Goal: Information Seeking & Learning: Learn about a topic

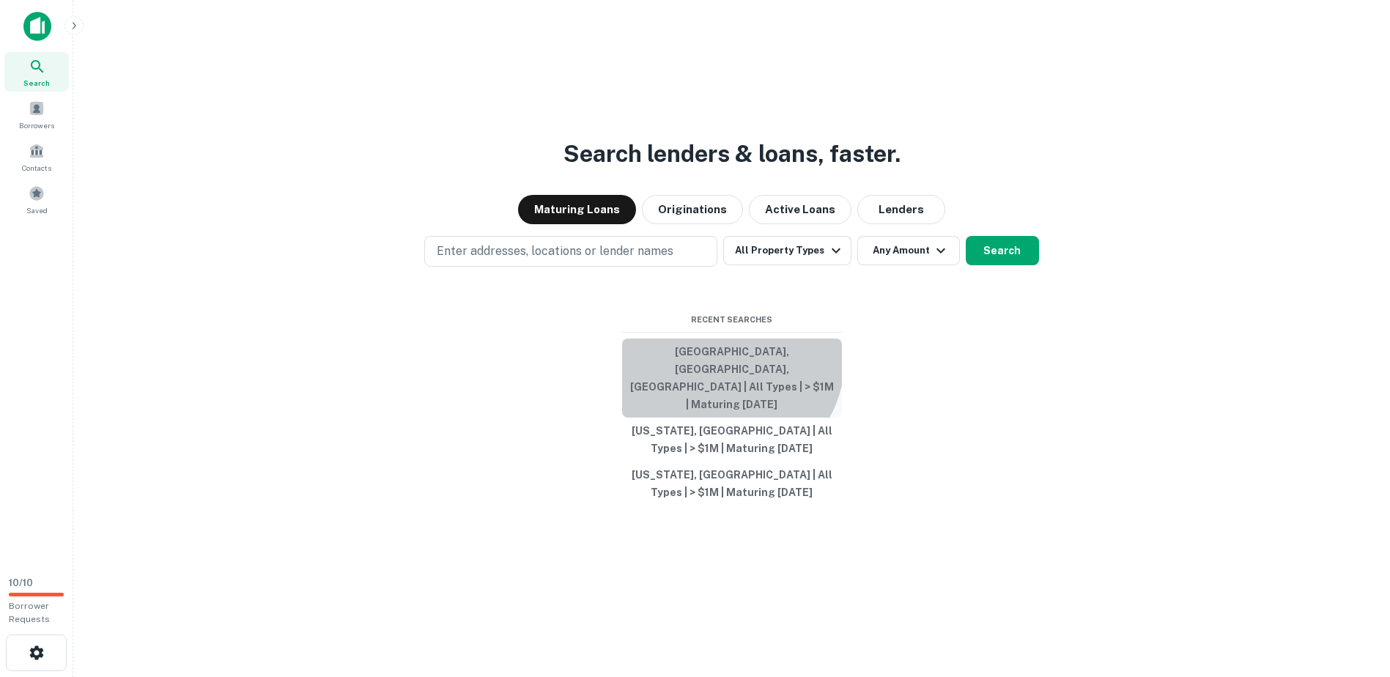
click at [723, 377] on button "San Antonio, TX, USA | All Types | > $1M | Maturing In 1 Year" at bounding box center [732, 377] width 220 height 79
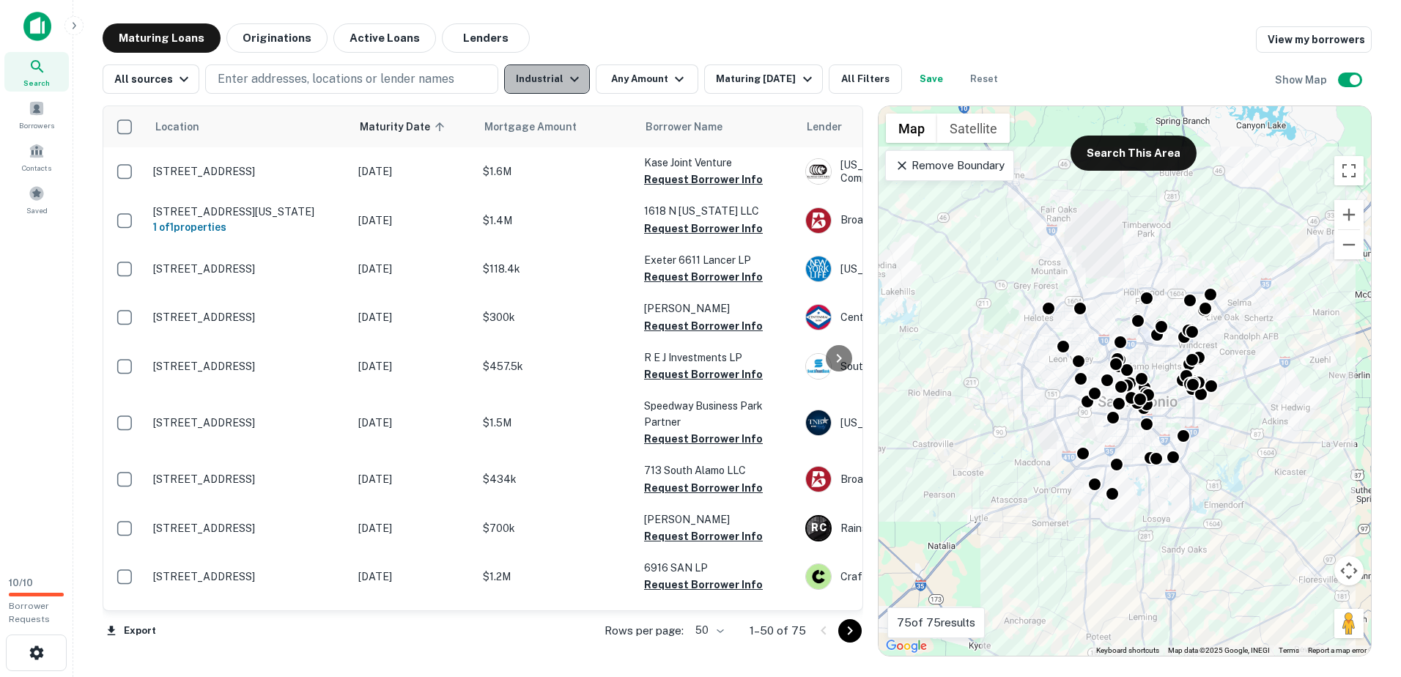
click at [556, 86] on button "Industrial" at bounding box center [547, 78] width 86 height 29
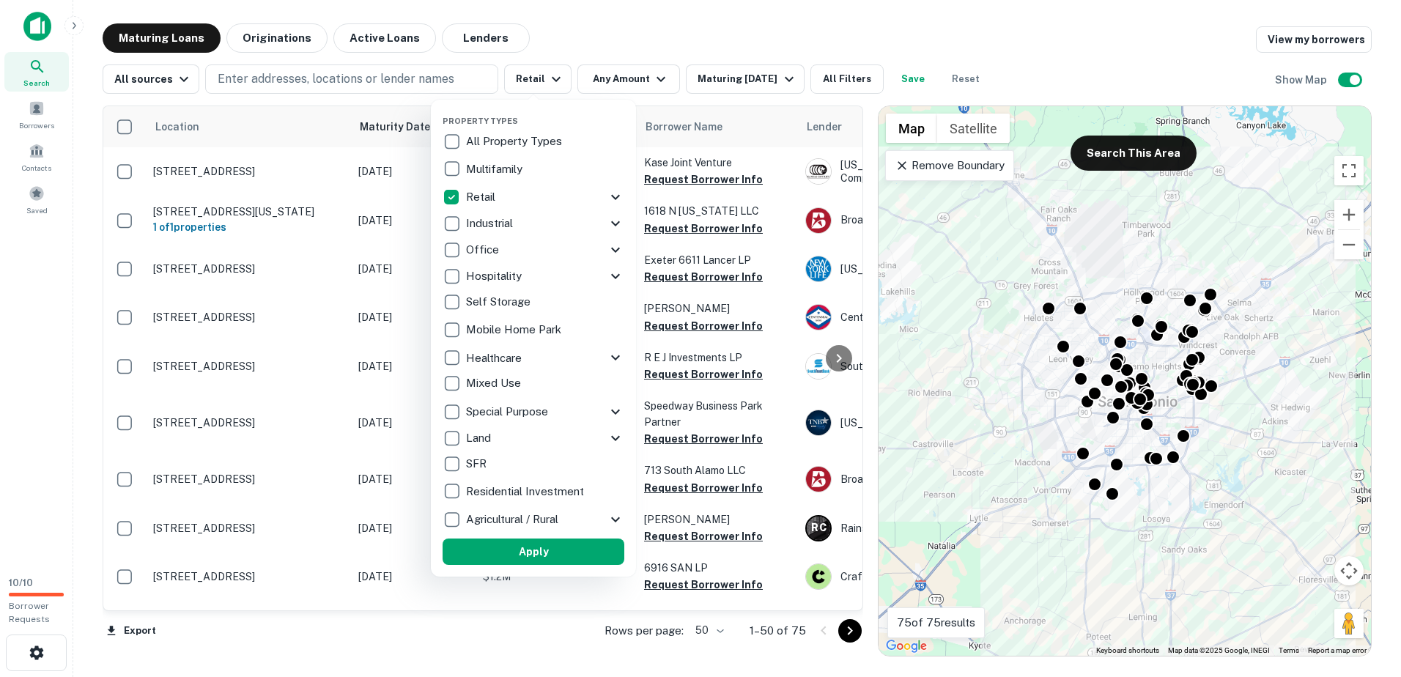
click at [767, 75] on div at bounding box center [700, 338] width 1401 height 677
click at [762, 23] on div at bounding box center [700, 338] width 1401 height 677
click at [633, 84] on div at bounding box center [700, 338] width 1401 height 677
click at [631, 78] on div at bounding box center [700, 338] width 1401 height 677
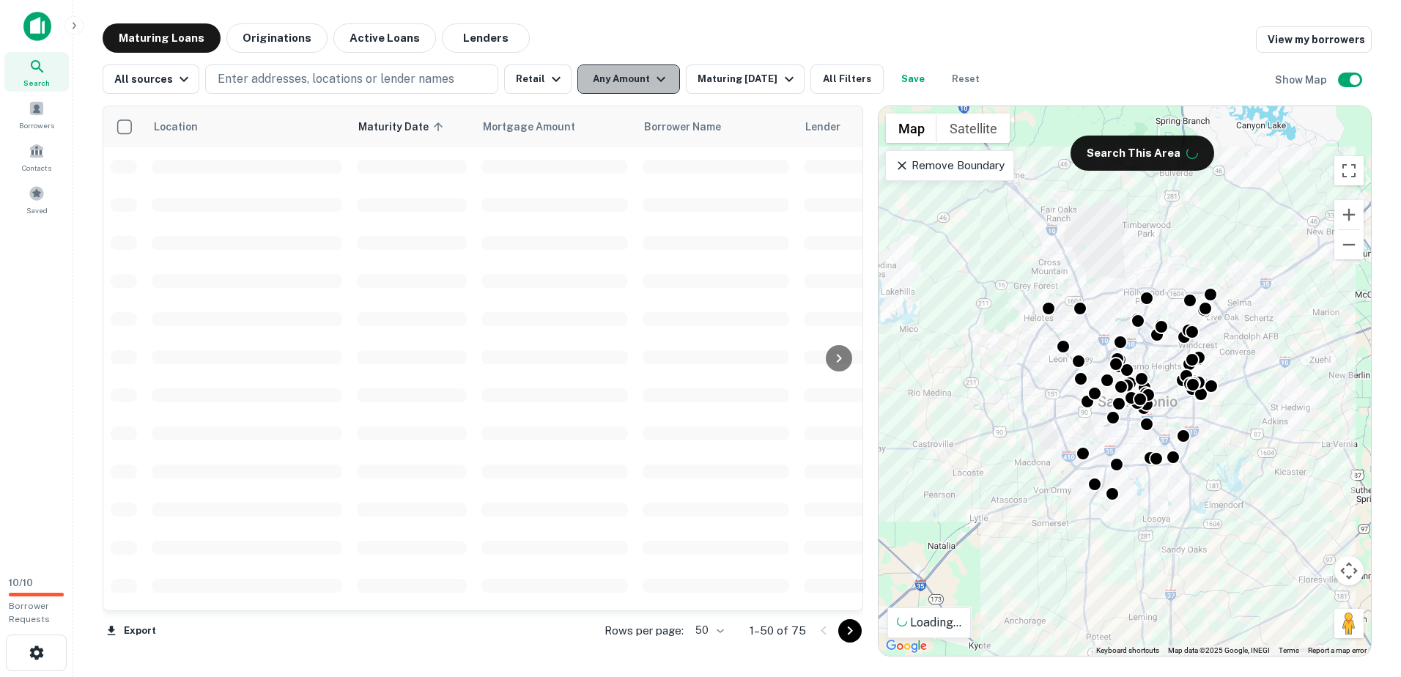
click at [619, 84] on button "Any Amount" at bounding box center [628, 78] width 103 height 29
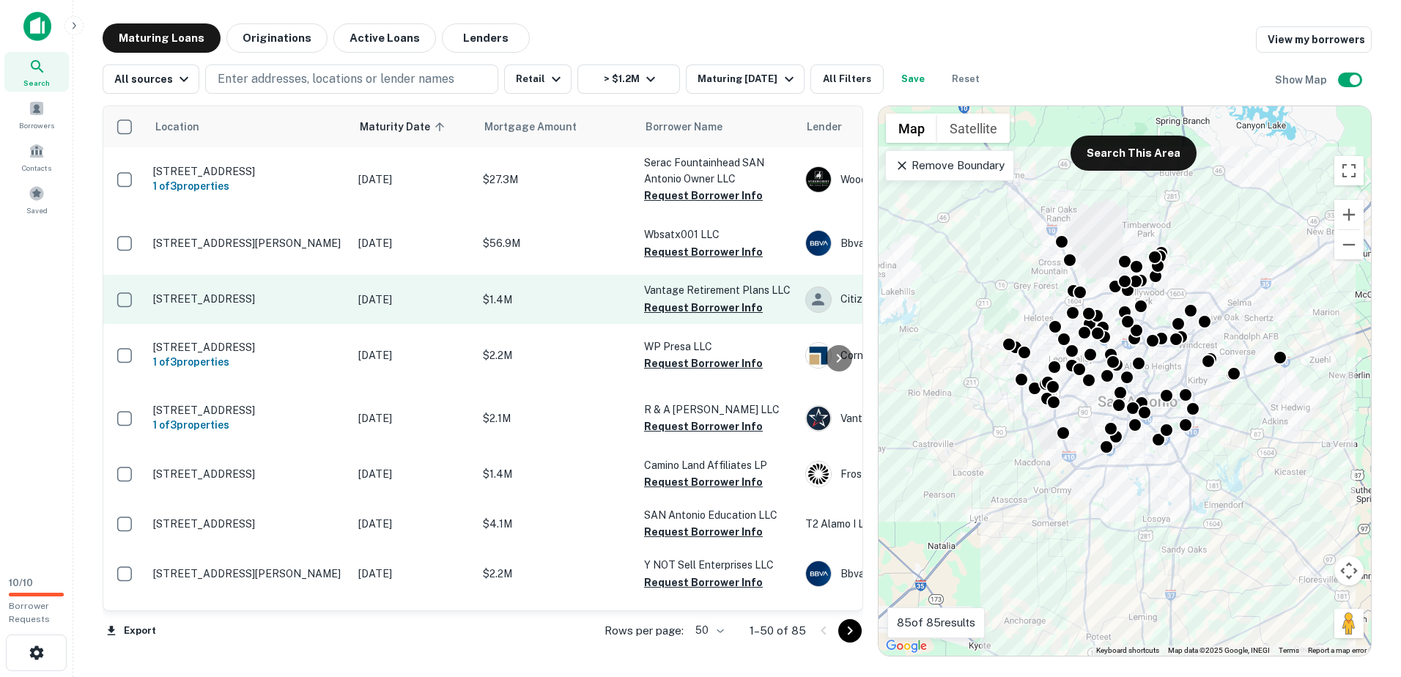
click at [230, 305] on p "25103 W Interstate 10 San Antonio, TX 78257" at bounding box center [248, 298] width 190 height 13
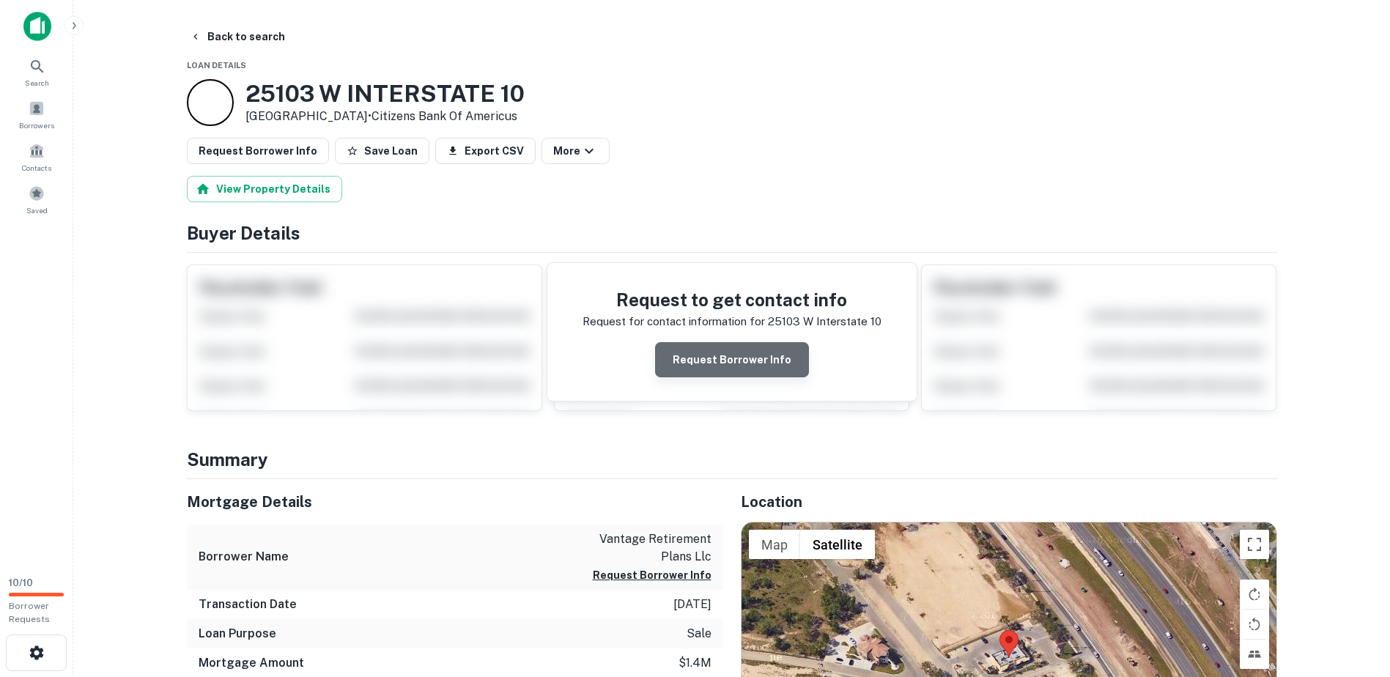
click at [746, 356] on button "Request Borrower Info" at bounding box center [732, 359] width 154 height 35
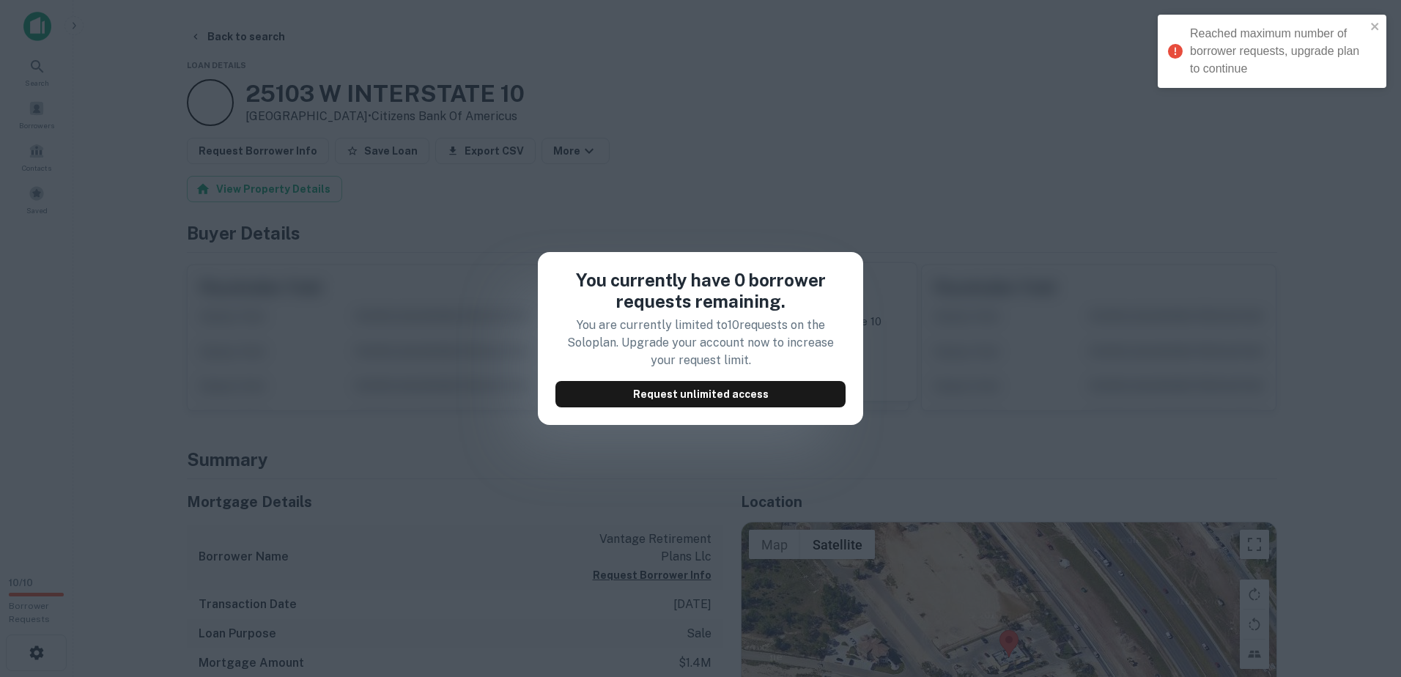
click at [605, 361] on p "You are currently limited to 10 requests on the Solo plan. Upgrade your account…" at bounding box center [700, 342] width 290 height 53
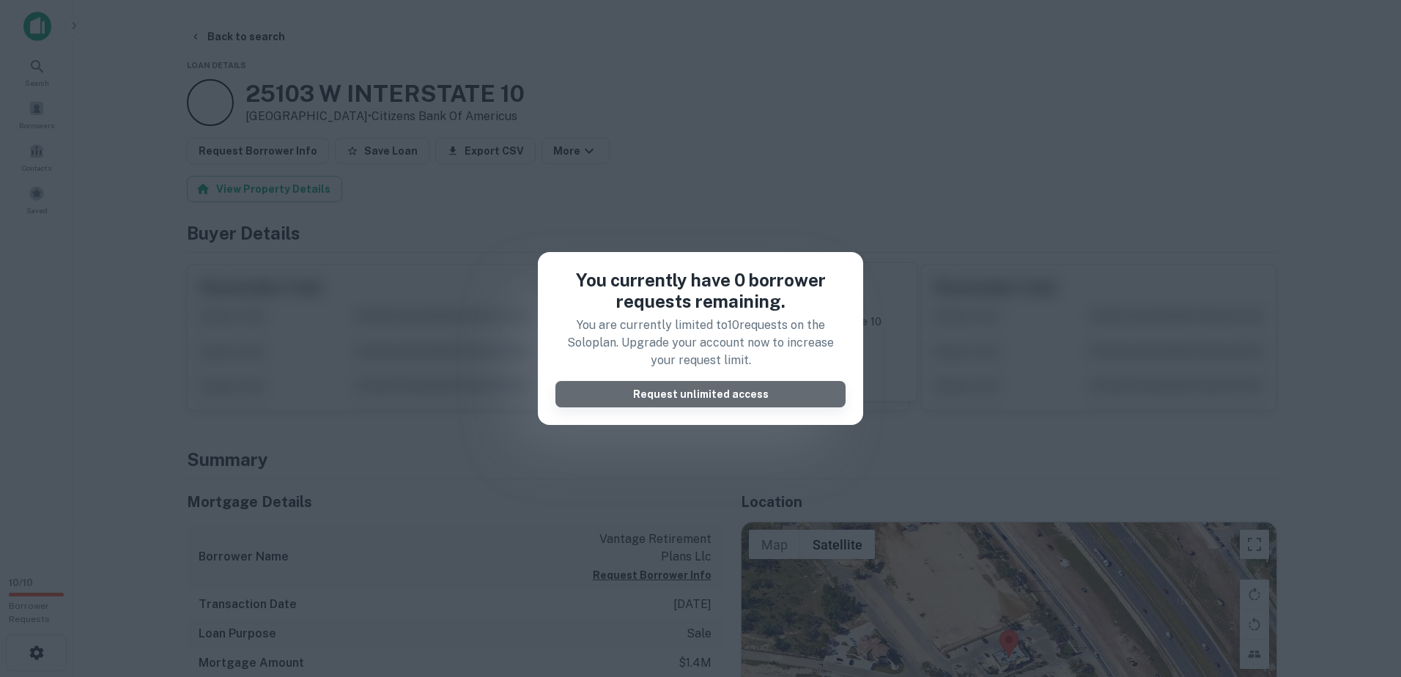
click at [665, 405] on button "Request unlimited access" at bounding box center [700, 394] width 290 height 26
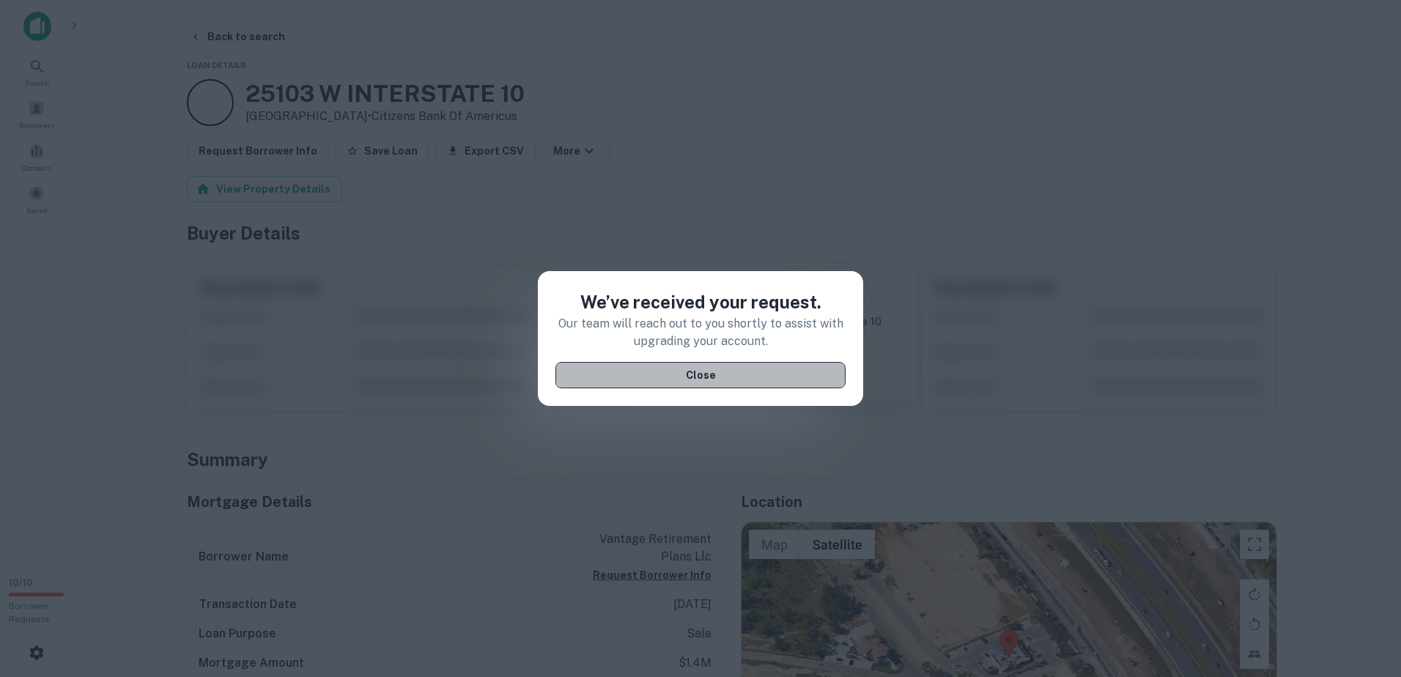
click at [649, 374] on button "Close" at bounding box center [700, 375] width 290 height 26
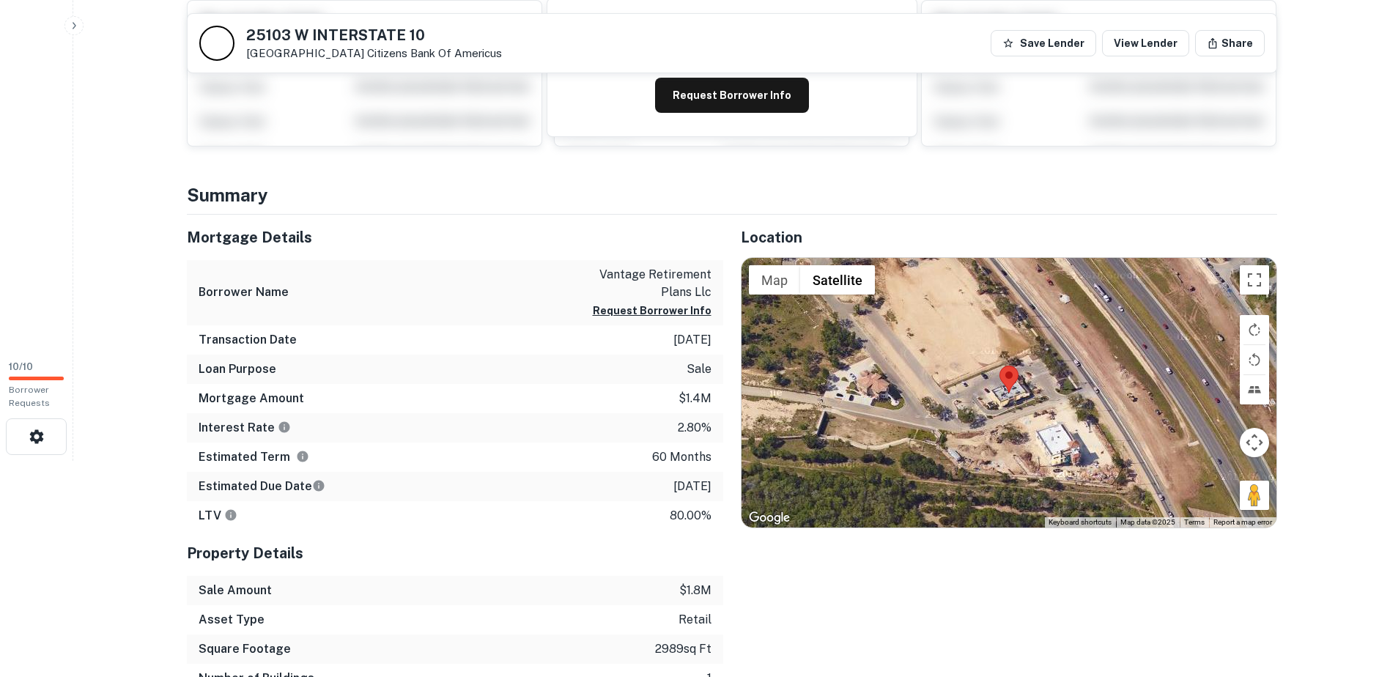
scroll to position [147, 0]
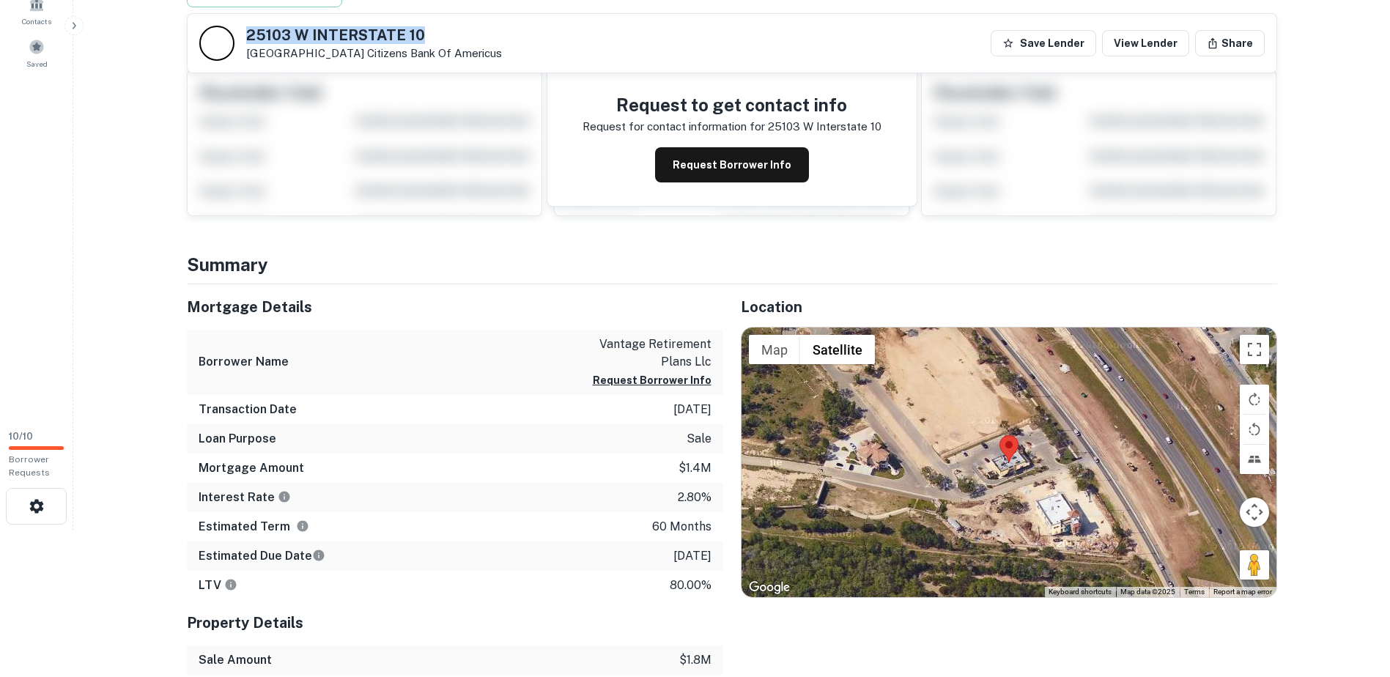
drag, startPoint x: 294, startPoint y: 28, endPoint x: 495, endPoint y: 21, distance: 201.6
click at [495, 21] on div "25103 W INTERSTATE 10 San Antonio, TX 78257 Citizens Bank Of Americus Save Lend…" at bounding box center [732, 43] width 1089 height 59
copy h5 "25103 W INTERSTATE 10"
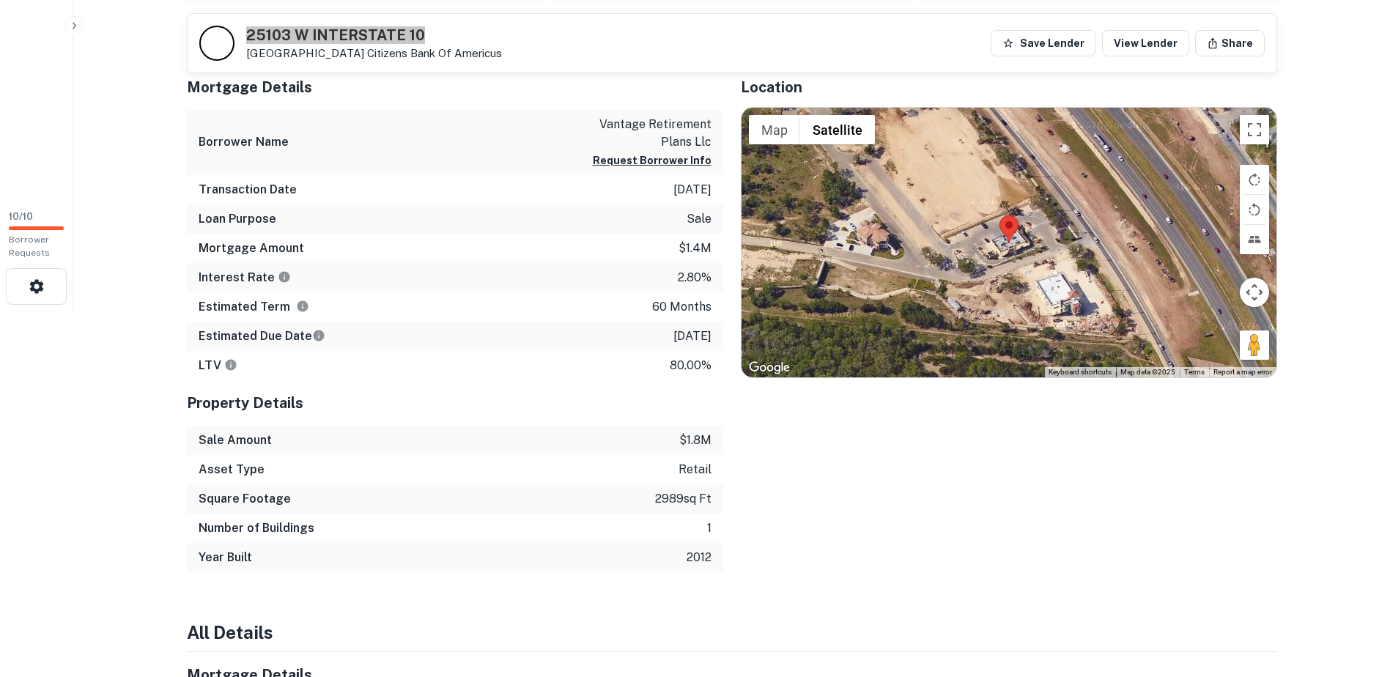
scroll to position [0, 0]
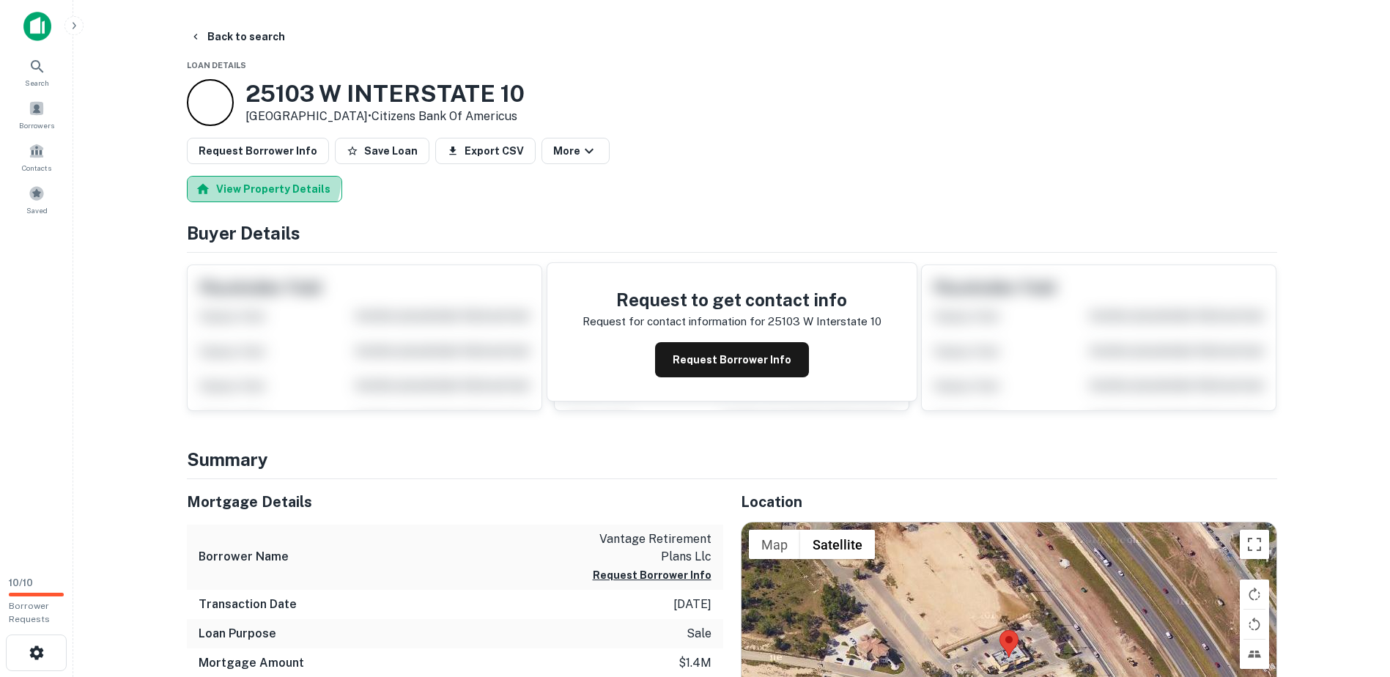
click at [262, 177] on button "View Property Details" at bounding box center [264, 189] width 155 height 26
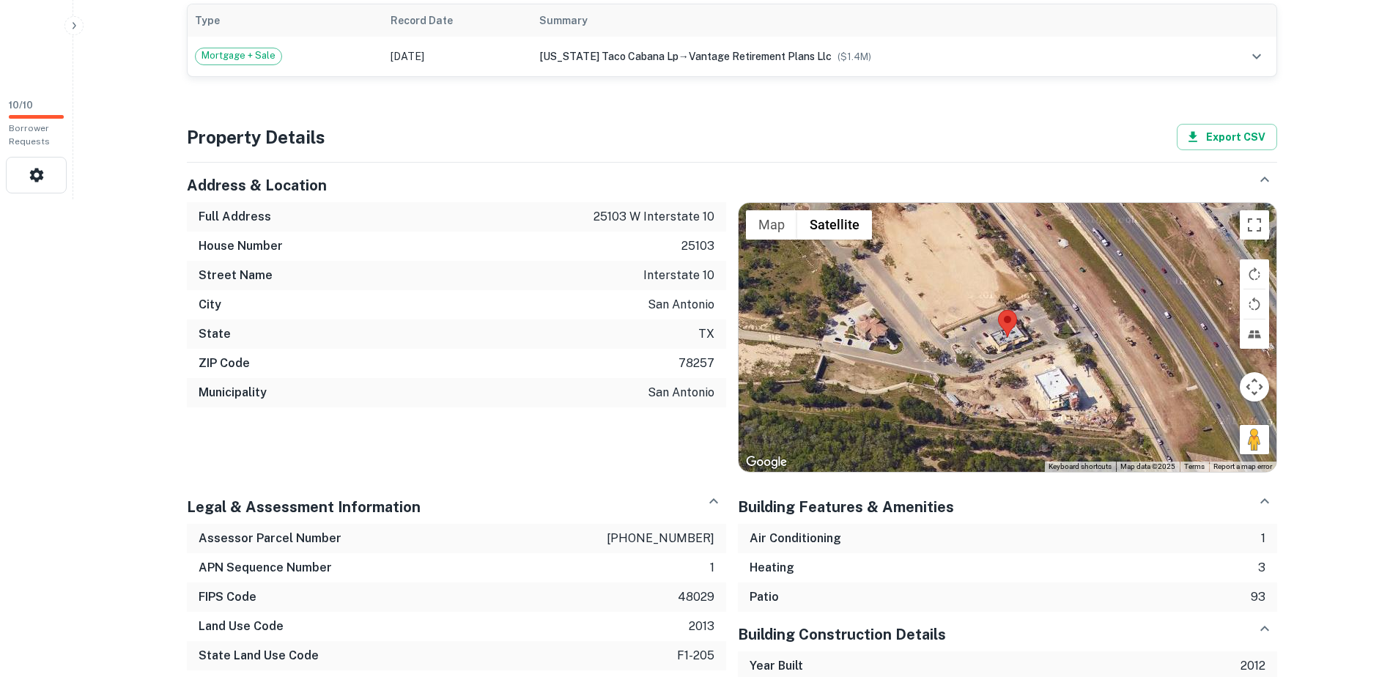
scroll to position [659, 0]
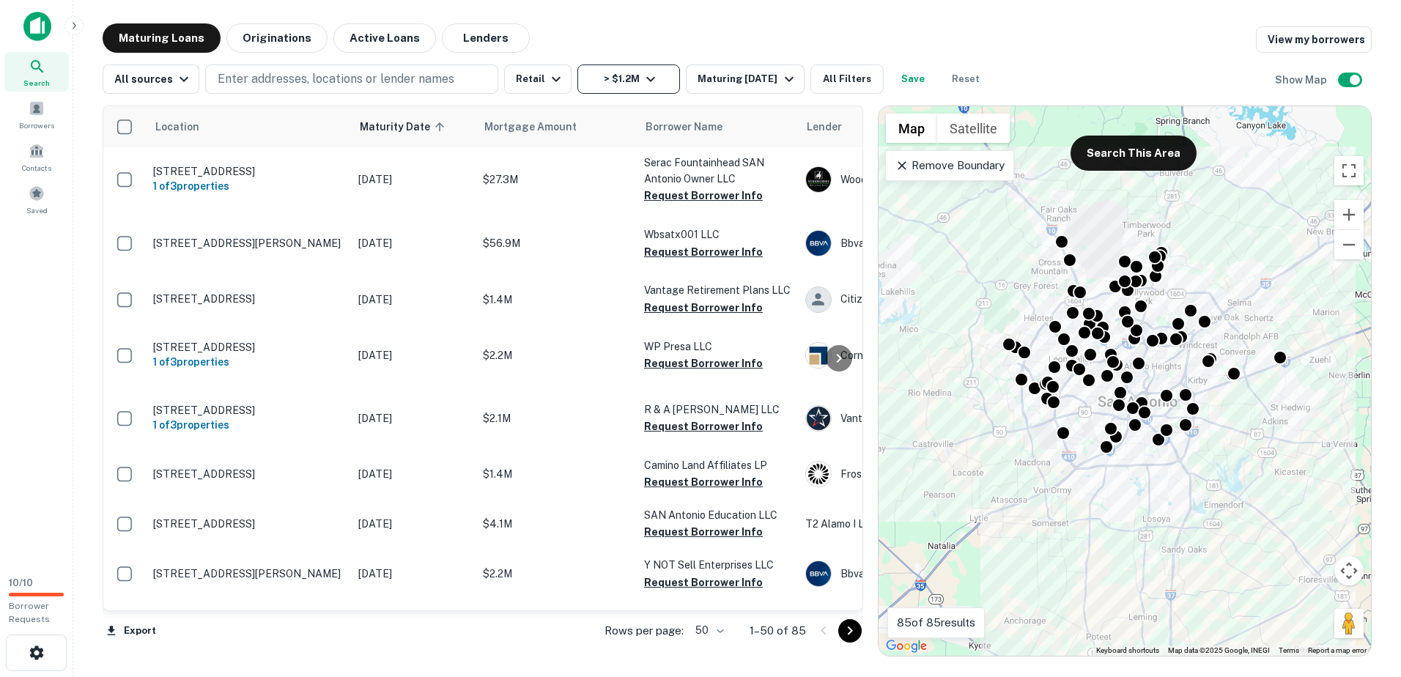
click at [642, 86] on icon "button" at bounding box center [651, 79] width 18 height 18
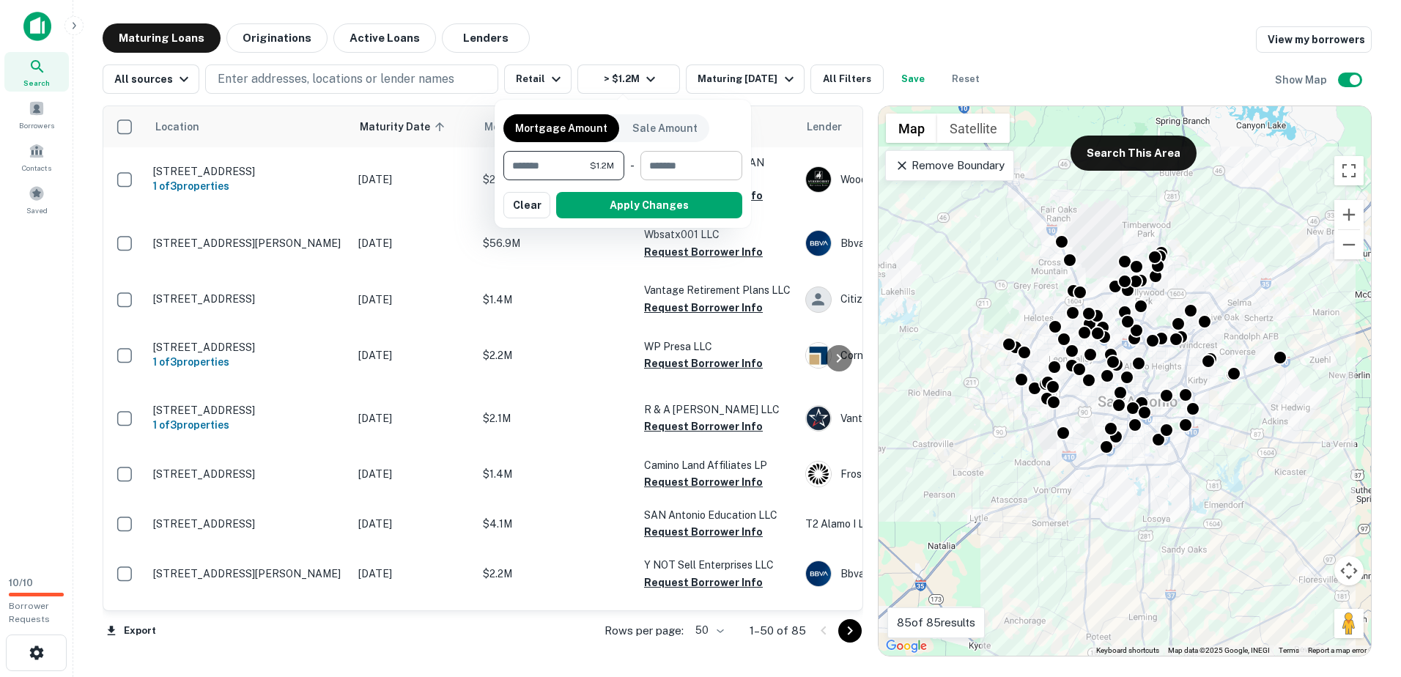
click at [675, 174] on input "number" at bounding box center [686, 165] width 92 height 29
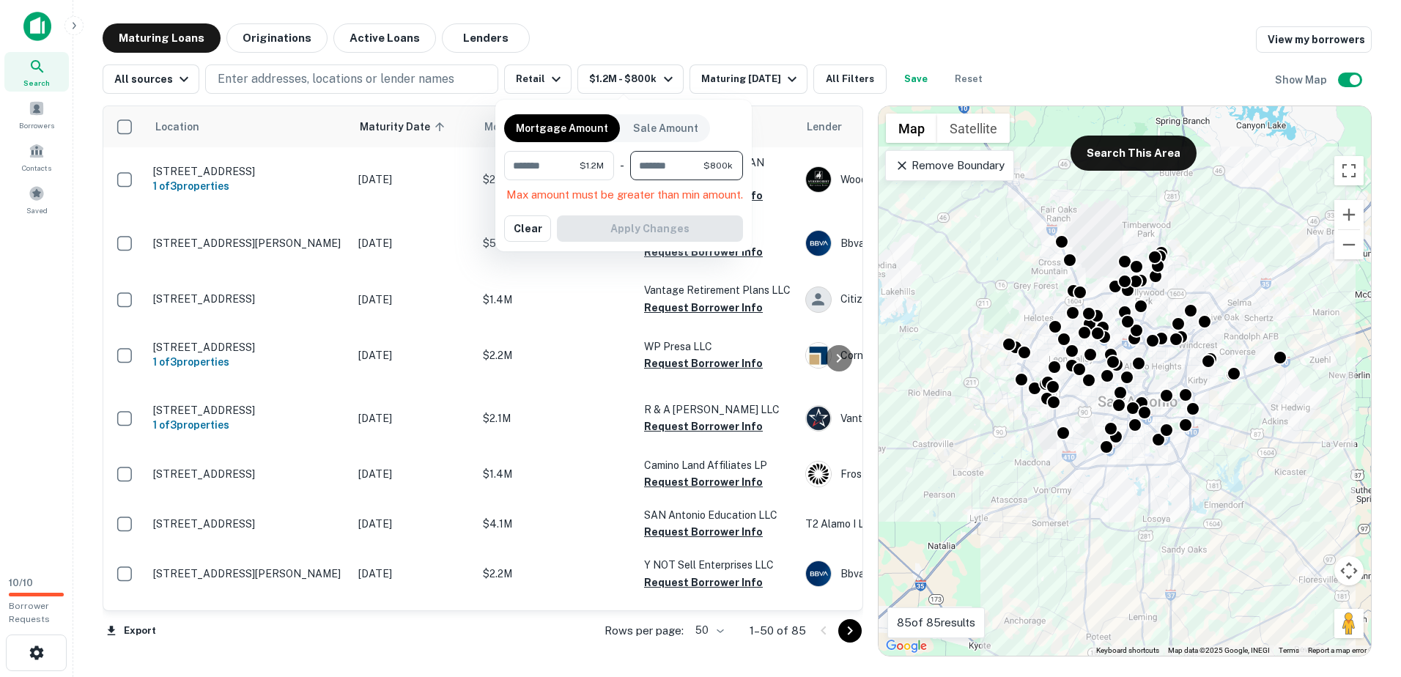
type input "*******"
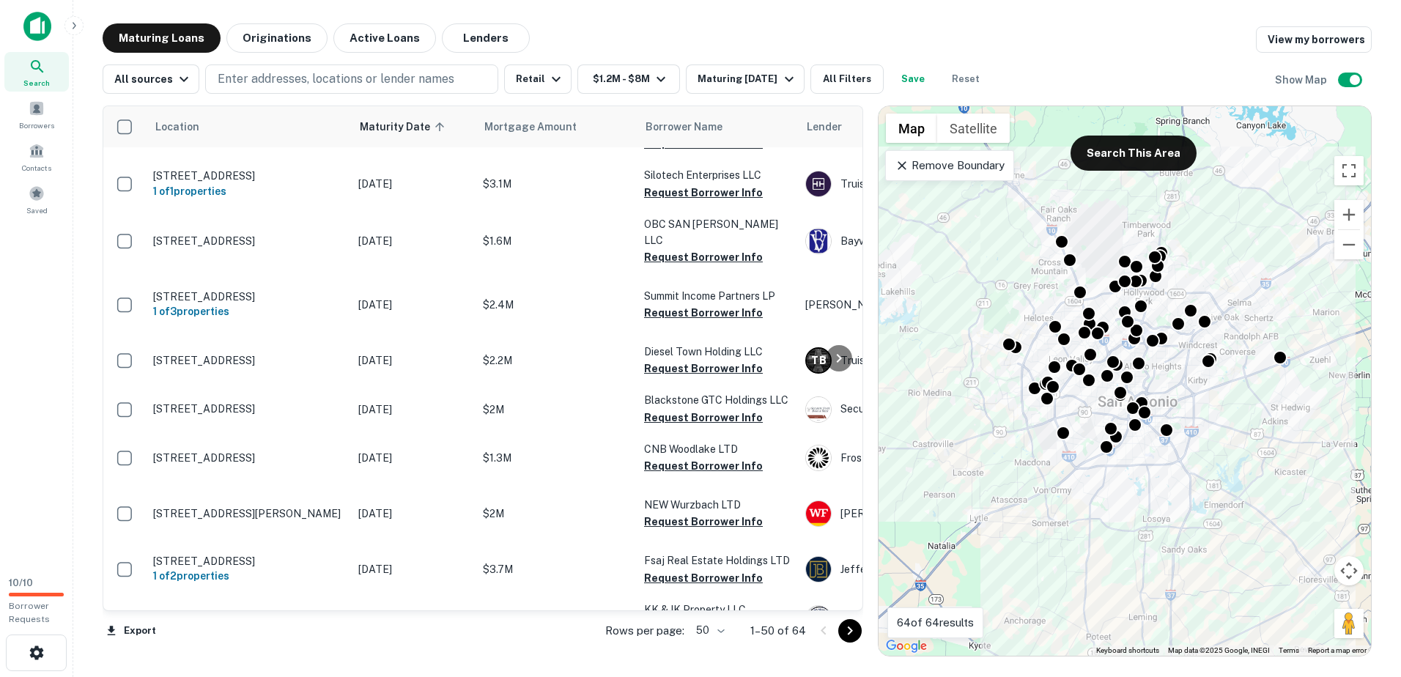
scroll to position [659, 0]
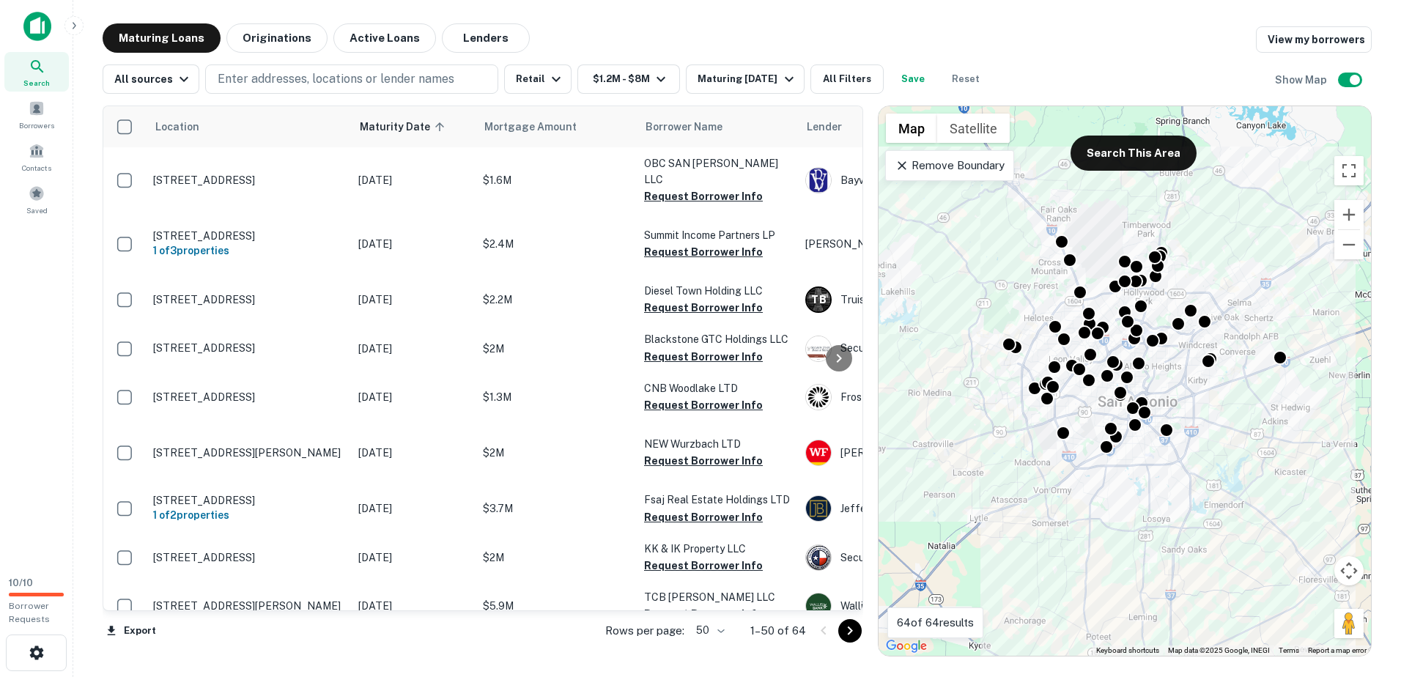
drag, startPoint x: 249, startPoint y: 394, endPoint x: 78, endPoint y: 432, distance: 175.6
click at [54, 424] on div "Search Borrowers Contacts Saved" at bounding box center [36, 282] width 73 height 565
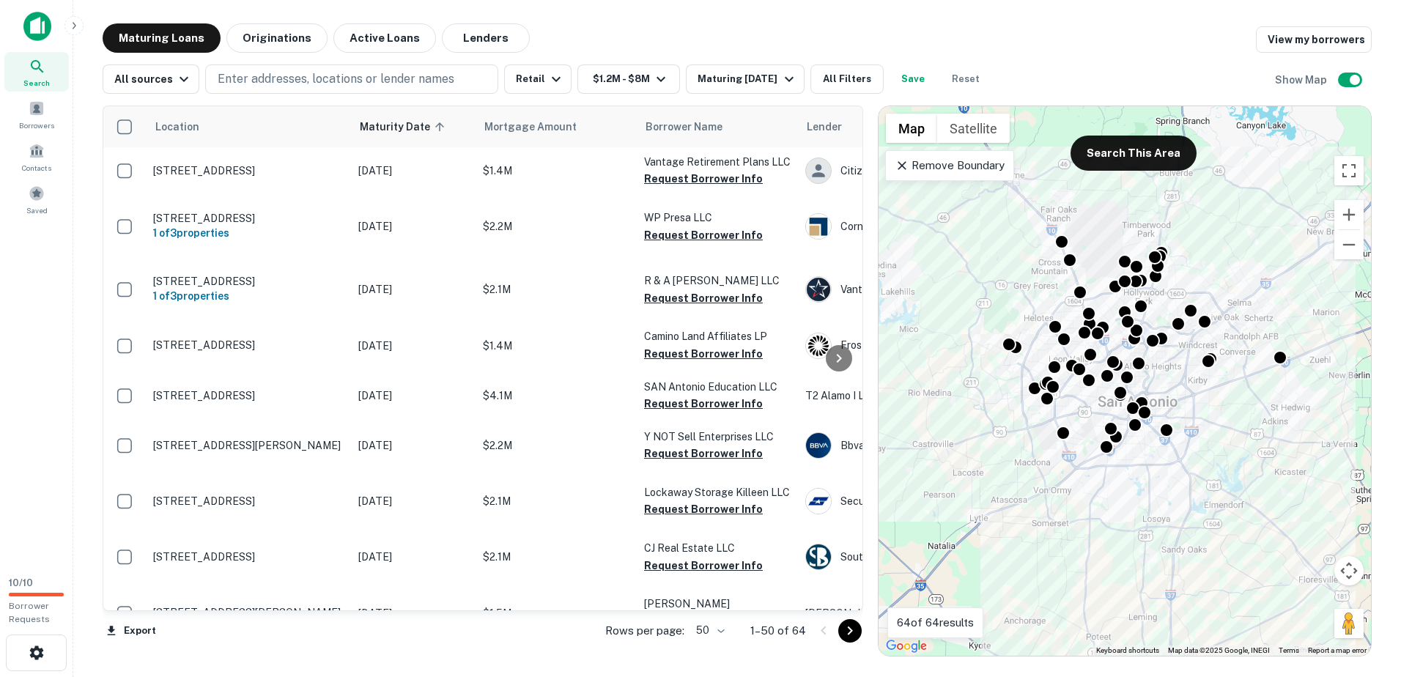
scroll to position [0, 0]
click at [756, 92] on button "Maturing In 1 Year" at bounding box center [745, 78] width 118 height 29
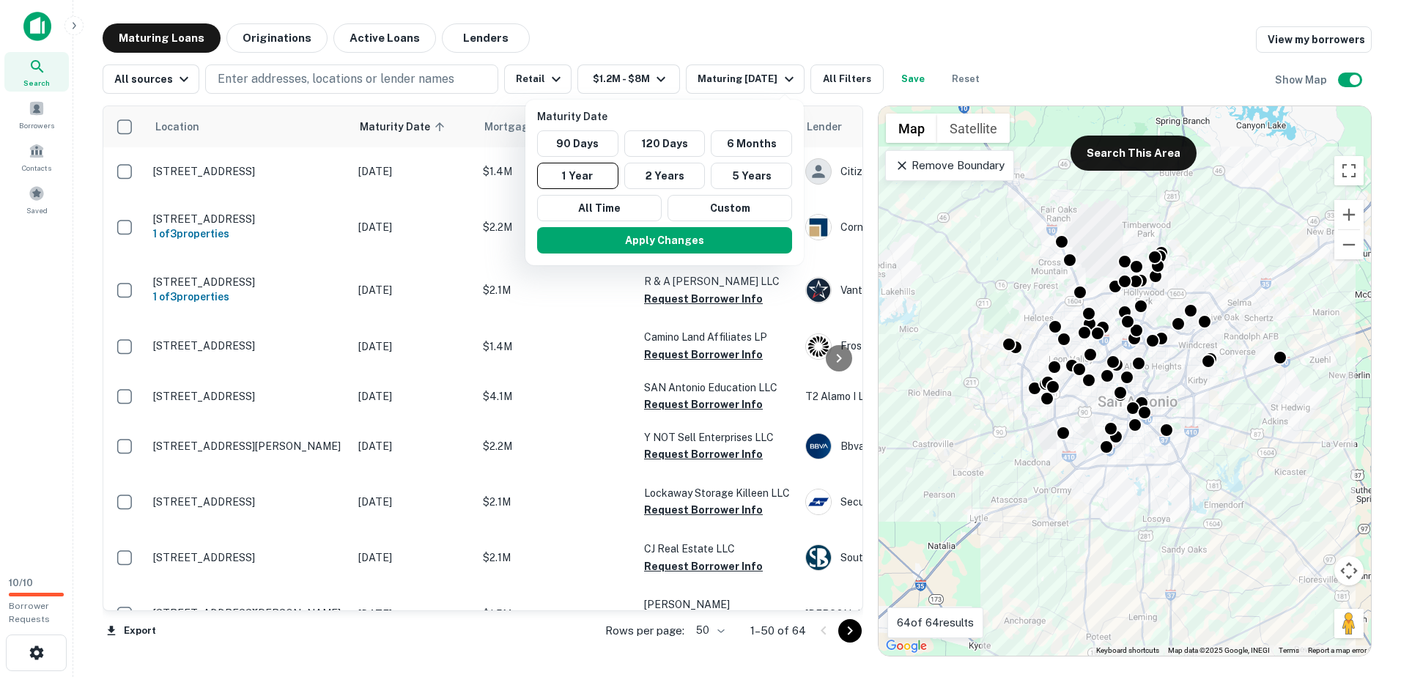
click at [754, 83] on div at bounding box center [700, 338] width 1401 height 677
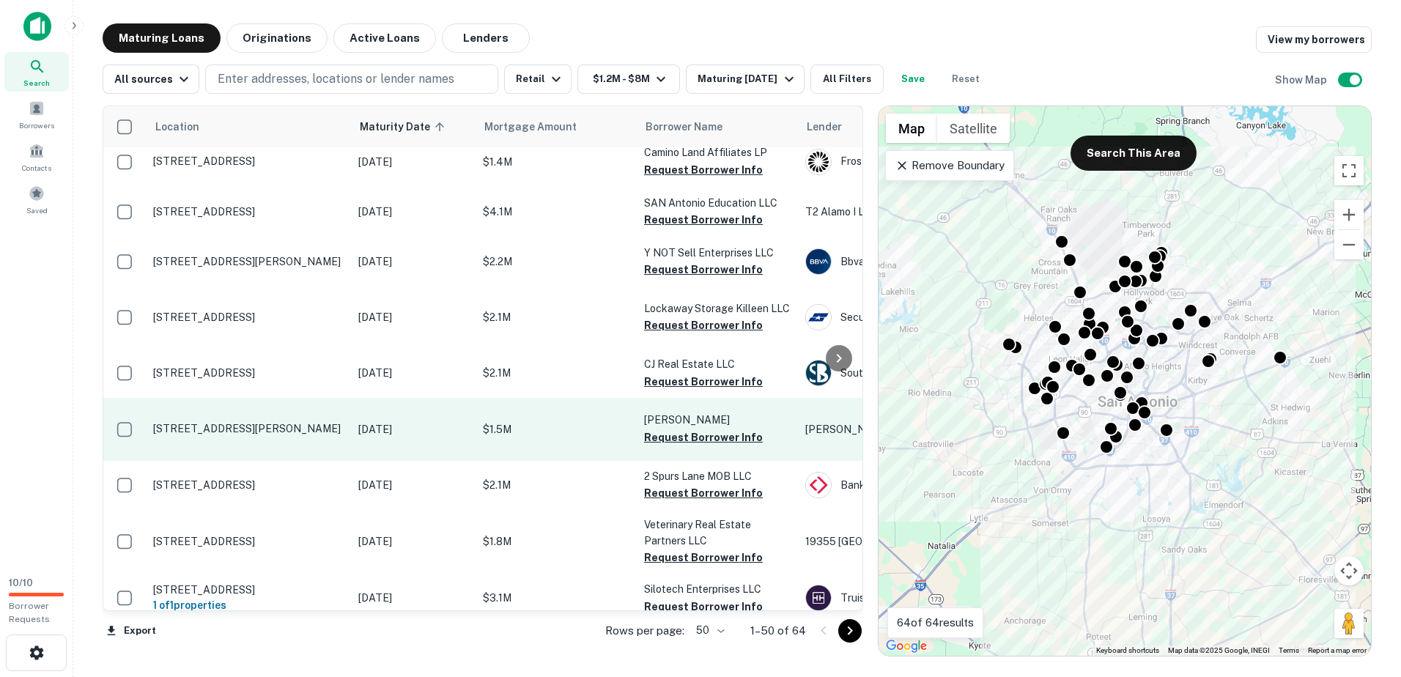
scroll to position [220, 0]
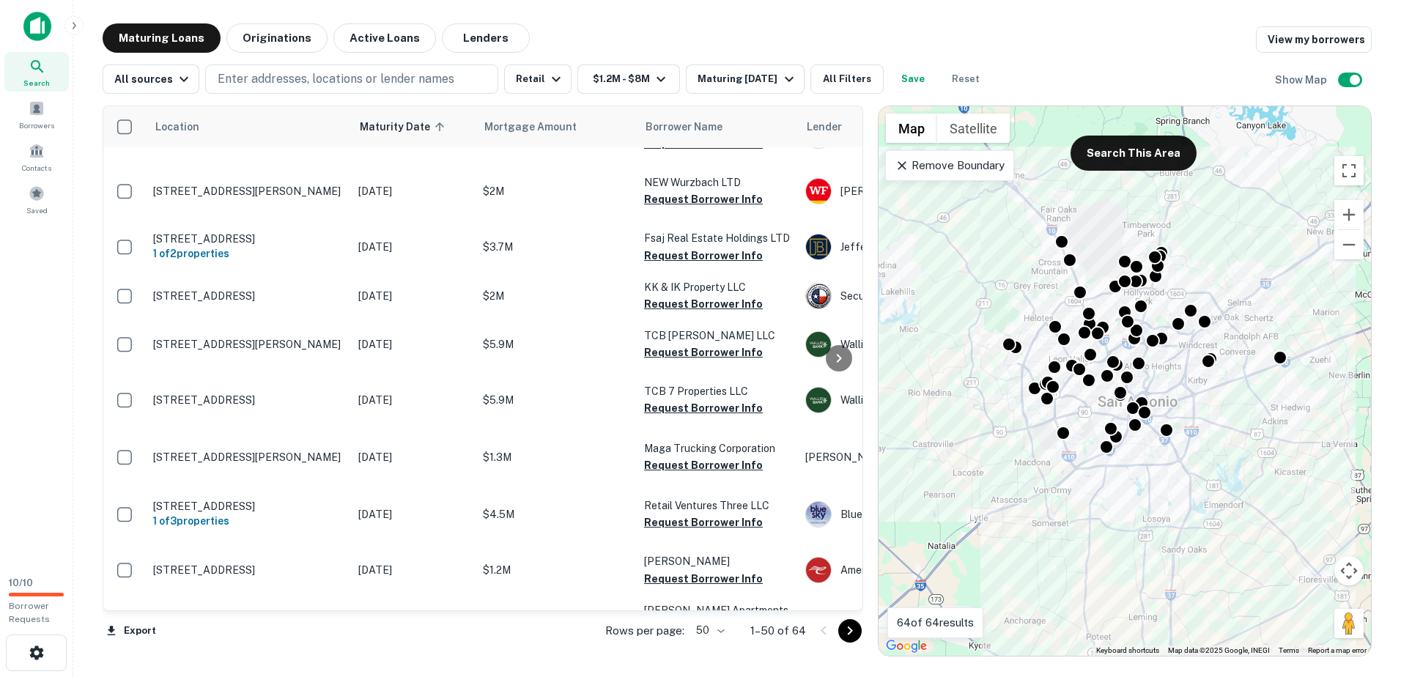
drag, startPoint x: 298, startPoint y: 610, endPoint x: 320, endPoint y: 609, distance: 22.0
click at [320, 609] on div "Location Maturity Date sorted ascending Mortgage Amount Borrower Name Lender Pu…" at bounding box center [483, 358] width 760 height 506
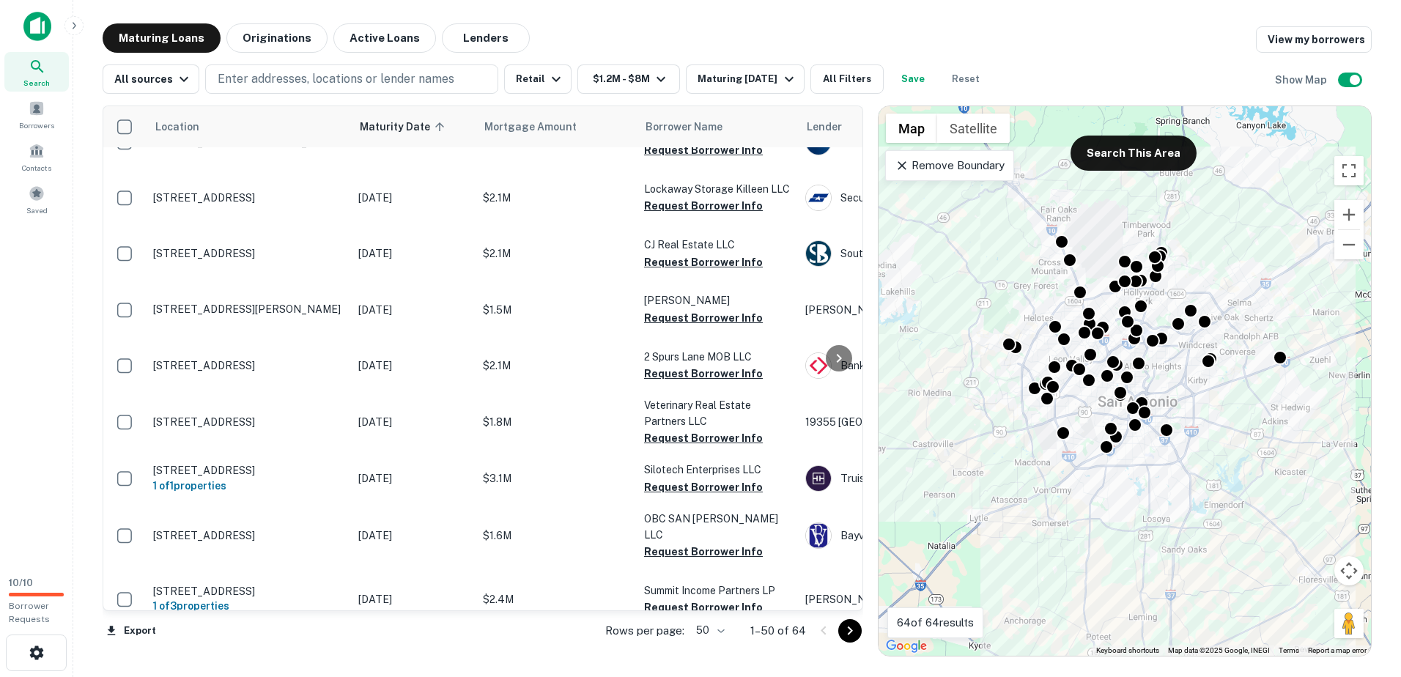
scroll to position [0, 0]
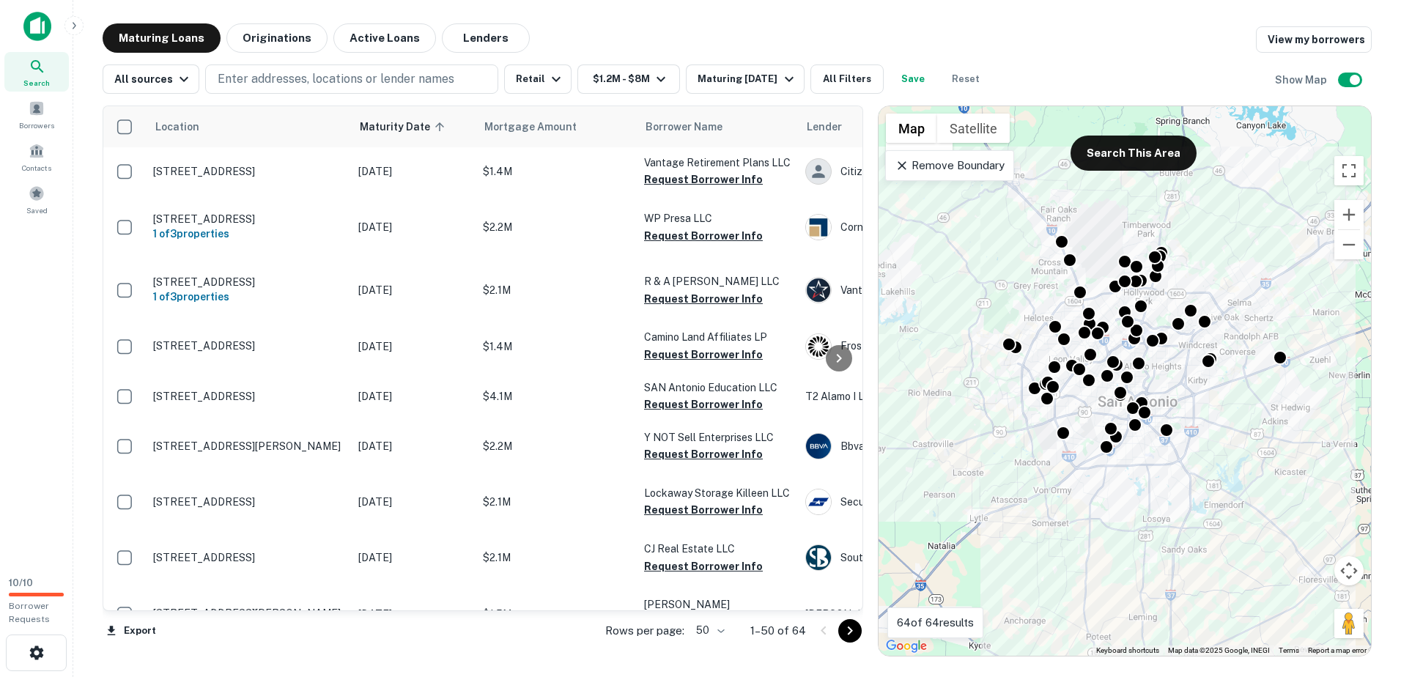
click at [1093, 47] on div "Maturing Loans Originations Active Loans Lenders View my borrowers" at bounding box center [737, 37] width 1269 height 29
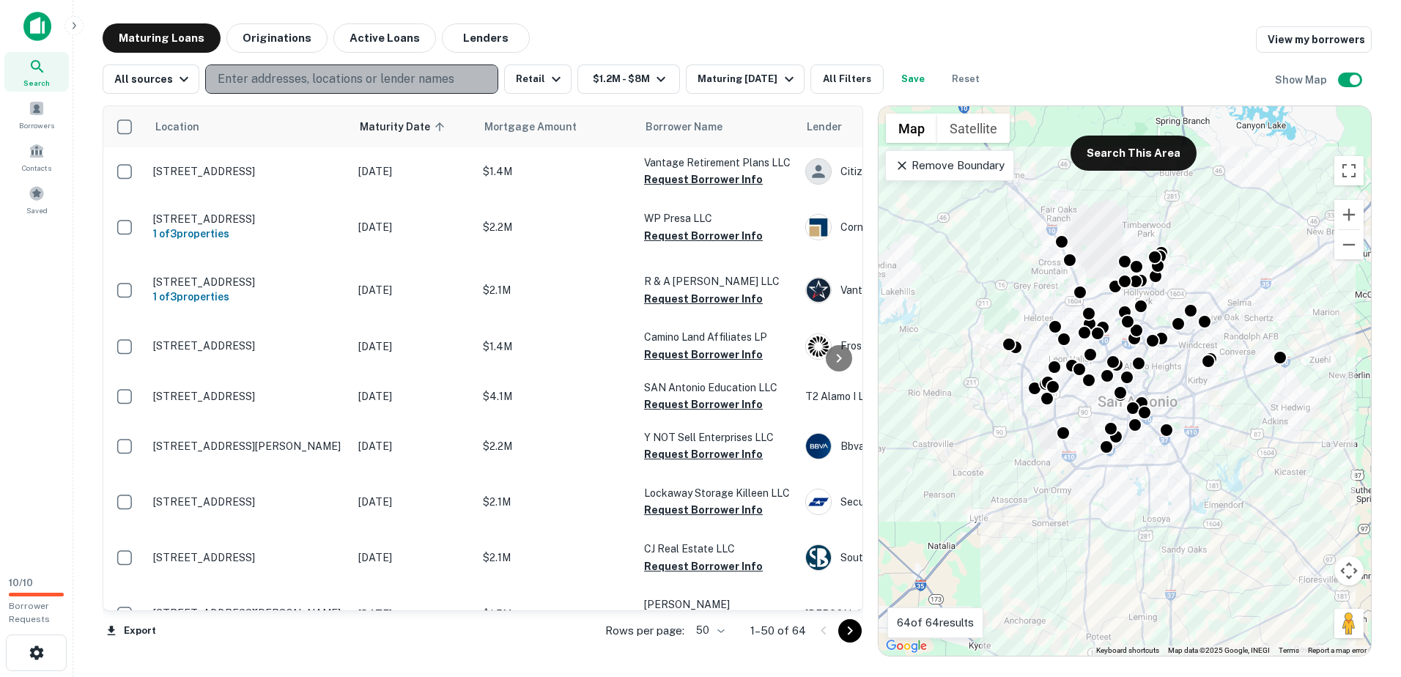
click at [299, 87] on p "Enter addresses, locations or lender names" at bounding box center [336, 79] width 237 height 18
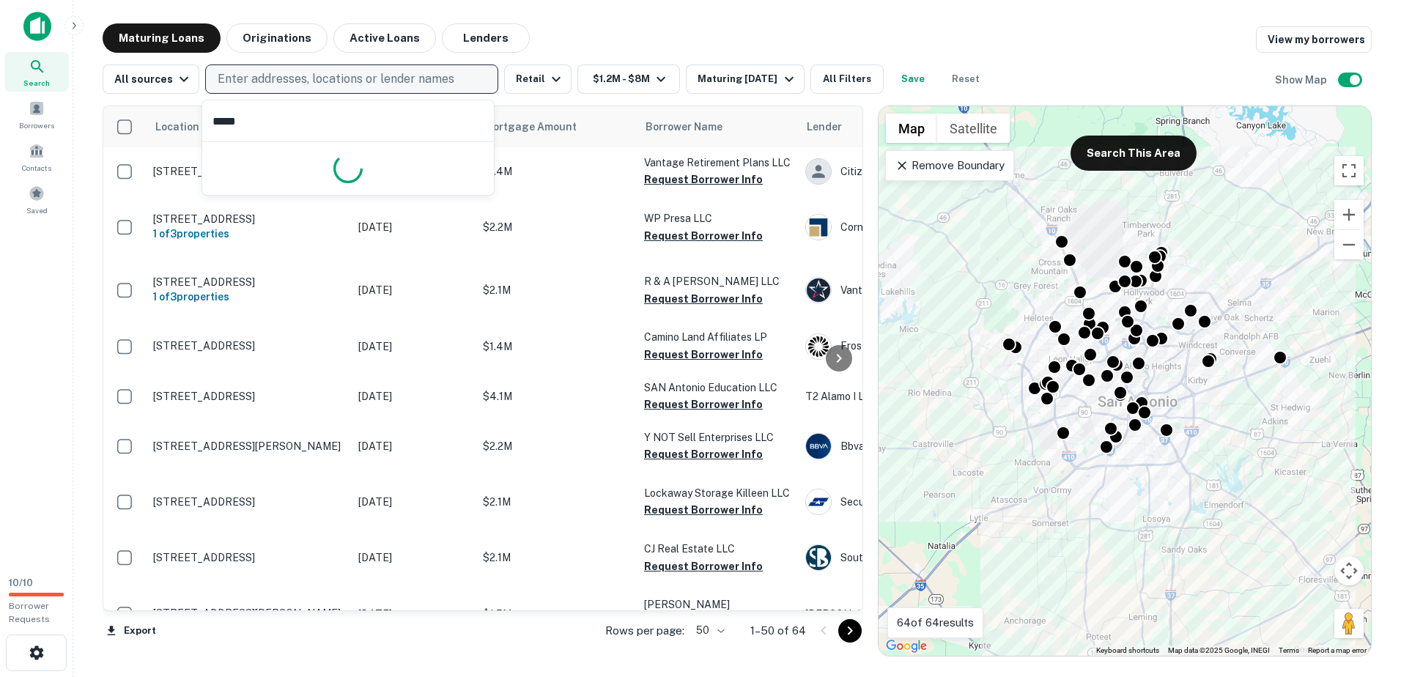
type input "******"
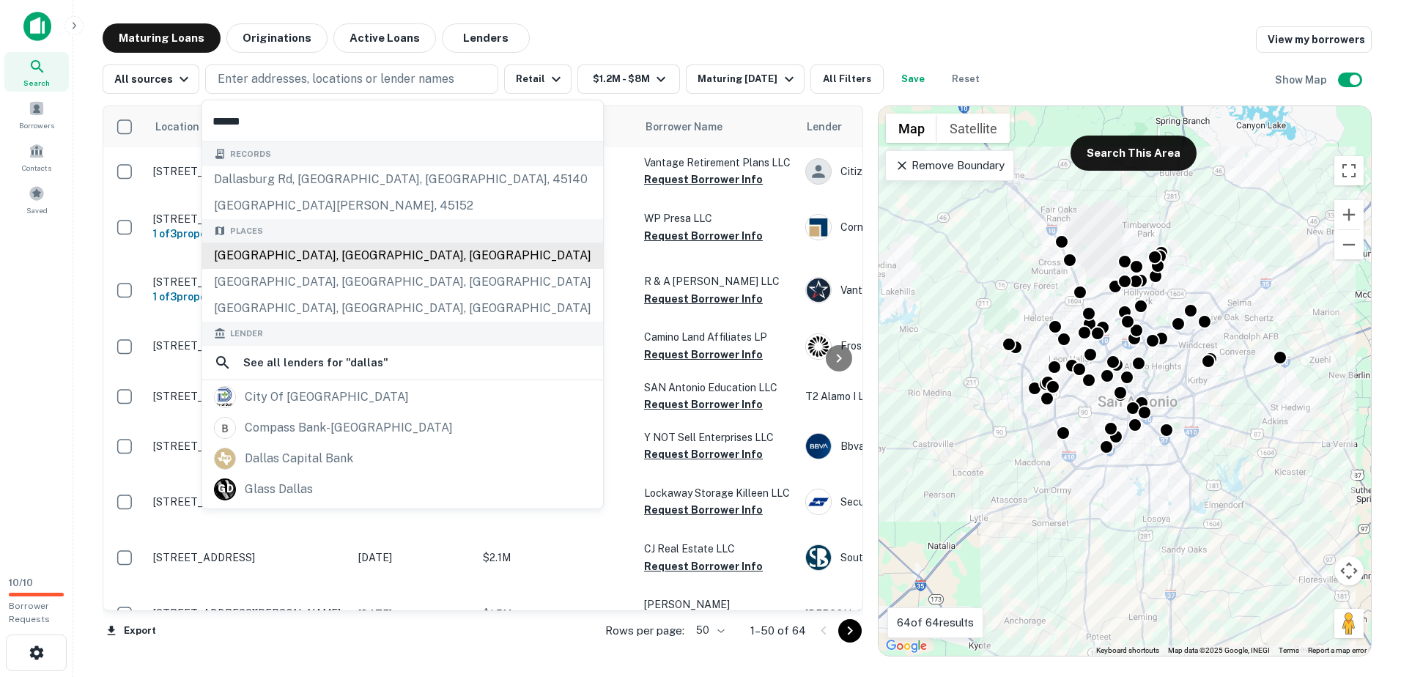
click at [299, 251] on div "Dallas, TX, USA" at bounding box center [402, 255] width 401 height 26
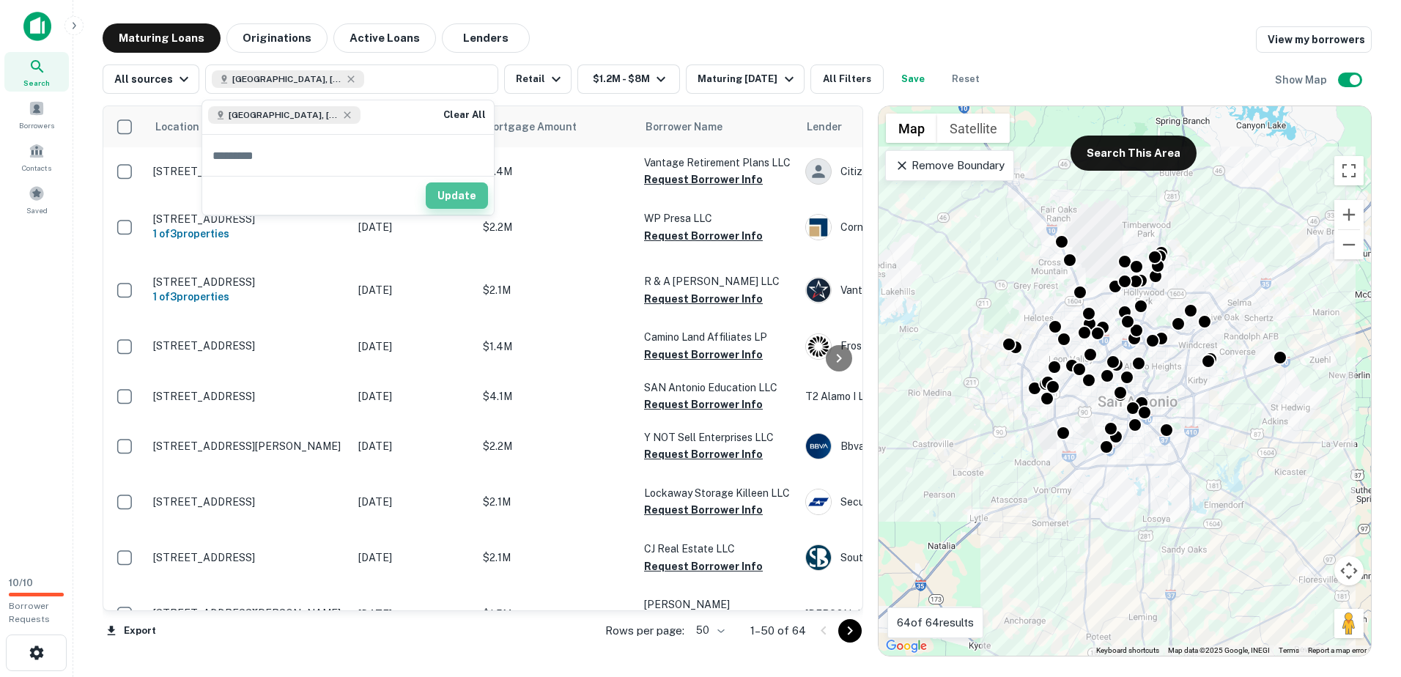
click at [466, 192] on button "Update" at bounding box center [457, 195] width 62 height 26
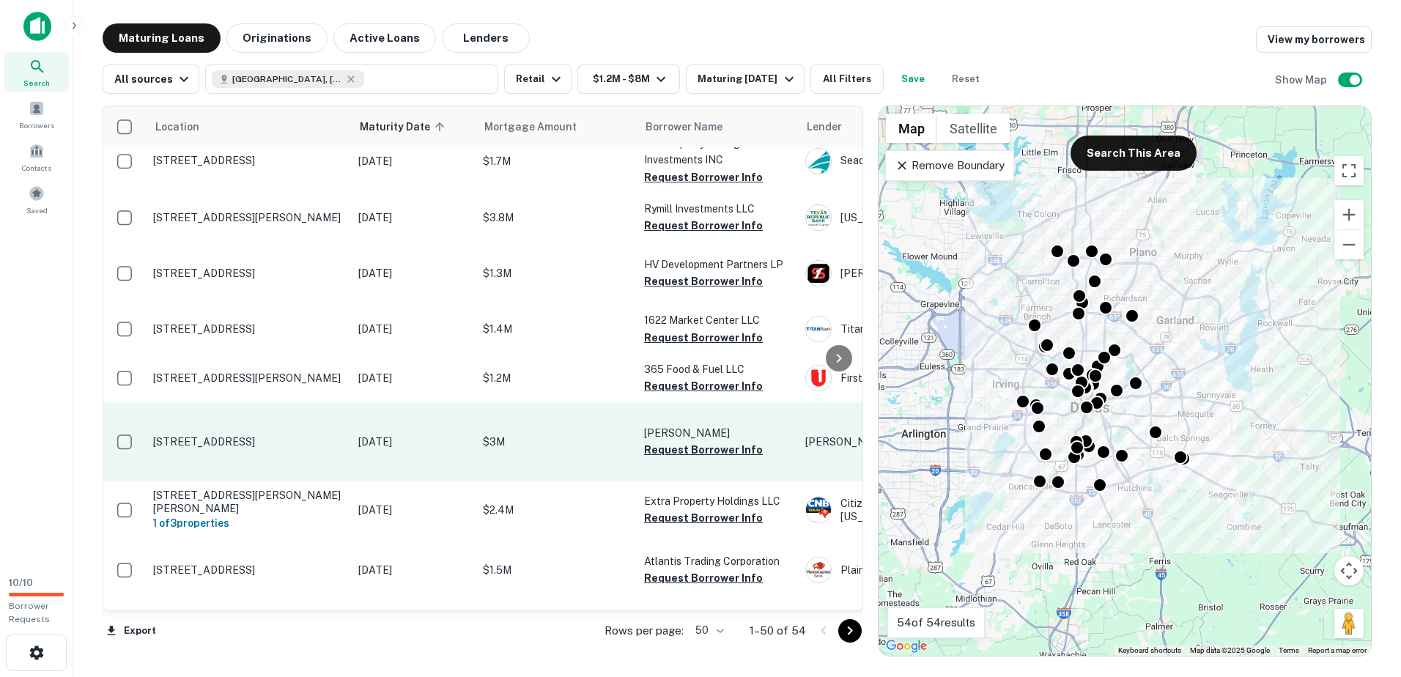
scroll to position [293, 0]
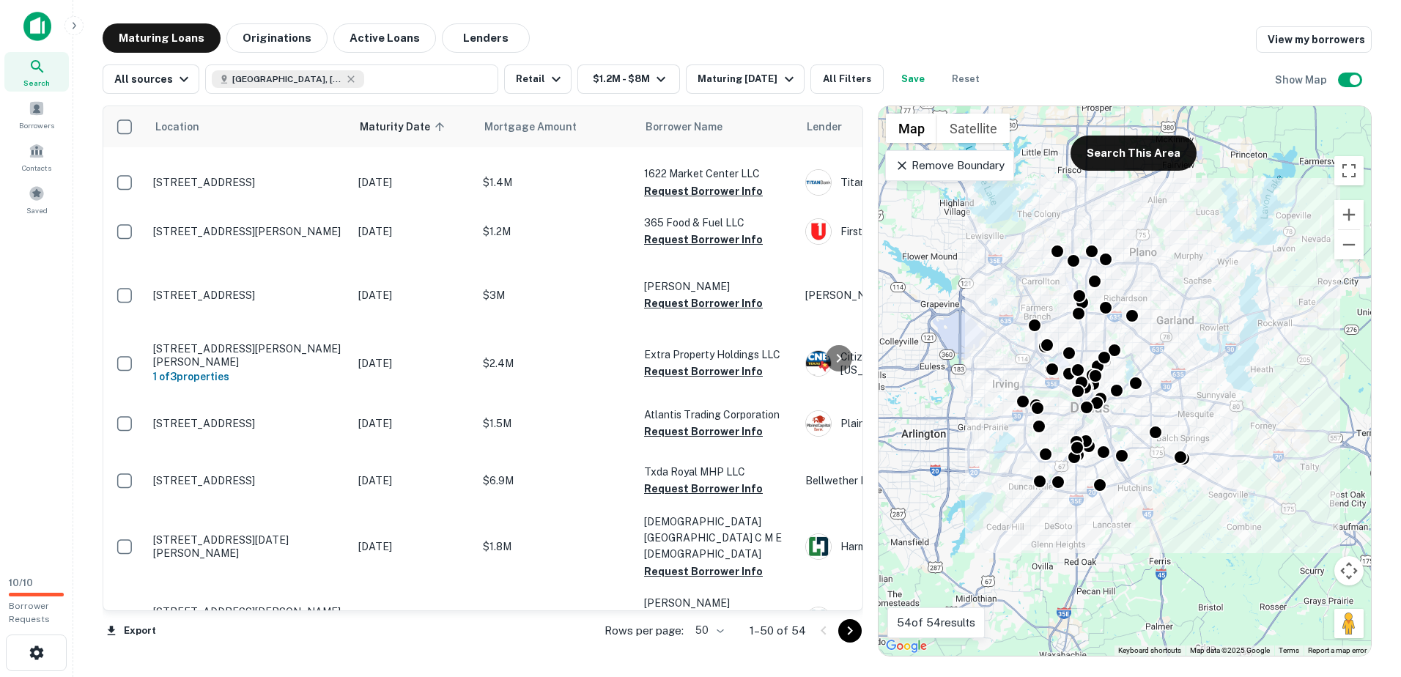
click at [84, 470] on main "Maturing Loans Originations Active Loans Lenders View my borrowers All sources …" at bounding box center [736, 338] width 1327 height 677
click at [47, 421] on div "Search Borrowers Contacts Saved" at bounding box center [36, 282] width 73 height 565
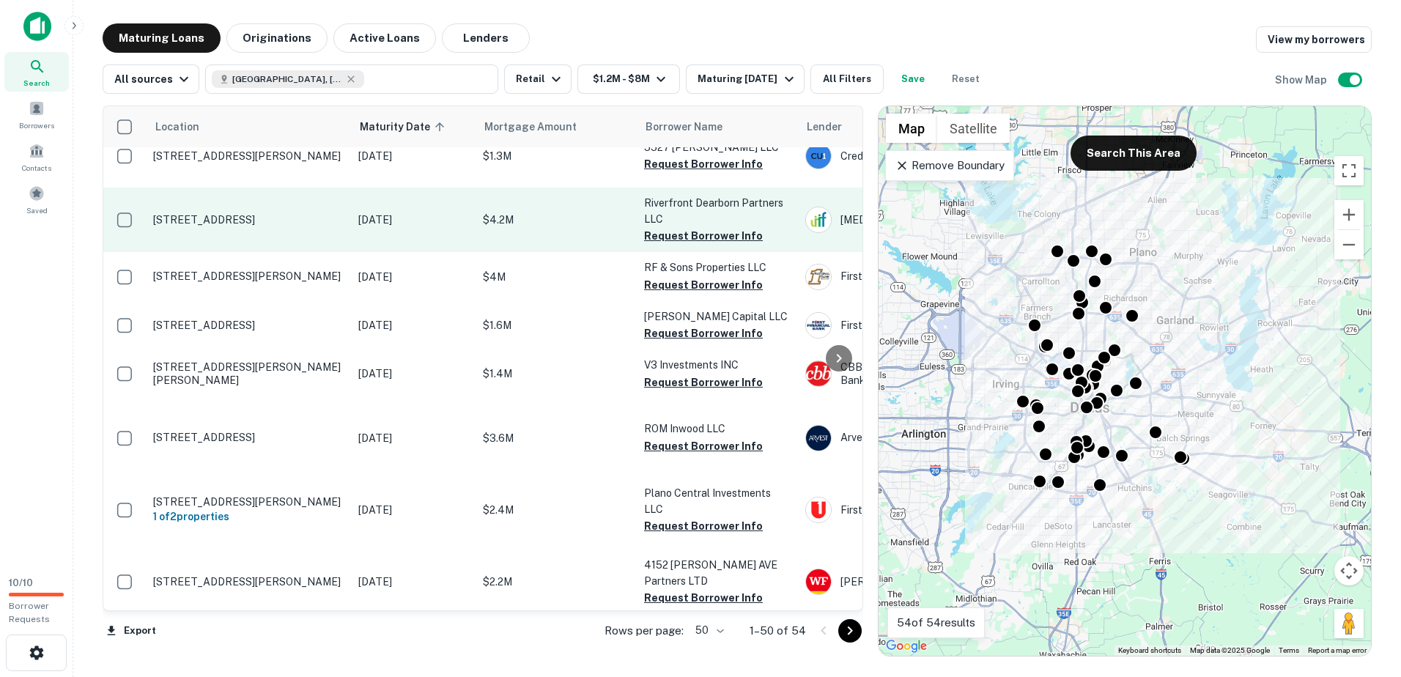
scroll to position [879, 0]
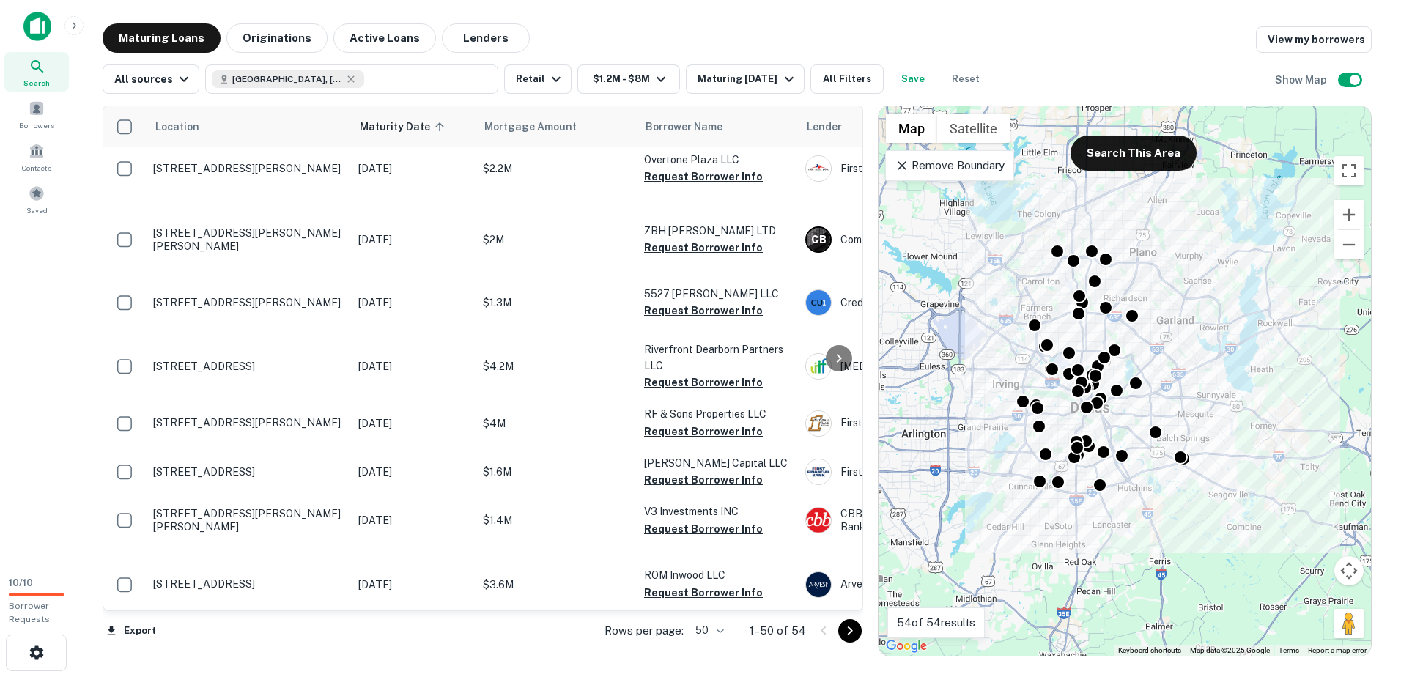
drag, startPoint x: 401, startPoint y: 231, endPoint x: 84, endPoint y: 484, distance: 405.6
click at [39, 475] on div "Search Borrowers Contacts Saved" at bounding box center [36, 282] width 73 height 565
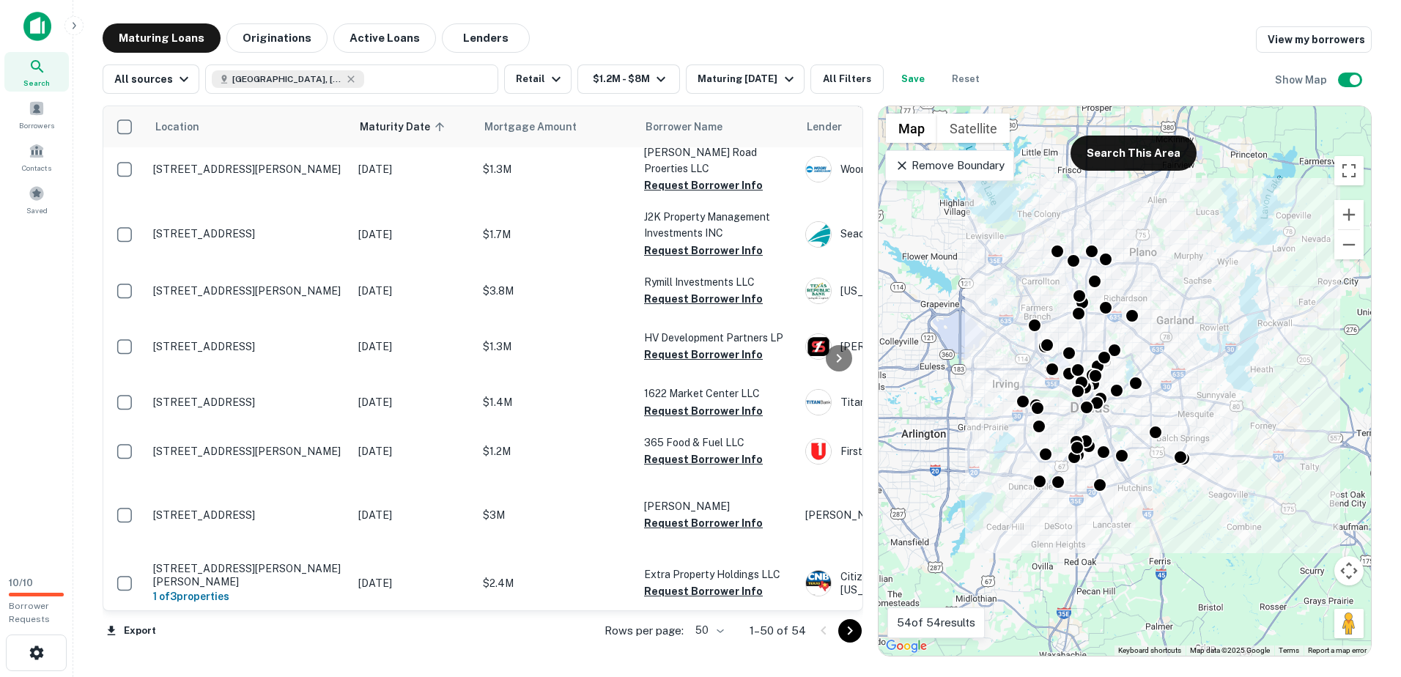
scroll to position [0, 0]
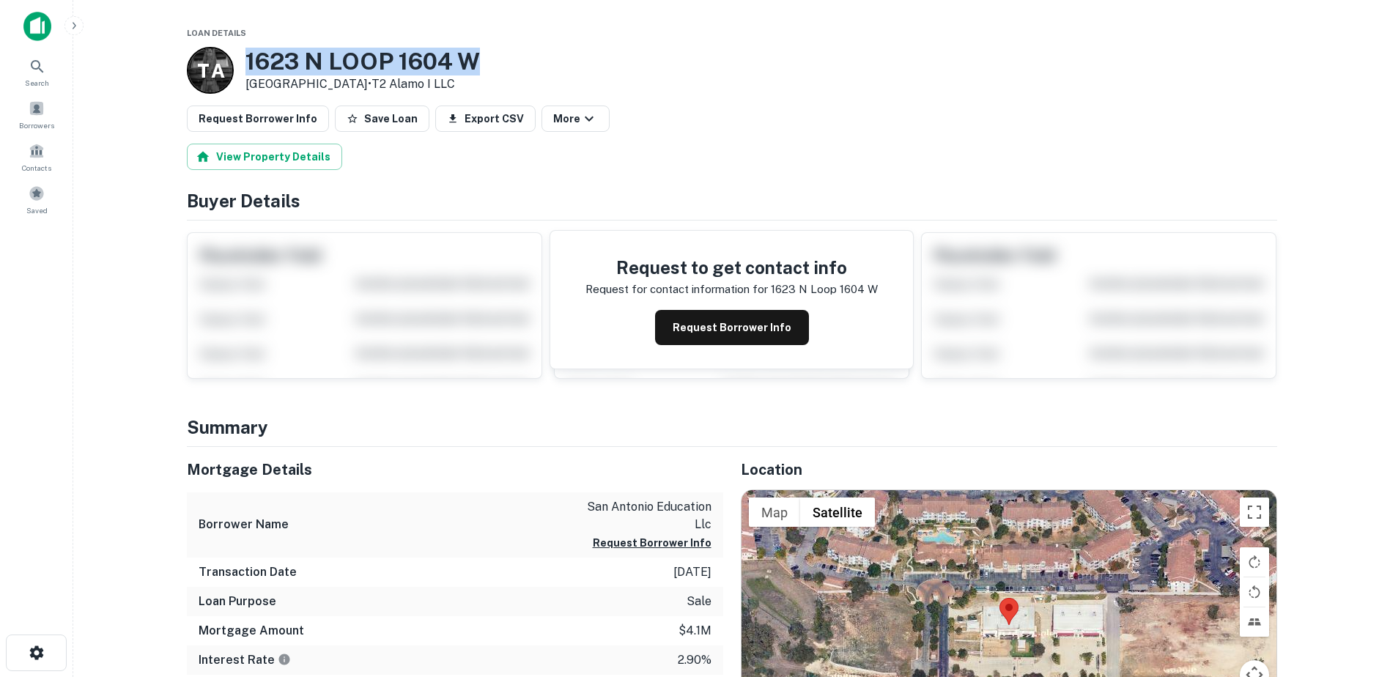
drag, startPoint x: 506, startPoint y: 59, endPoint x: 248, endPoint y: 68, distance: 257.3
click at [248, 68] on div "T A 1623 N LOOP 1604 W San Antonio, TX 78258 • T2 Alamo I LLC" at bounding box center [732, 70] width 1090 height 47
copy h3 "1623 N LOOP 1604 W"
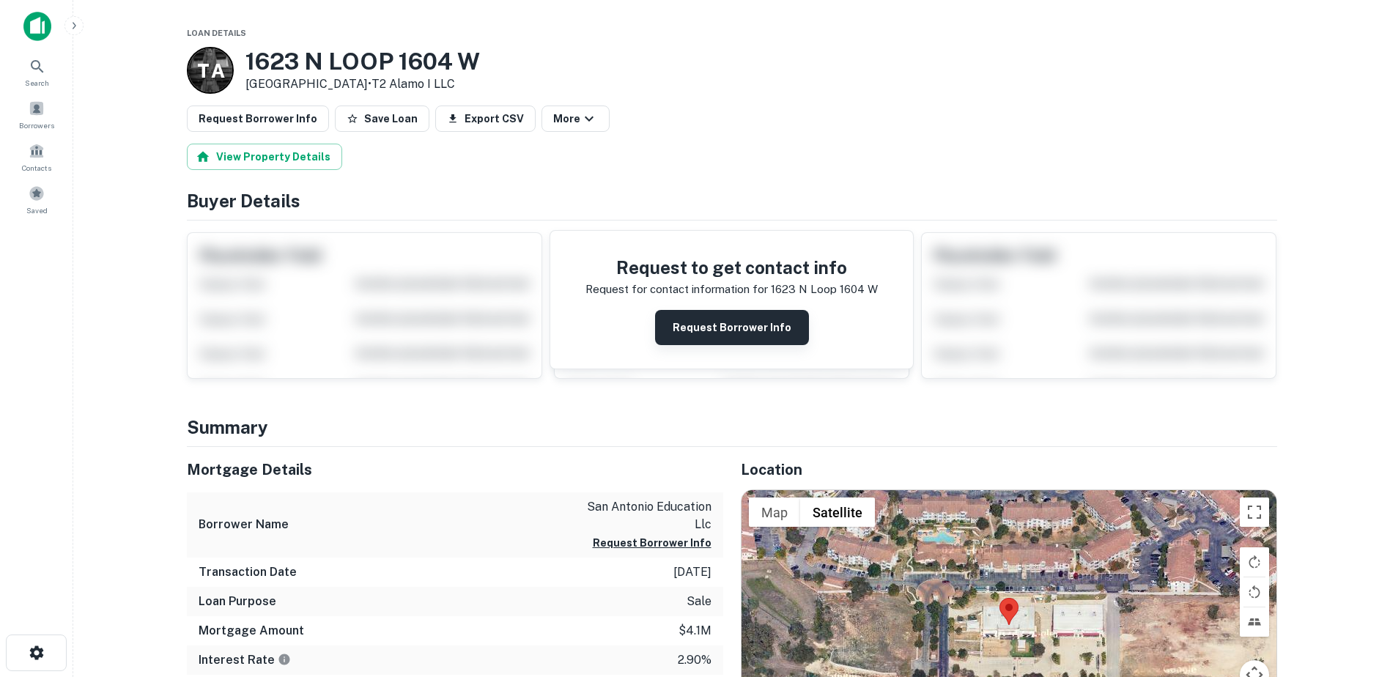
click at [683, 315] on button "Request Borrower Info" at bounding box center [732, 327] width 154 height 35
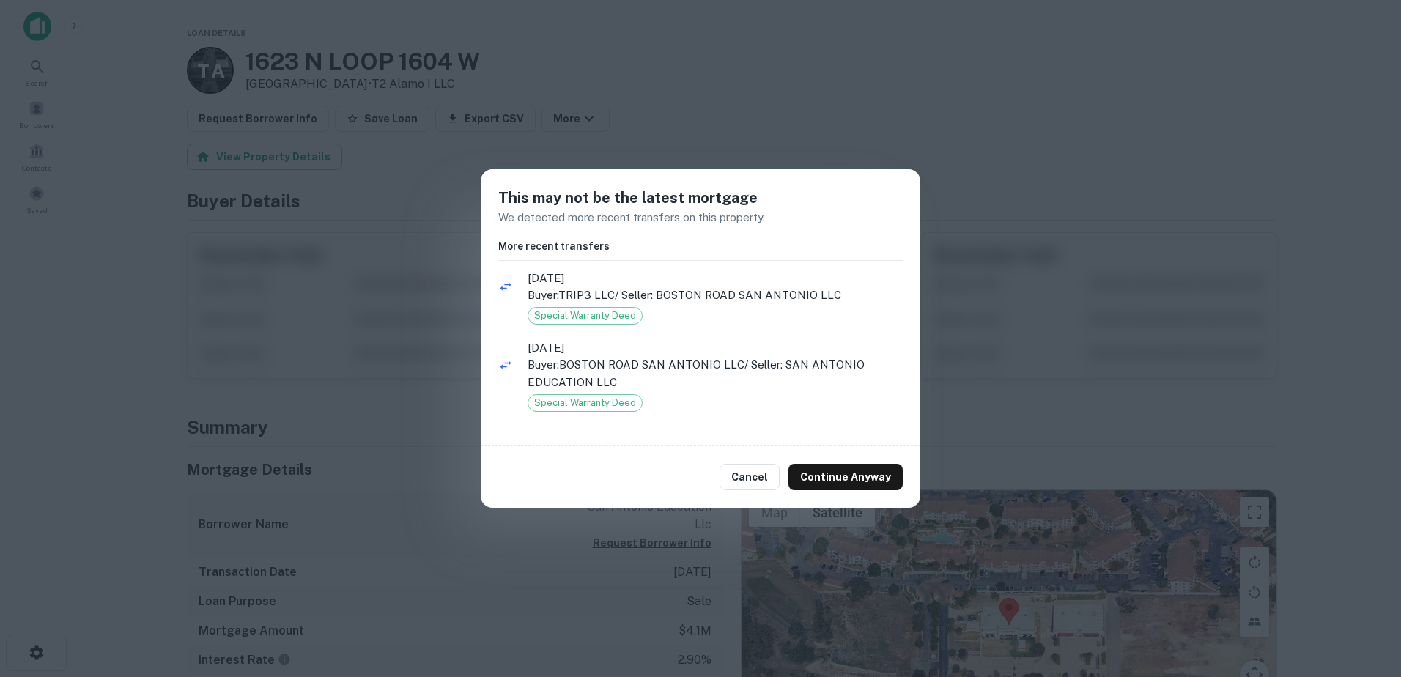
click at [1054, 273] on div "This may not be the latest mortgage We detected more recent transfers on this p…" at bounding box center [700, 338] width 1401 height 677
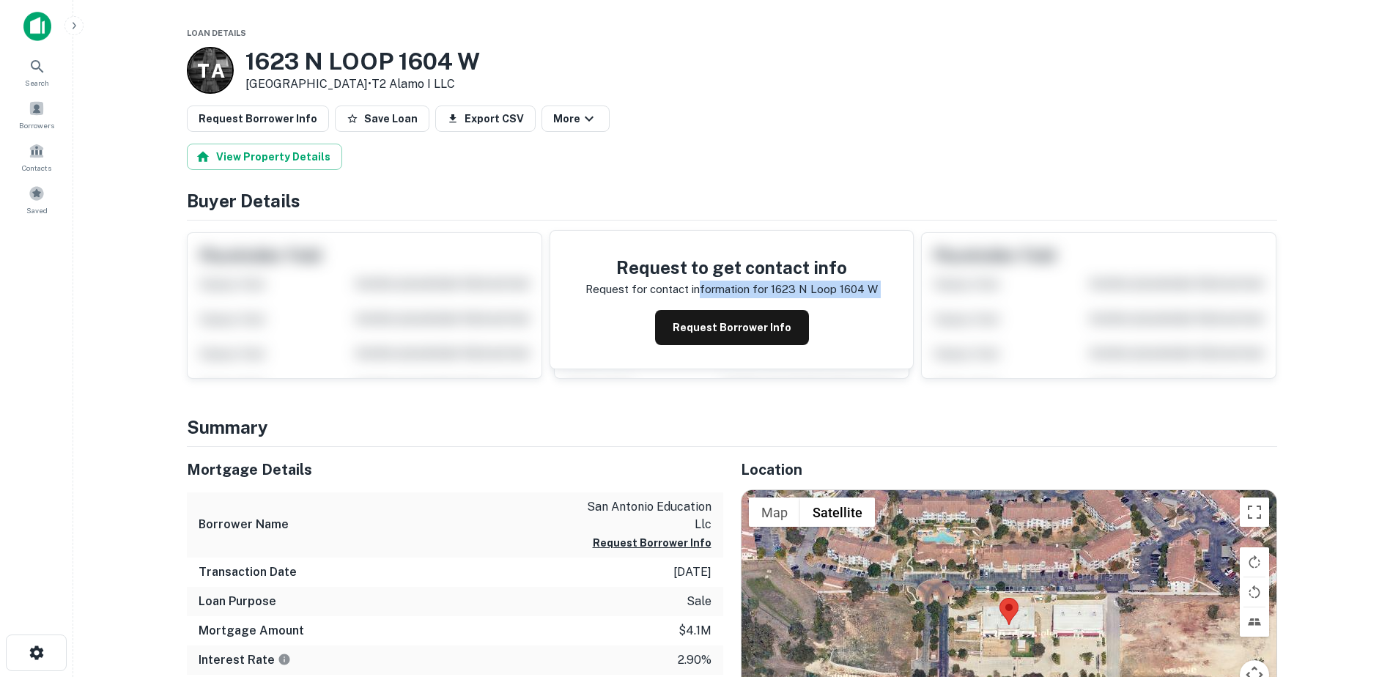
click at [699, 297] on div "Request to get contact info Request for contact information for 1623 n loop 160…" at bounding box center [731, 300] width 363 height 138
drag, startPoint x: 699, startPoint y: 297, endPoint x: 707, endPoint y: 322, distance: 25.5
click at [707, 322] on button "Request Borrower Info" at bounding box center [732, 327] width 154 height 35
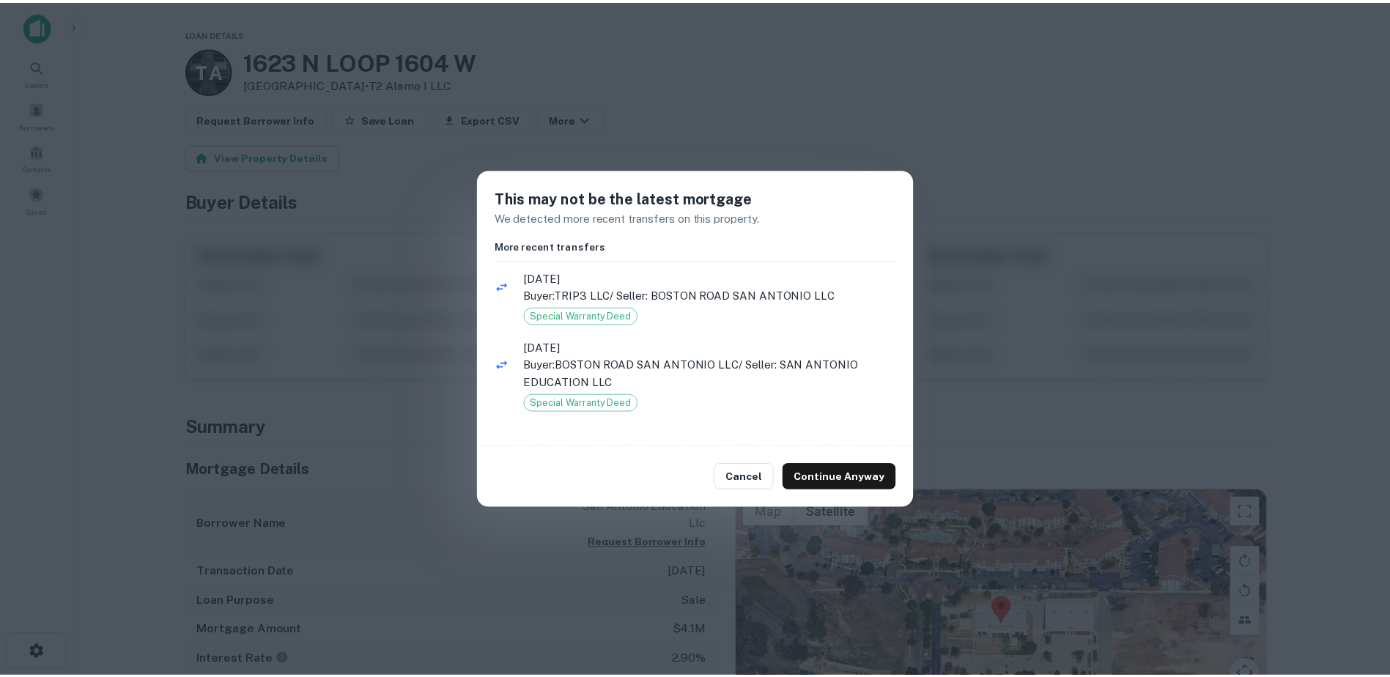
scroll to position [1, 0]
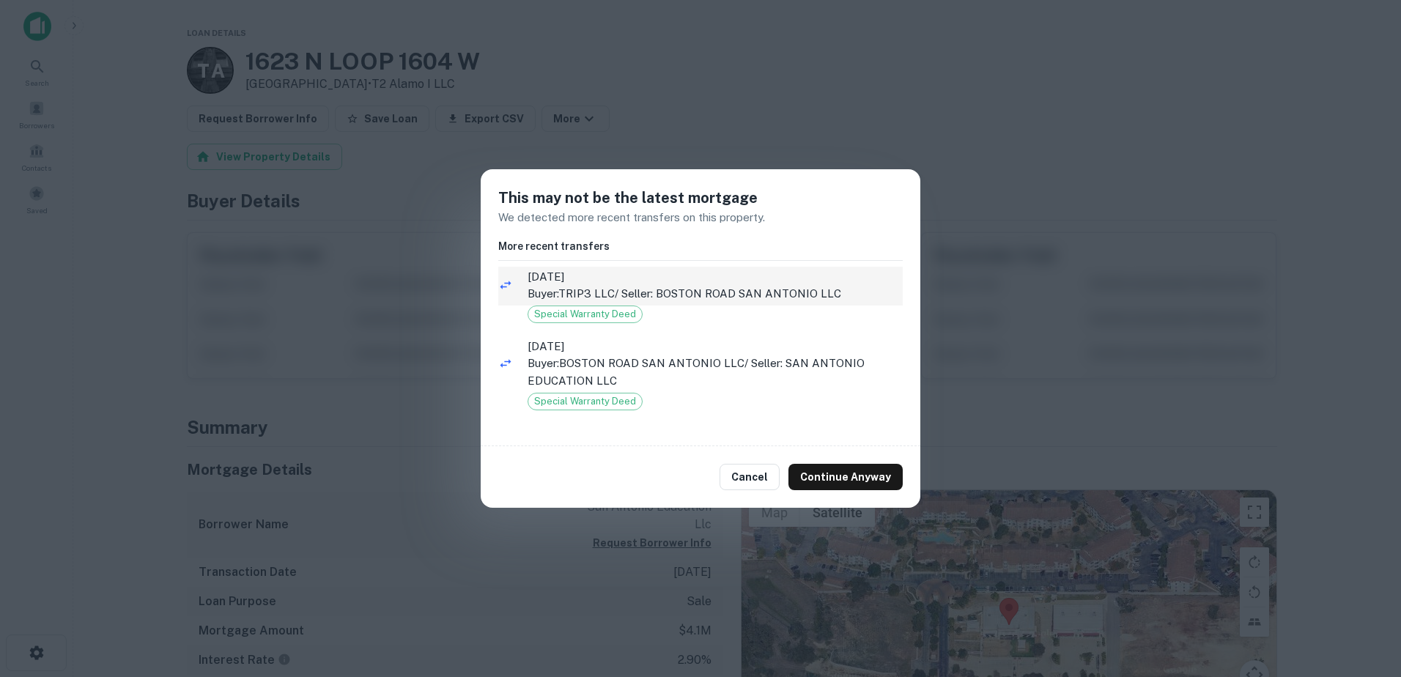
click at [568, 292] on p "Buyer: TRIP3 LLC / Seller: BOSTON ROAD SAN ANTONIO LLC" at bounding box center [714, 294] width 375 height 18
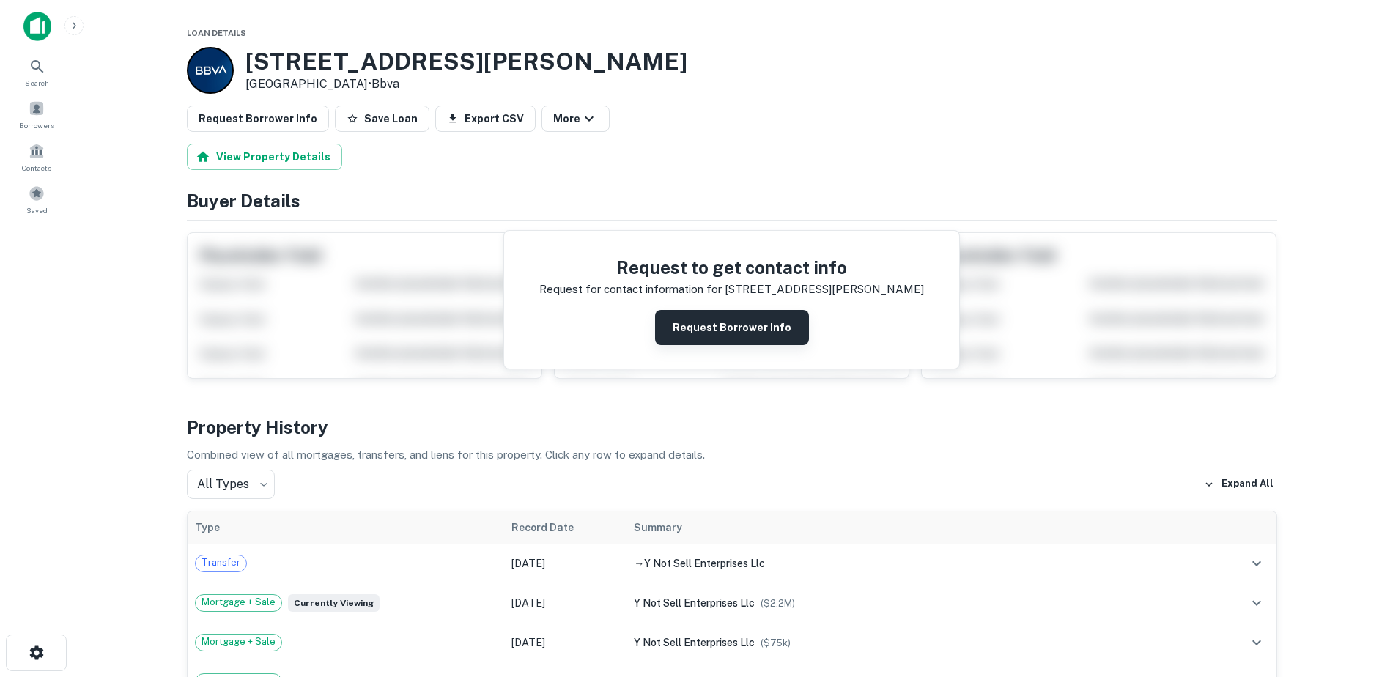
click at [733, 328] on button "Request Borrower Info" at bounding box center [732, 327] width 154 height 35
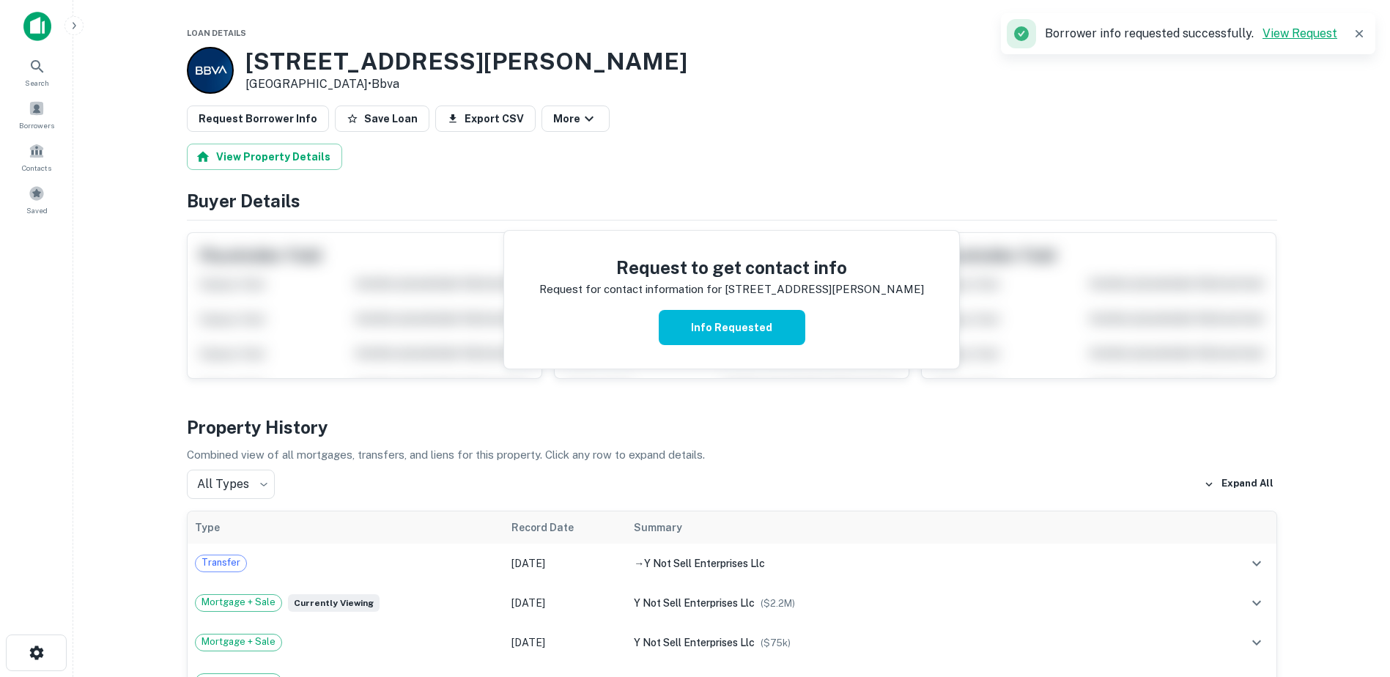
click at [1315, 35] on link "View Request" at bounding box center [1299, 33] width 75 height 14
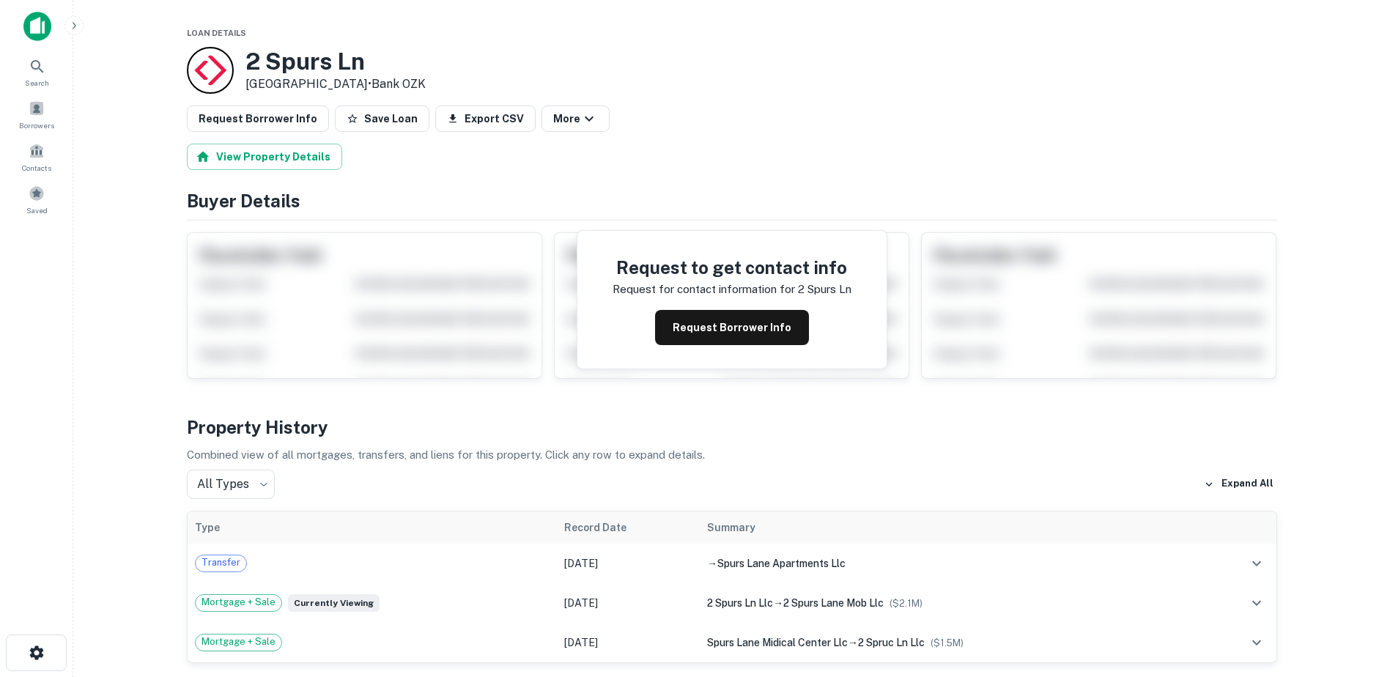
drag, startPoint x: 397, startPoint y: 52, endPoint x: 375, endPoint y: 59, distance: 22.9
click at [375, 59] on h3 "2 Spurs Ln" at bounding box center [335, 62] width 180 height 28
drag, startPoint x: 390, startPoint y: 61, endPoint x: 241, endPoint y: 53, distance: 148.9
click at [241, 53] on div "2 Spurs Ln San Antonio, TX 78240 • Bank OZK" at bounding box center [306, 70] width 239 height 47
copy h3 "2 Spurs Ln"
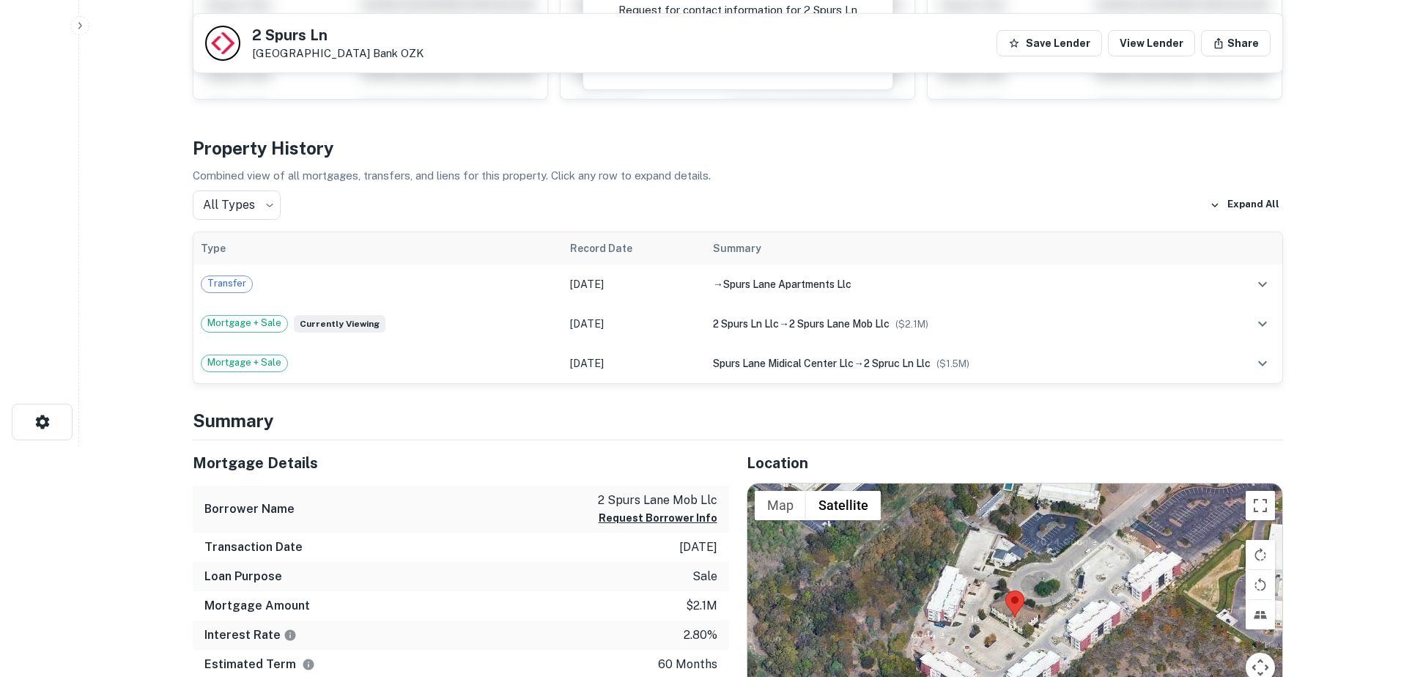
scroll to position [220, 0]
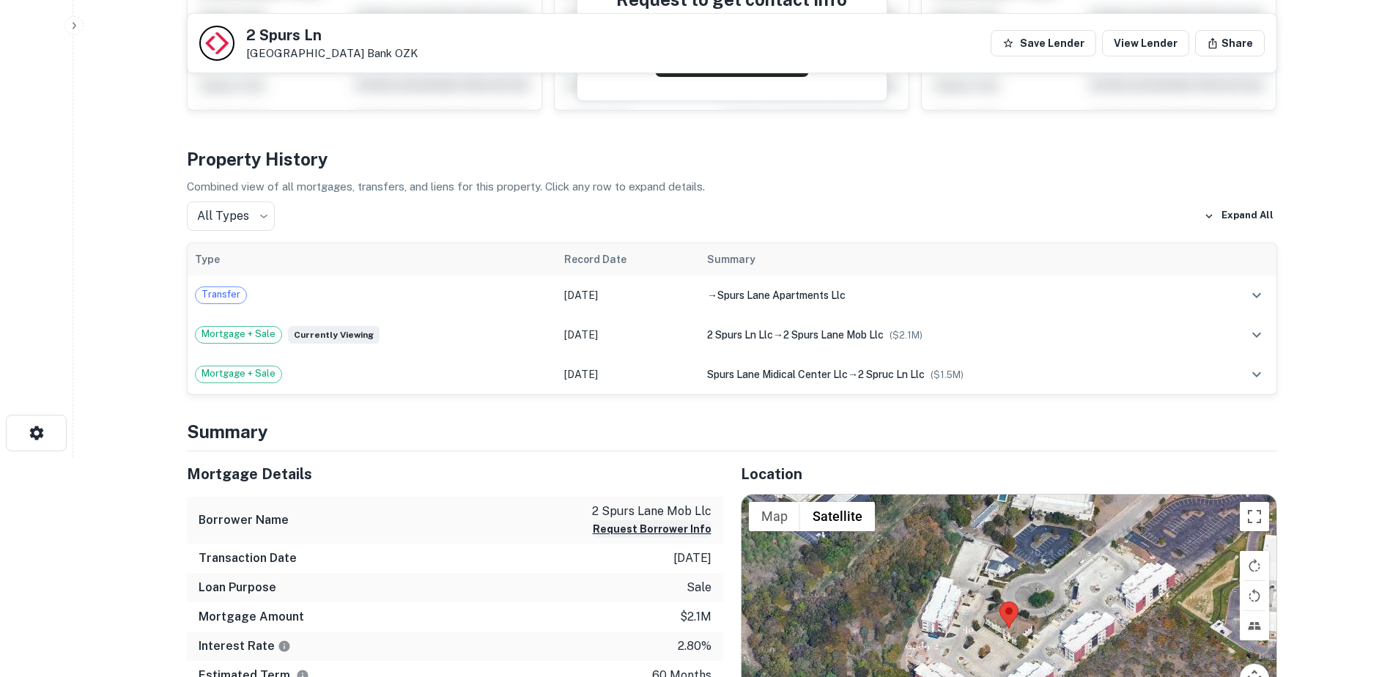
click at [655, 530] on button "Request Borrower Info" at bounding box center [652, 529] width 119 height 18
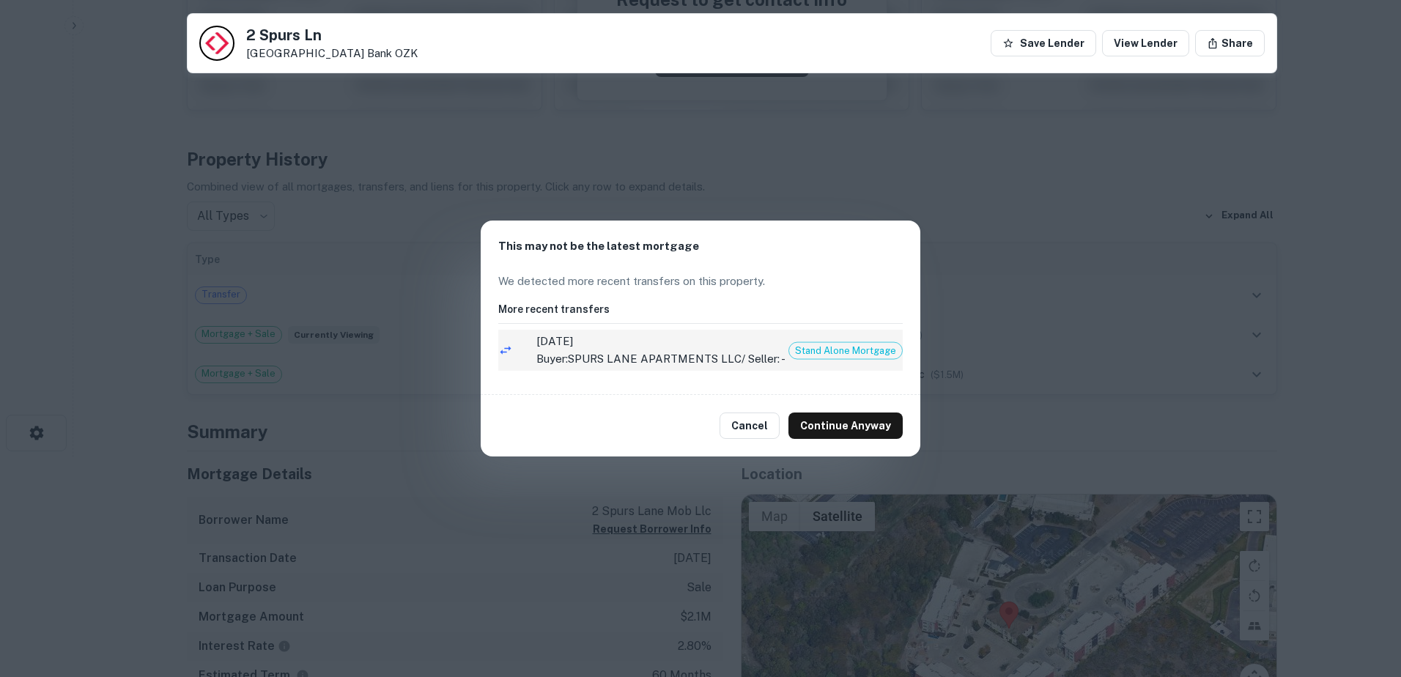
click at [613, 363] on p "Buyer: SPURS LANE APARTMENTS LLC / Seller: -" at bounding box center [701, 359] width 331 height 18
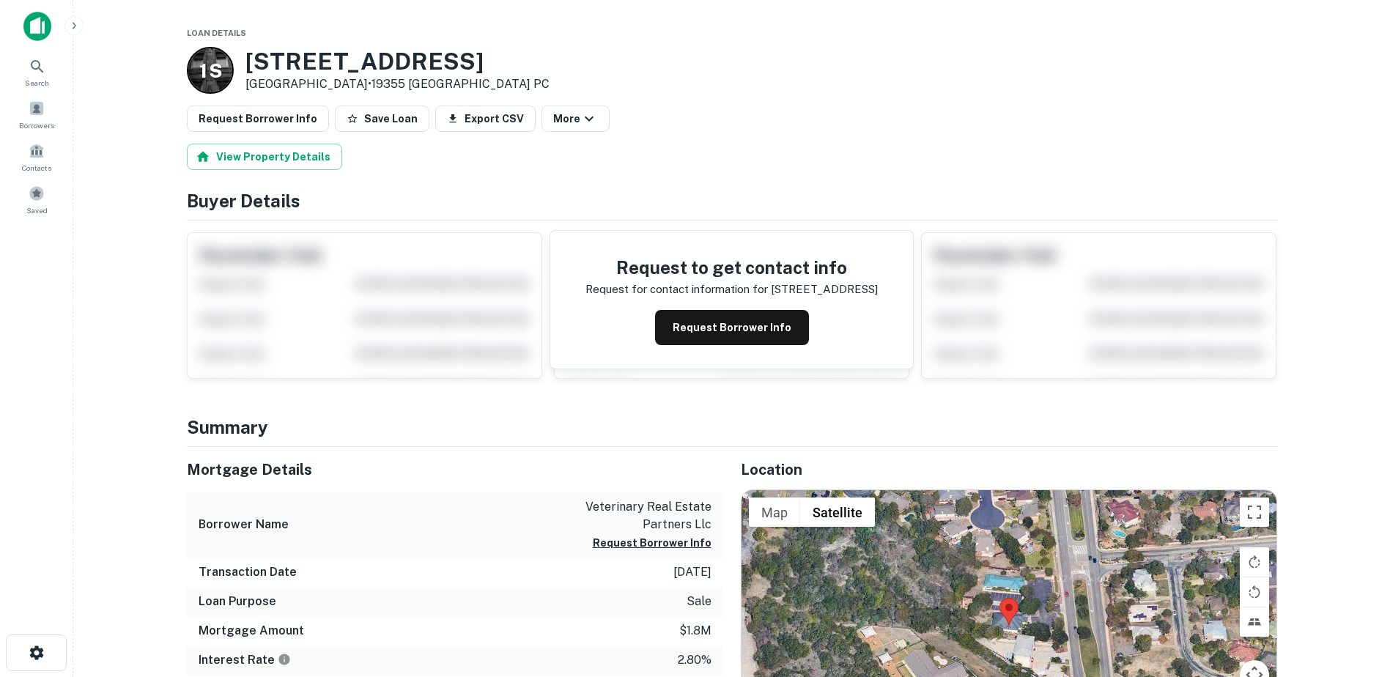
drag, startPoint x: 516, startPoint y: 60, endPoint x: 248, endPoint y: 62, distance: 267.4
click at [248, 62] on h3 "[STREET_ADDRESS]" at bounding box center [397, 62] width 304 height 28
copy h3 "[STREET_ADDRESS]"
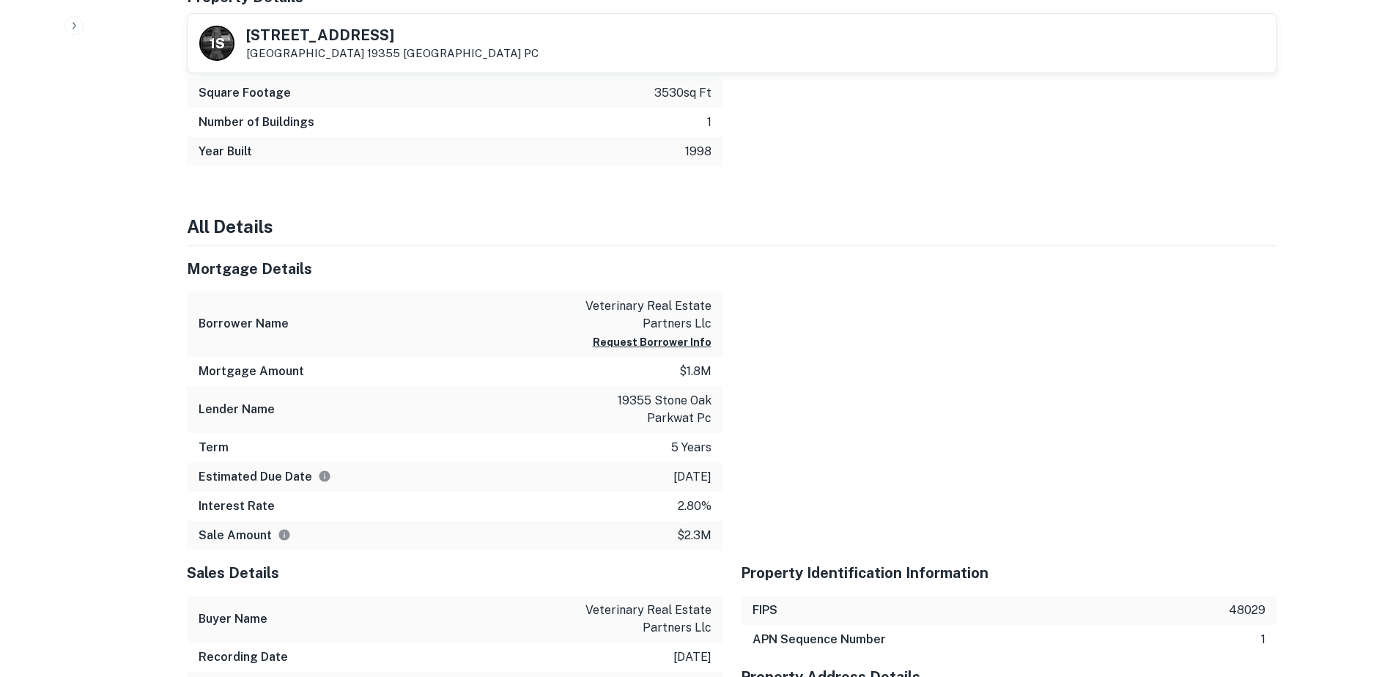
scroll to position [733, 0]
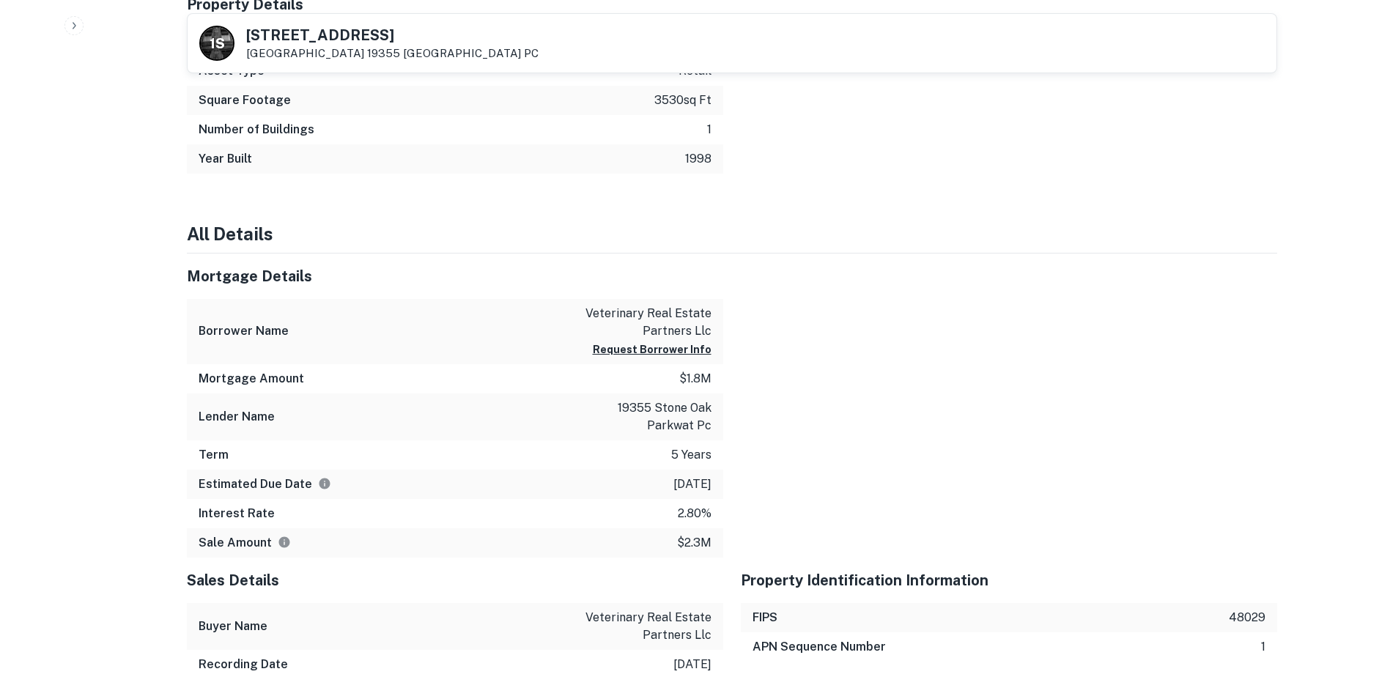
click at [949, 493] on div at bounding box center [1000, 405] width 554 height 304
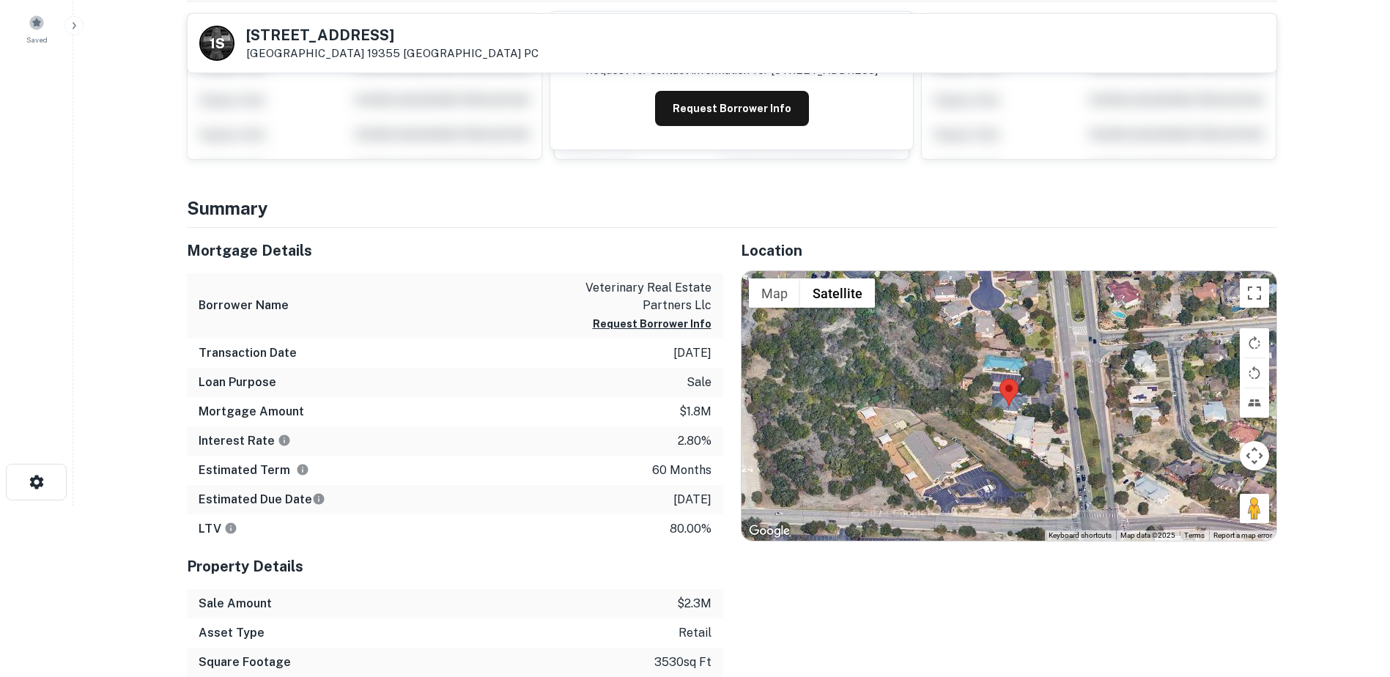
scroll to position [0, 0]
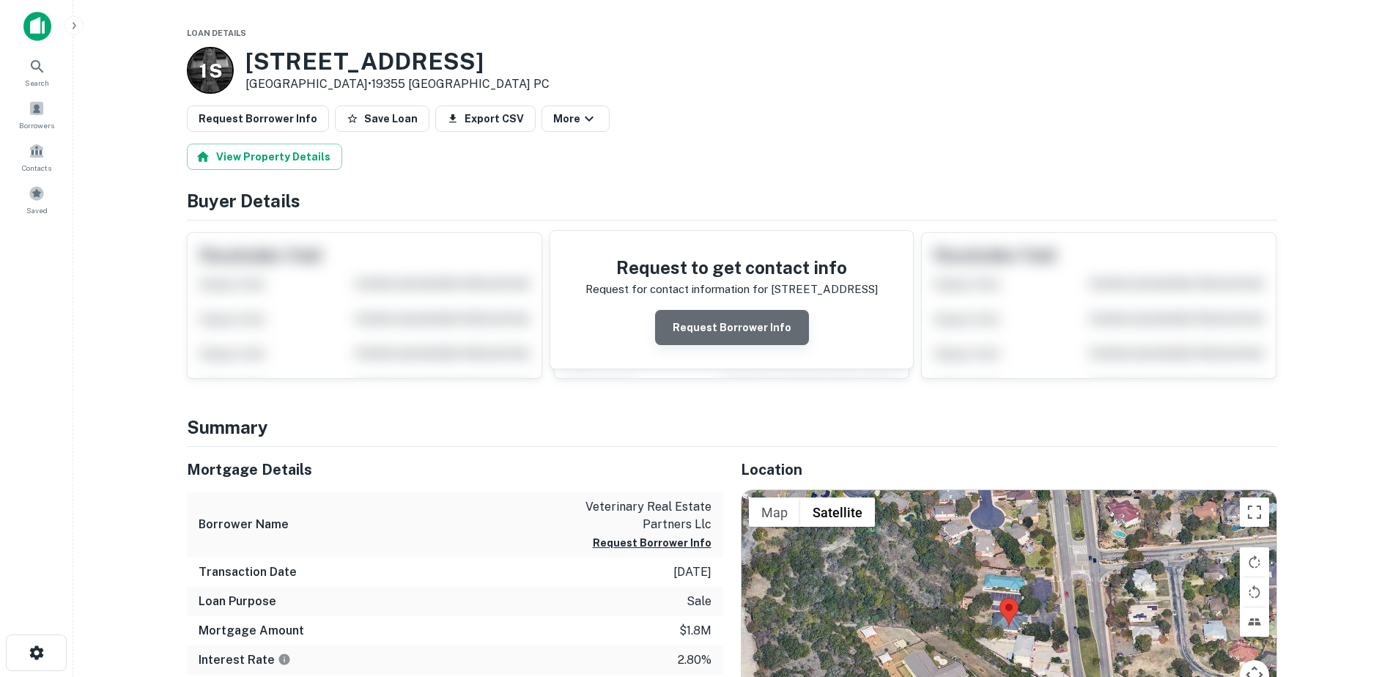
click at [769, 327] on button "Request Borrower Info" at bounding box center [732, 327] width 154 height 35
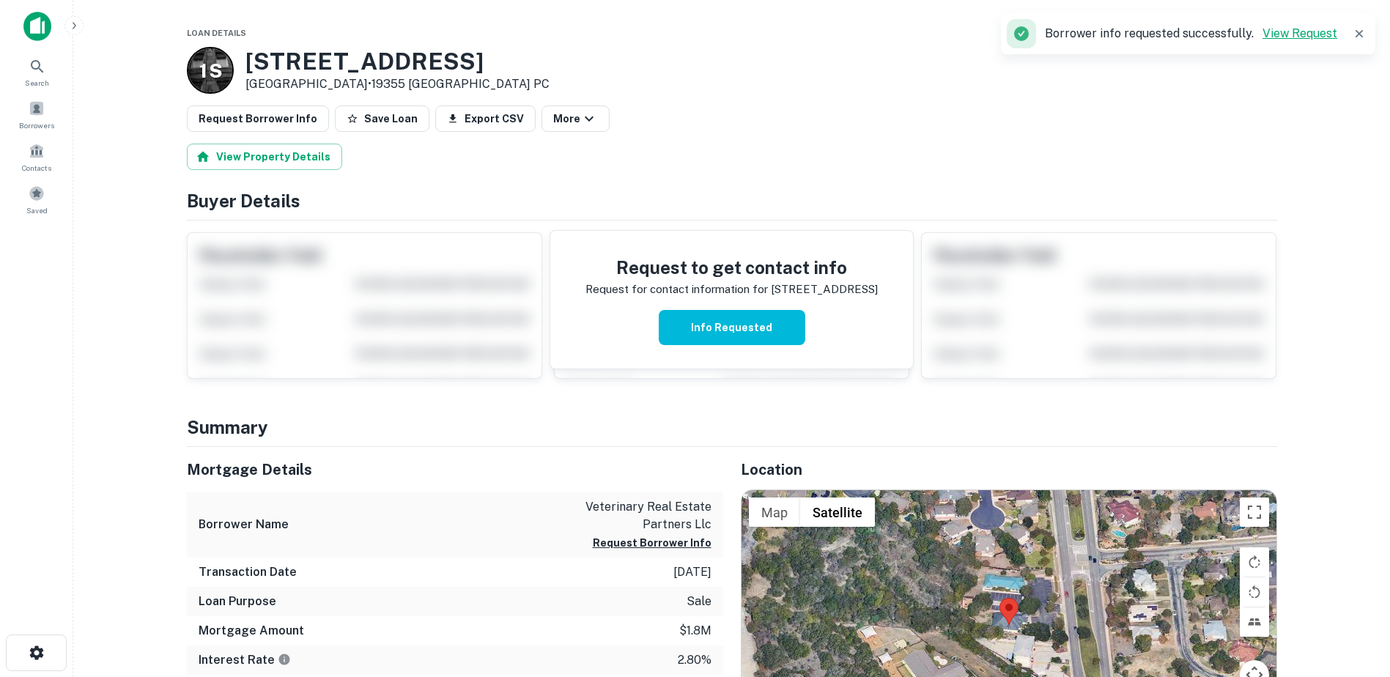
click at [1309, 36] on link "View Request" at bounding box center [1299, 33] width 75 height 14
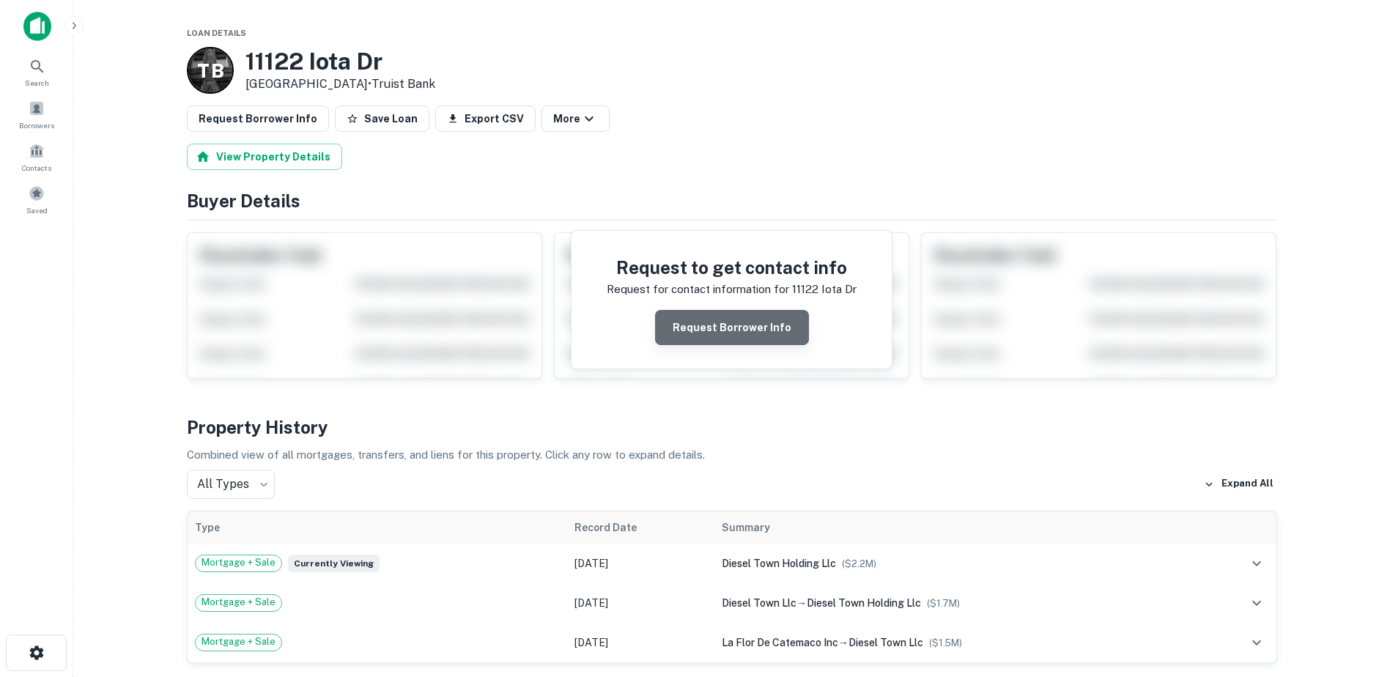
click at [753, 326] on button "Request Borrower Info" at bounding box center [732, 327] width 154 height 35
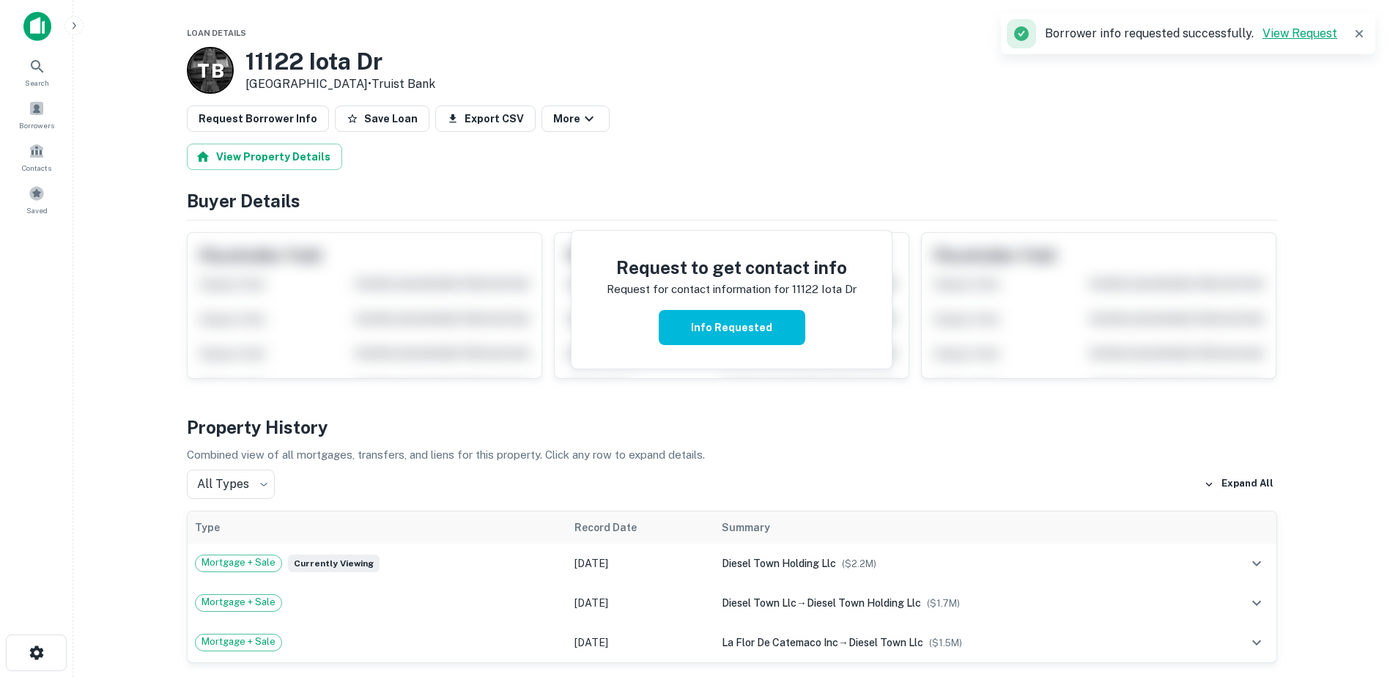
click at [1304, 32] on link "View Request" at bounding box center [1299, 33] width 75 height 14
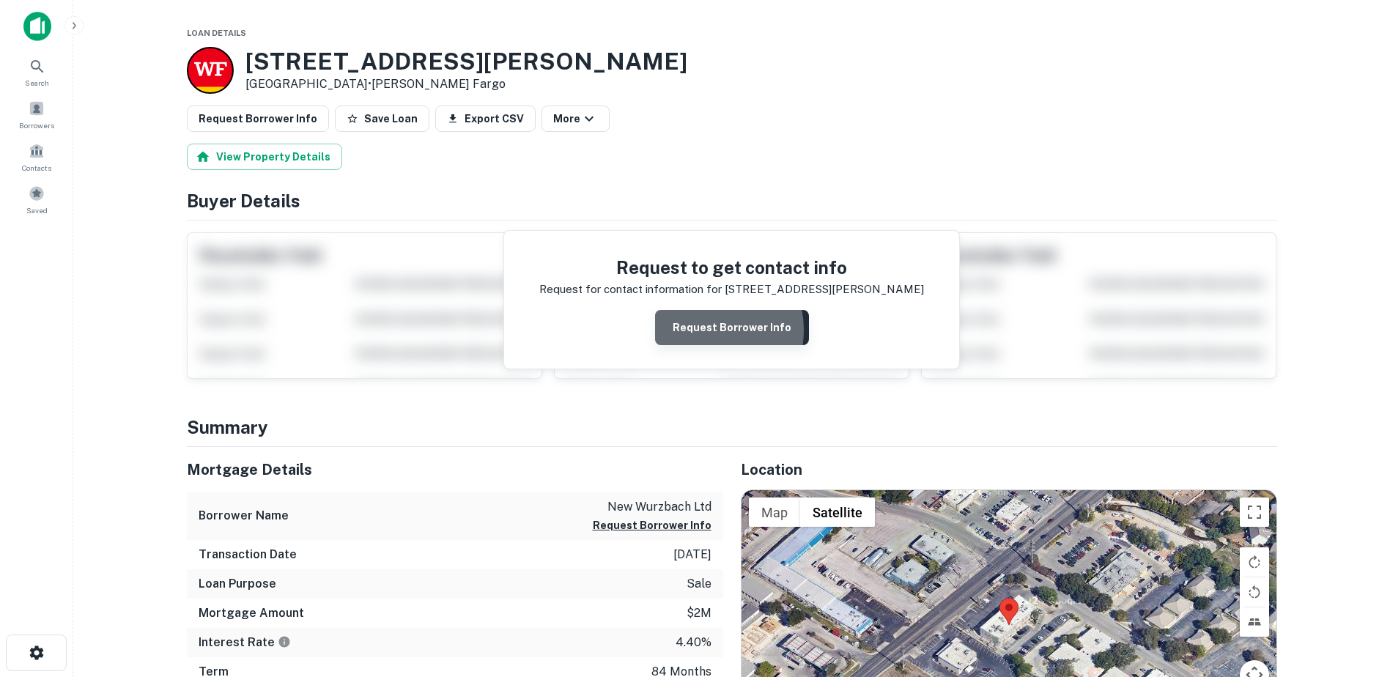
click at [707, 330] on button "Request Borrower Info" at bounding box center [732, 327] width 154 height 35
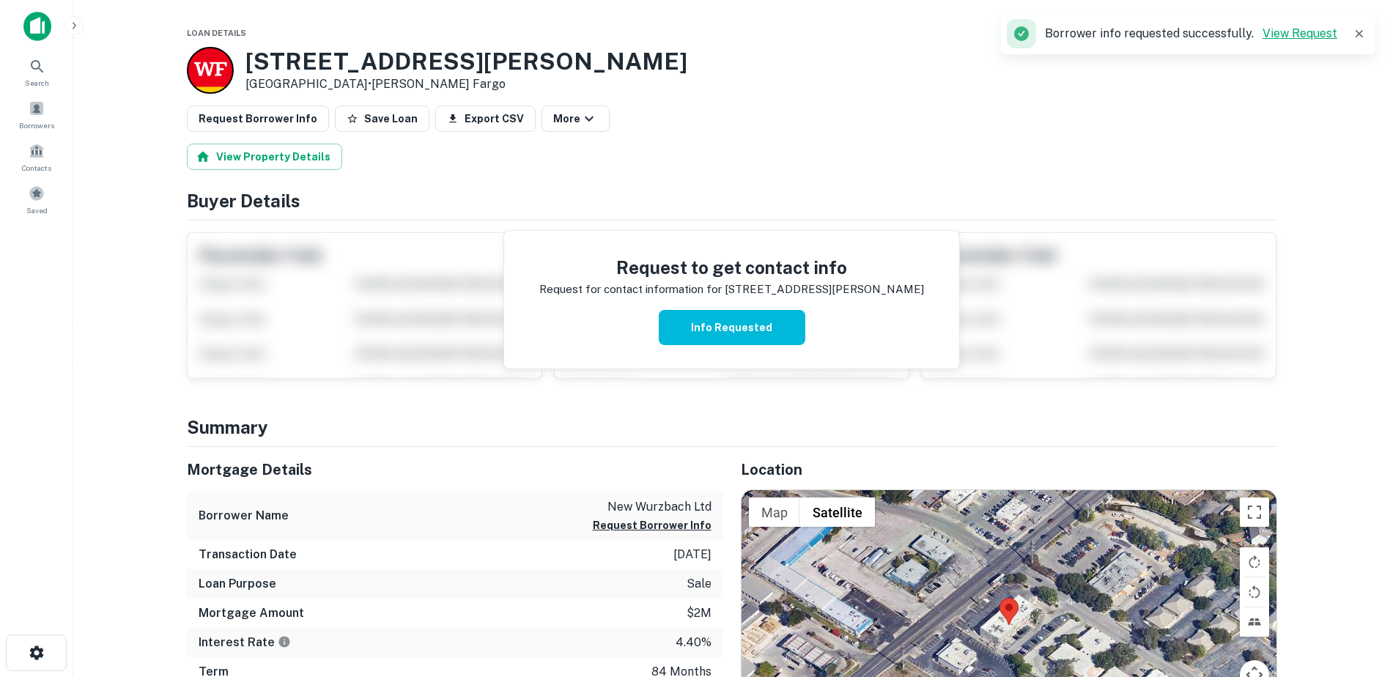
click at [1311, 37] on link "View Request" at bounding box center [1299, 33] width 75 height 14
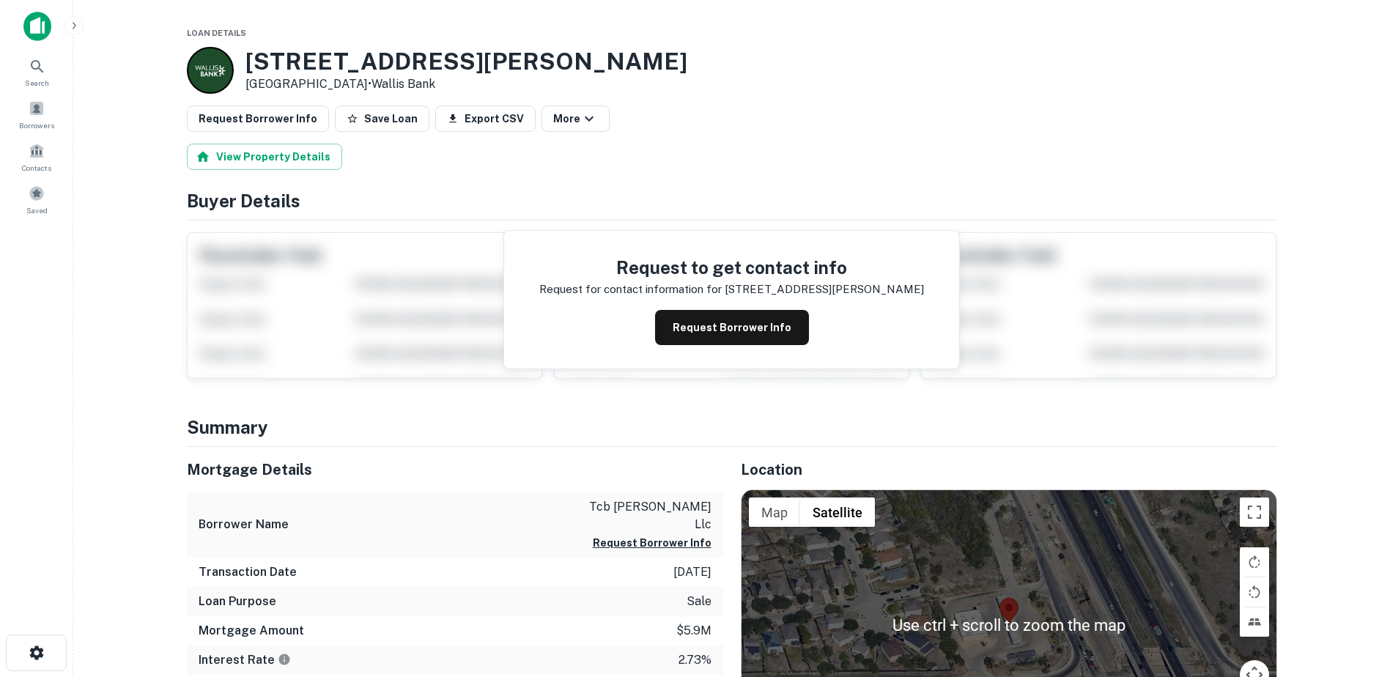
click at [742, 349] on div "Request to get contact info Request for contact information for [STREET_ADDRESS…" at bounding box center [731, 300] width 455 height 138
click at [722, 329] on button "Request Borrower Info" at bounding box center [732, 327] width 154 height 35
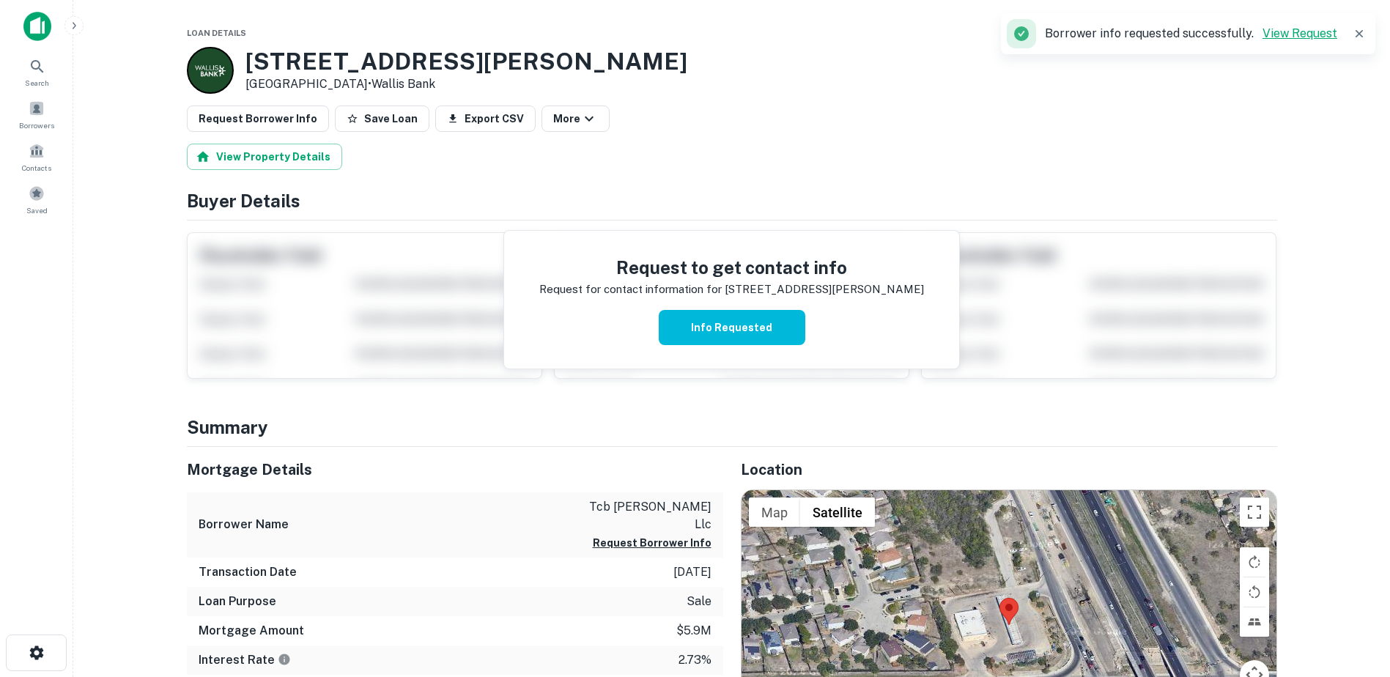
click at [1277, 34] on link "View Request" at bounding box center [1299, 33] width 75 height 14
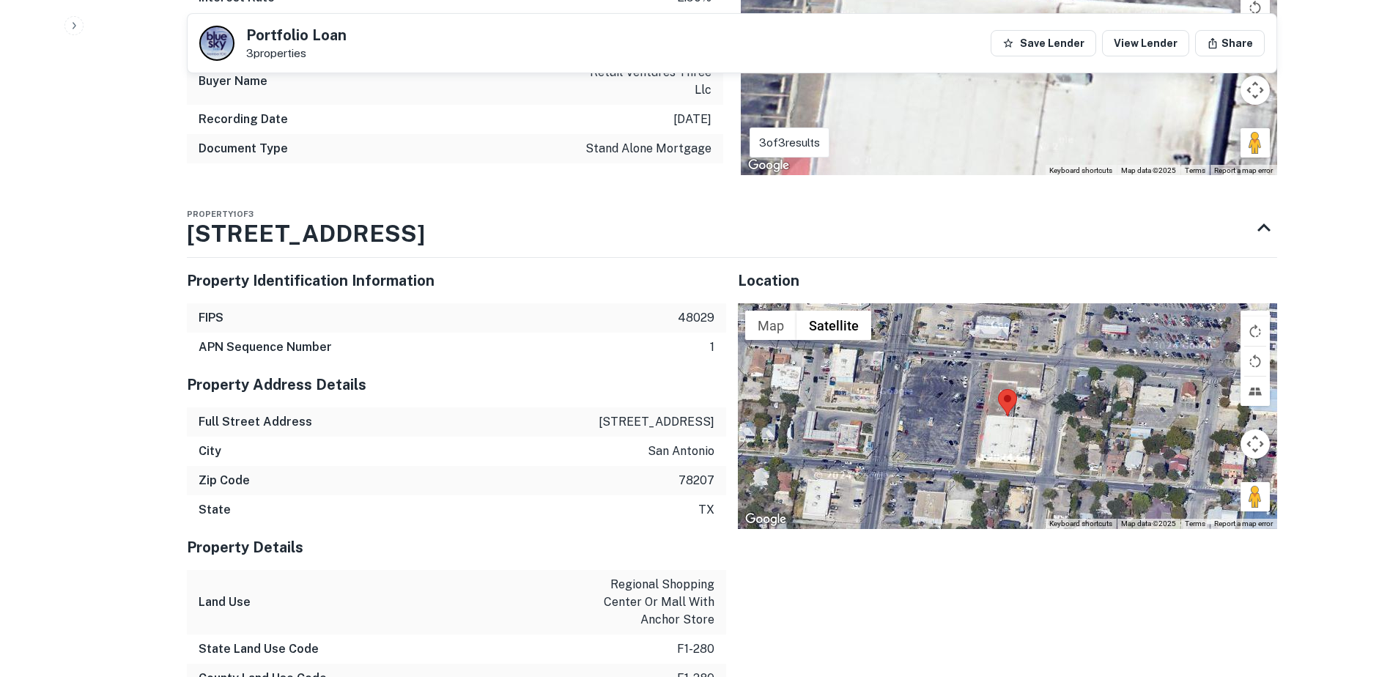
scroll to position [1026, 0]
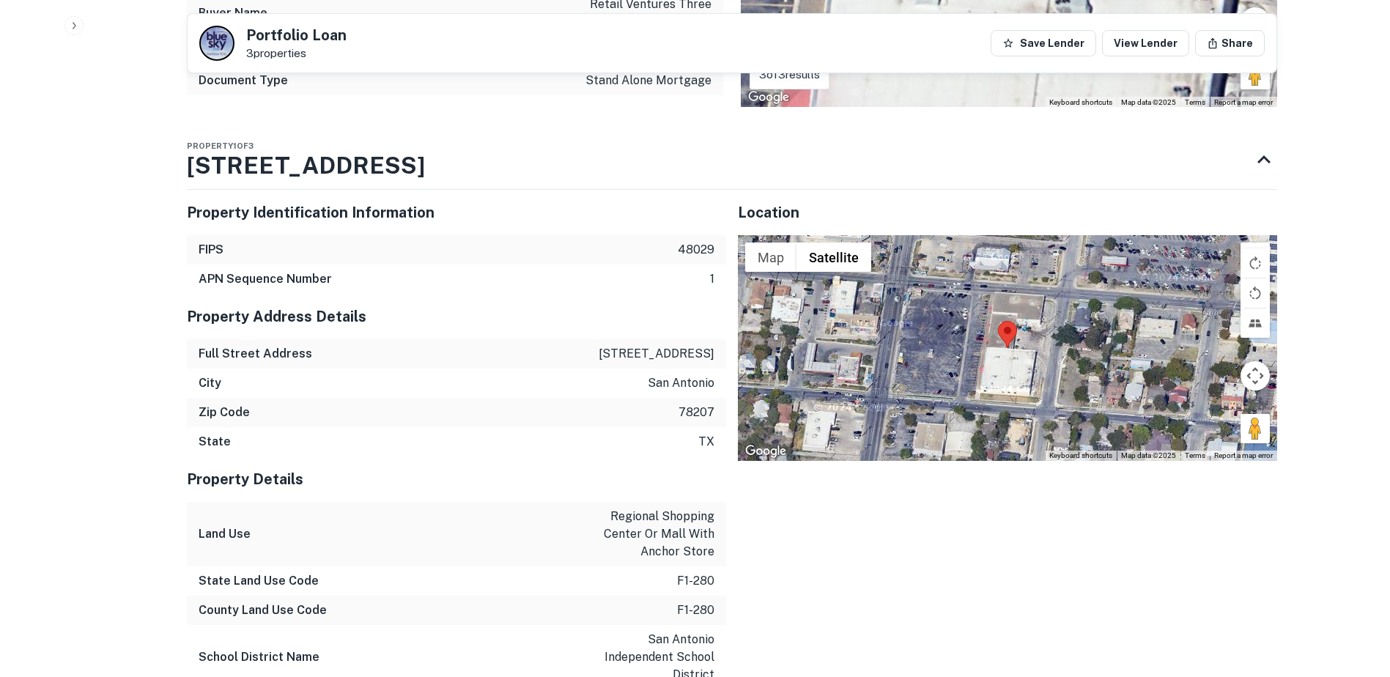
drag, startPoint x: 607, startPoint y: 345, endPoint x: 725, endPoint y: 355, distance: 118.3
click at [725, 355] on div "Full Street Address 100 s zarzamora st" at bounding box center [456, 353] width 539 height 29
drag, startPoint x: 725, startPoint y: 355, endPoint x: 680, endPoint y: 358, distance: 44.8
copy p "100 s zarzamora st"
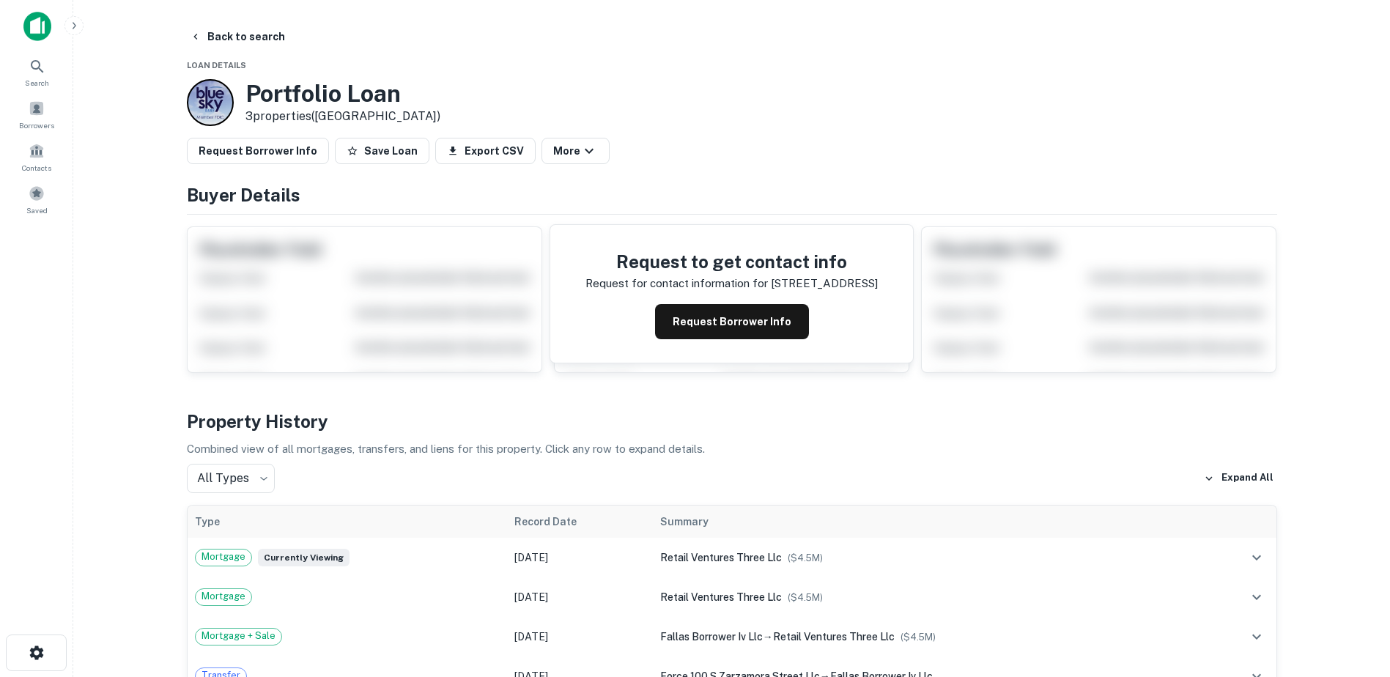
scroll to position [73, 0]
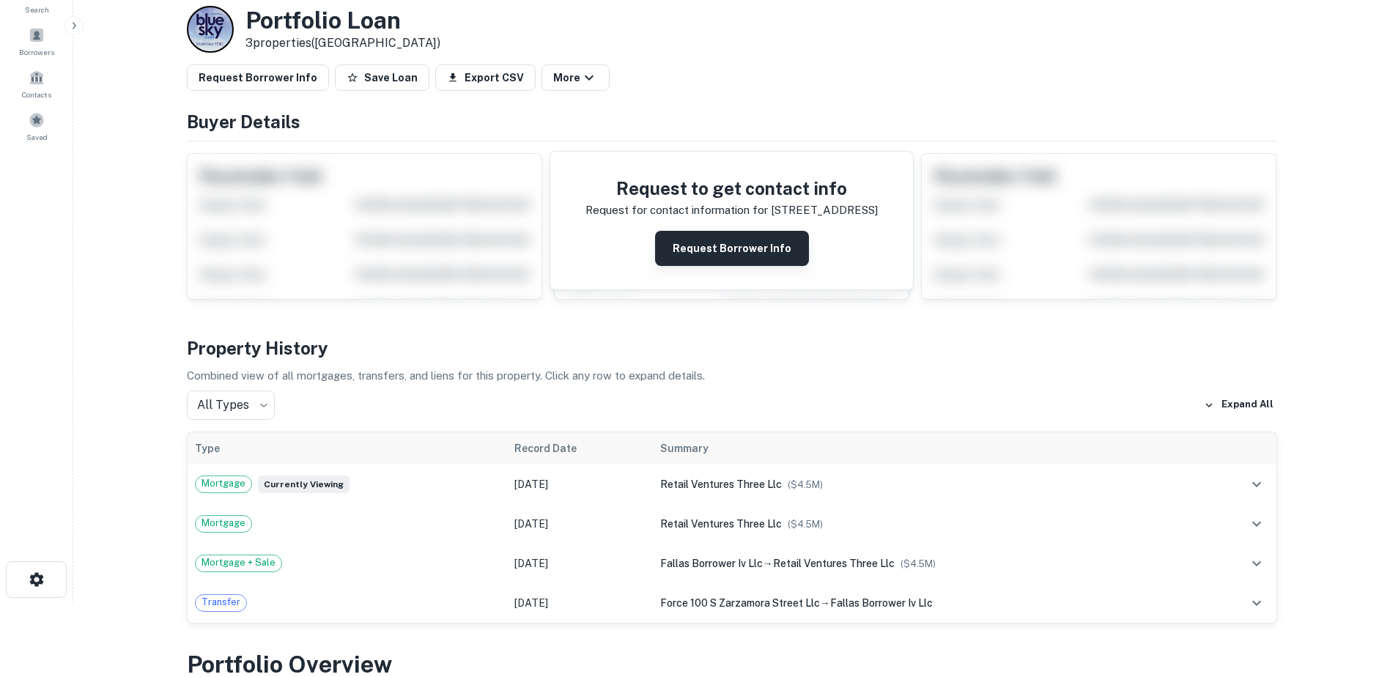
click at [758, 259] on button "Request Borrower Info" at bounding box center [732, 248] width 154 height 35
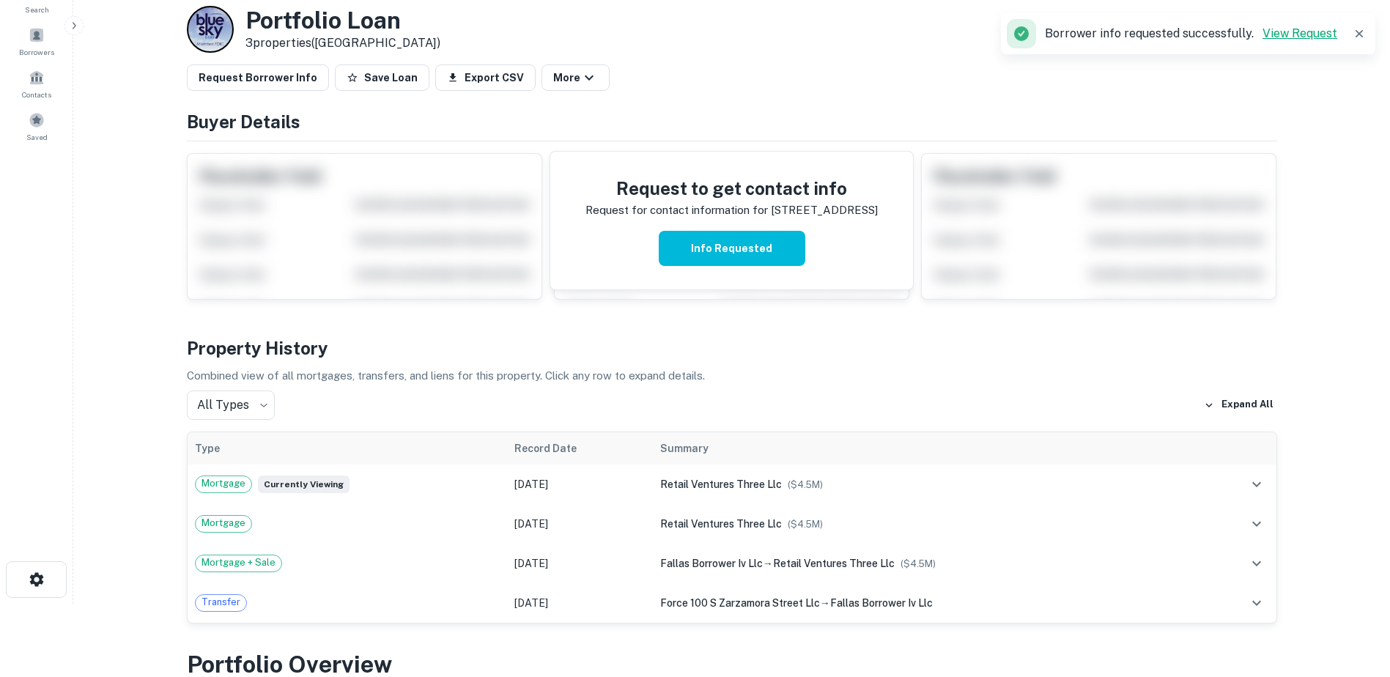
click at [1281, 29] on link "View Request" at bounding box center [1299, 33] width 75 height 14
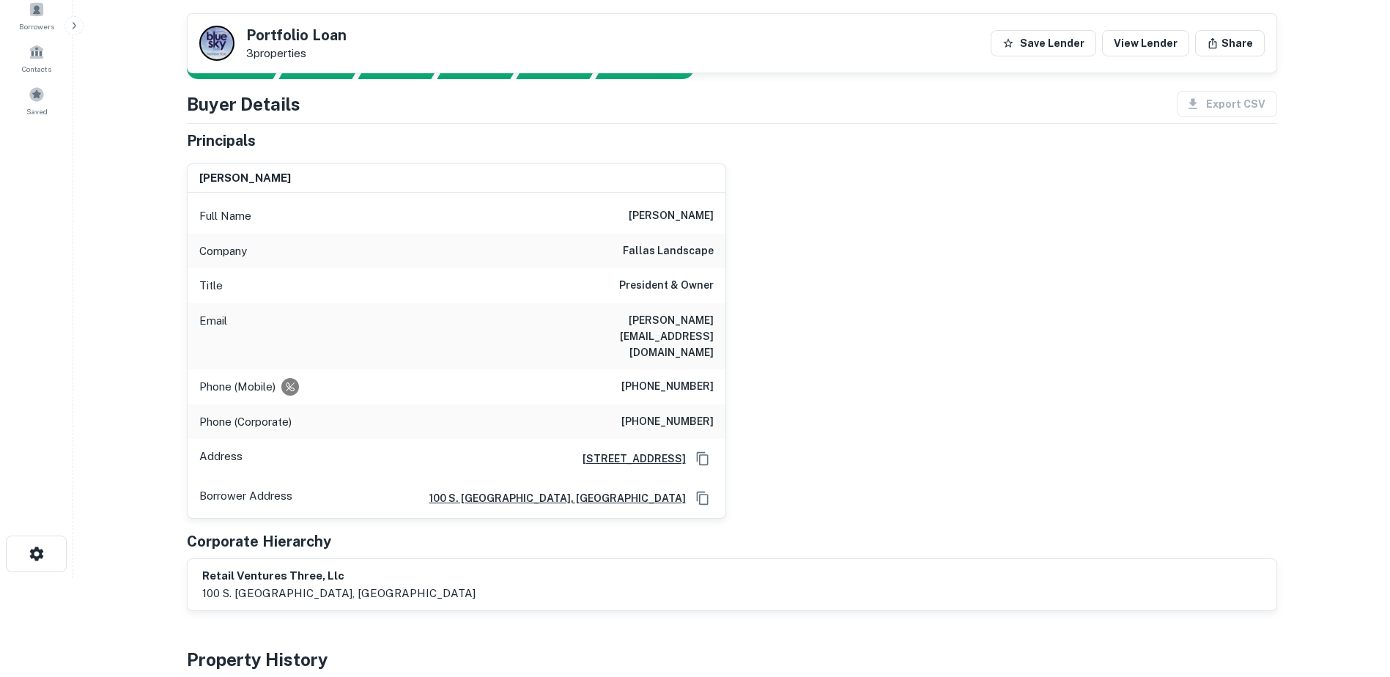
scroll to position [73, 0]
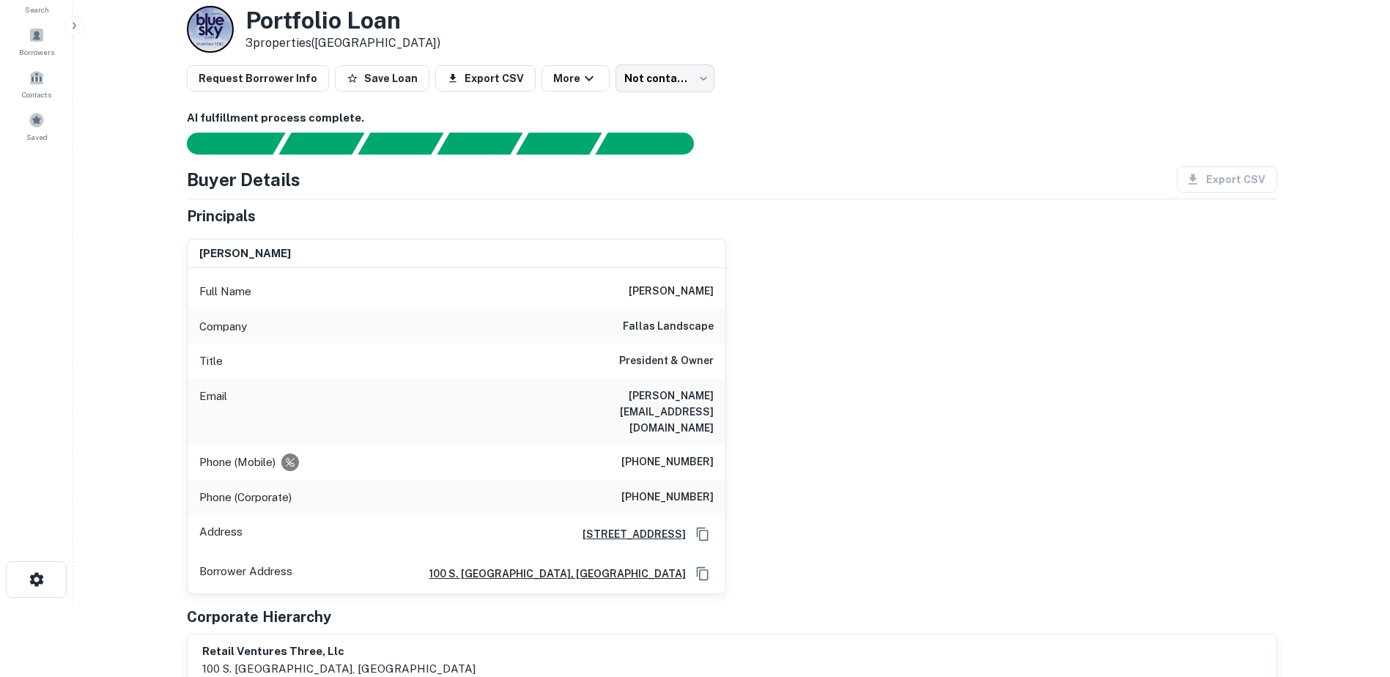
click at [423, 385] on div "Email [PERSON_NAME][EMAIL_ADDRESS][DOMAIN_NAME]" at bounding box center [457, 412] width 538 height 66
click at [374, 76] on button "Save Loan" at bounding box center [382, 78] width 95 height 26
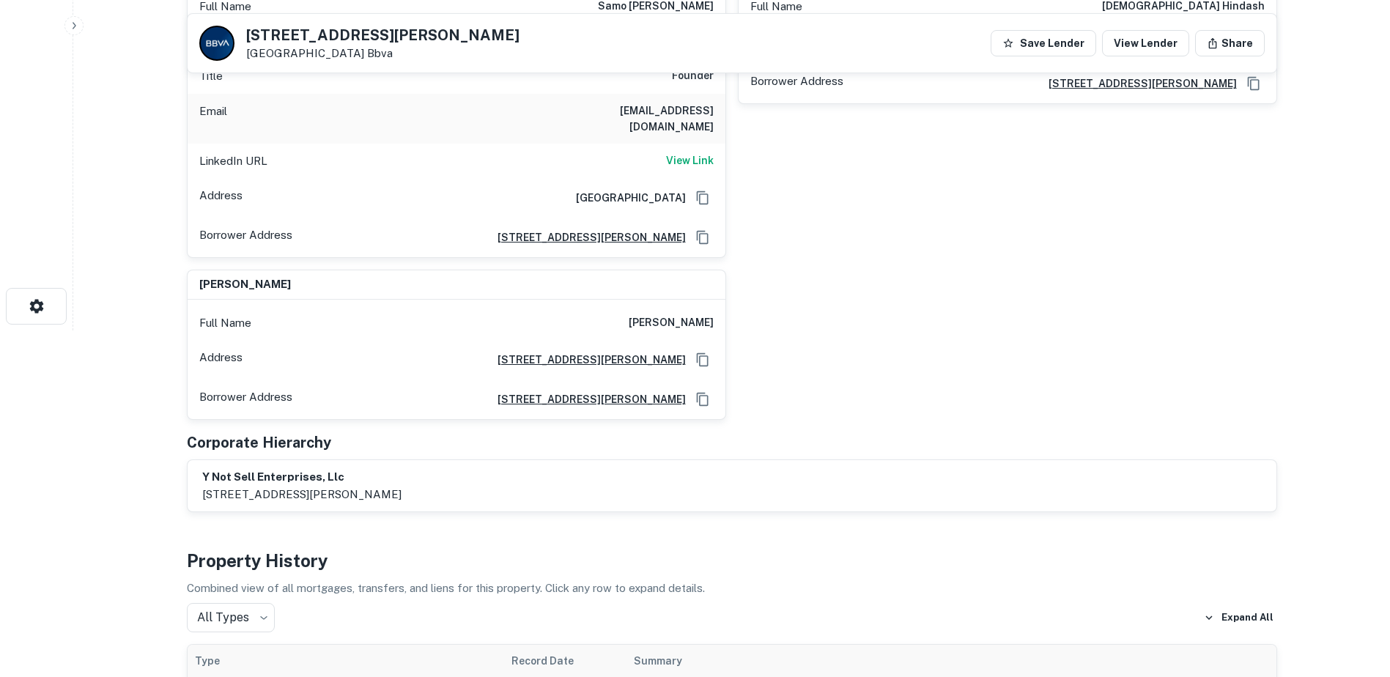
scroll to position [73, 0]
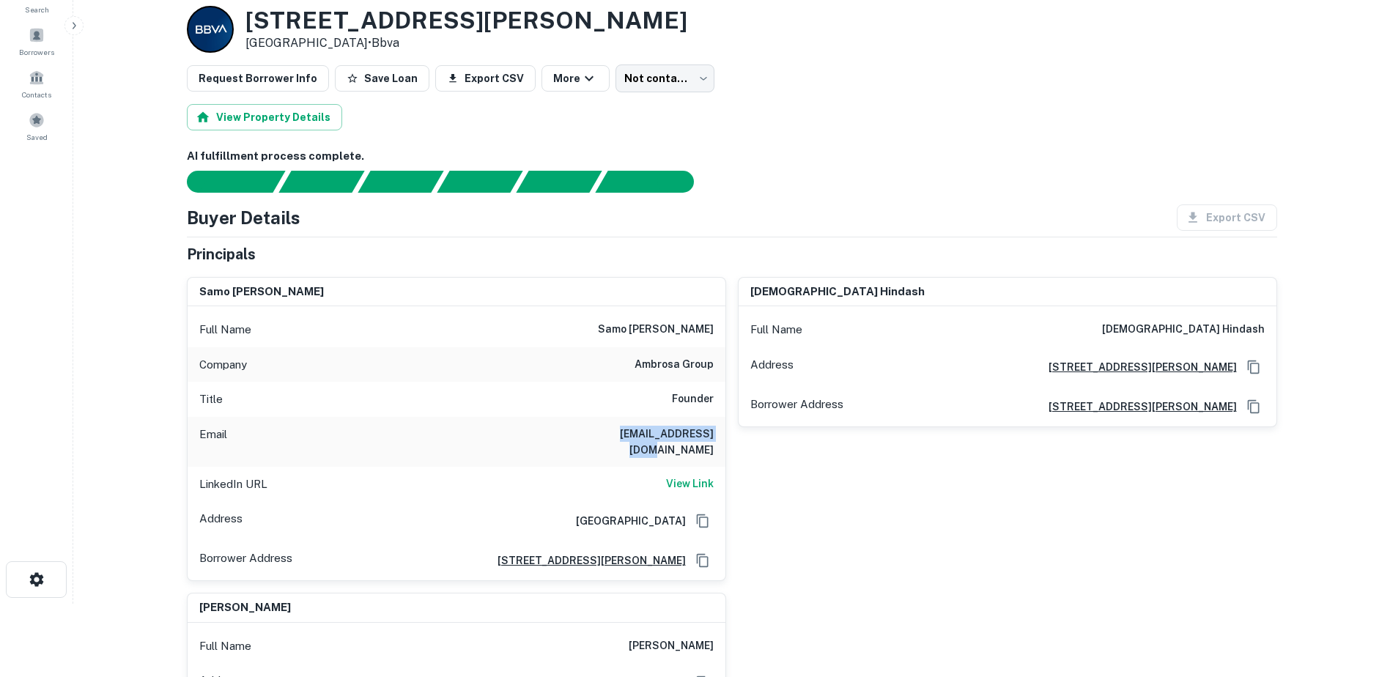
drag, startPoint x: 601, startPoint y: 433, endPoint x: 714, endPoint y: 440, distance: 113.1
click at [714, 440] on div "Email [EMAIL_ADDRESS][DOMAIN_NAME]" at bounding box center [457, 442] width 538 height 50
copy h6 "[EMAIL_ADDRESS][DOMAIN_NAME]"
click at [369, 90] on button "Save Loan" at bounding box center [382, 78] width 95 height 26
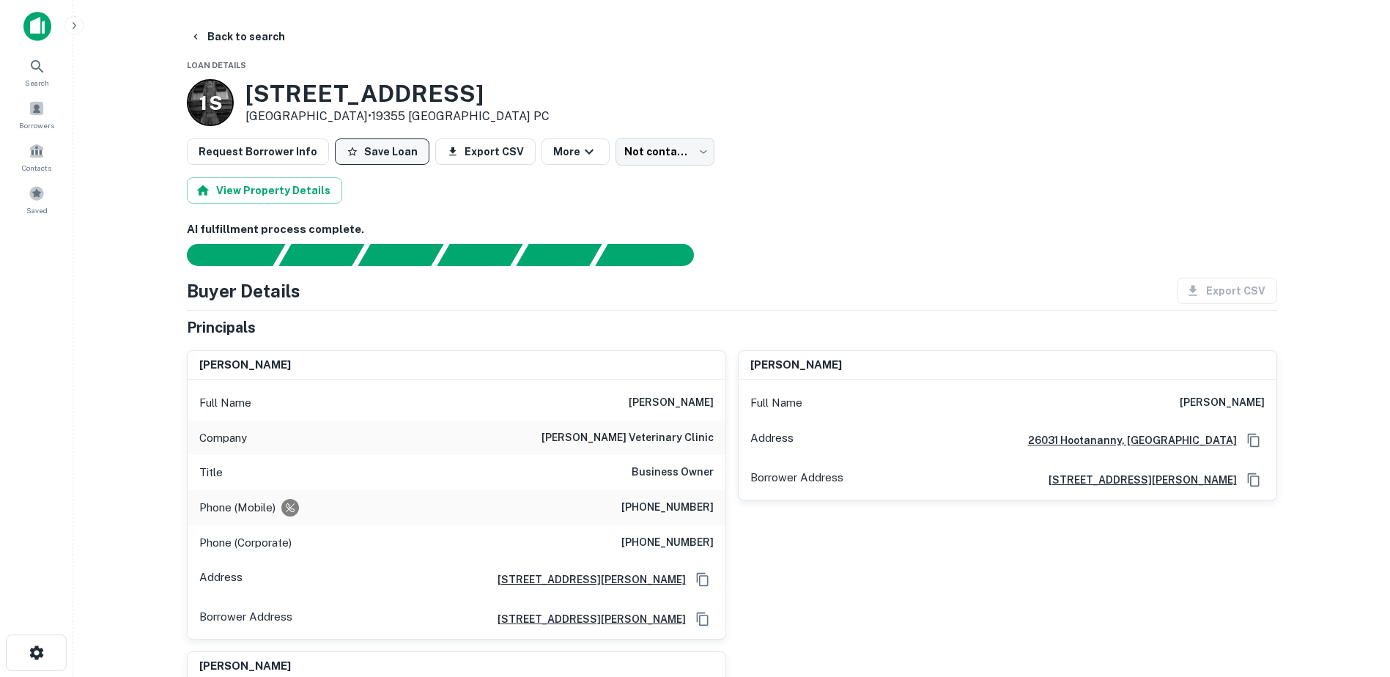
click at [349, 152] on icon "button" at bounding box center [353, 152] width 12 height 12
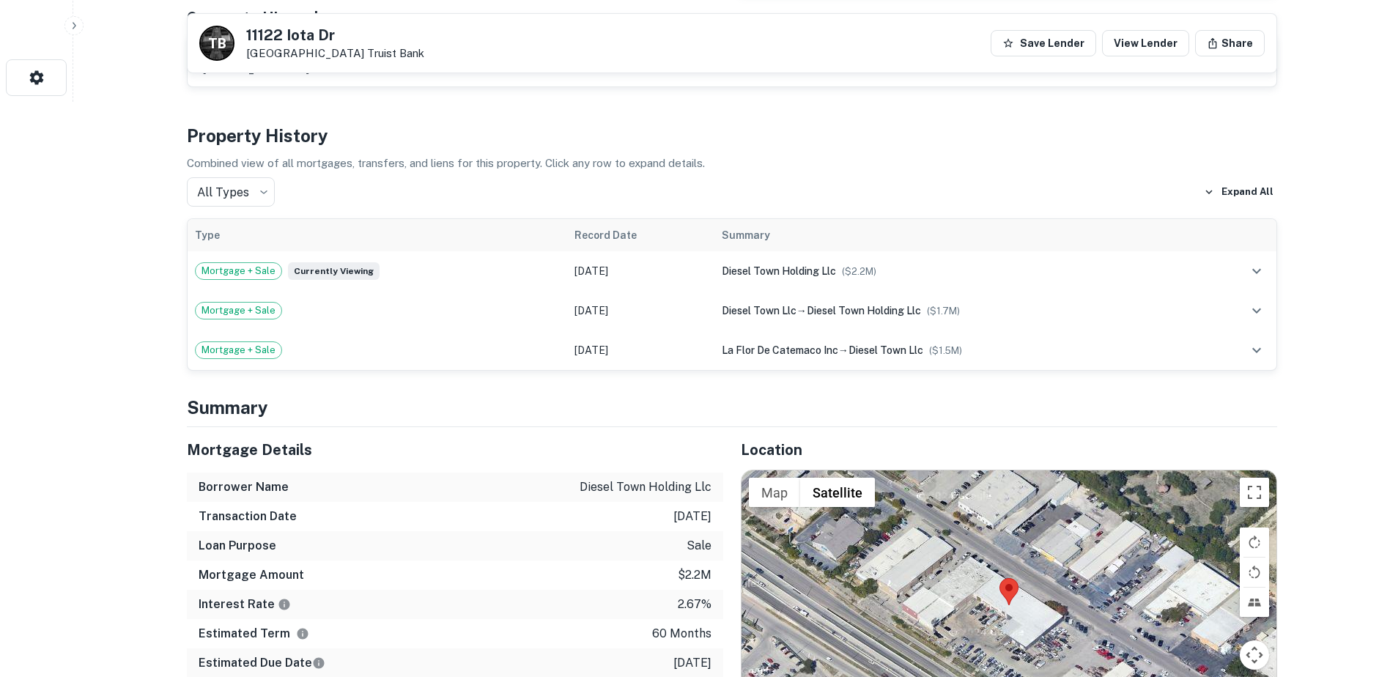
scroll to position [659, 0]
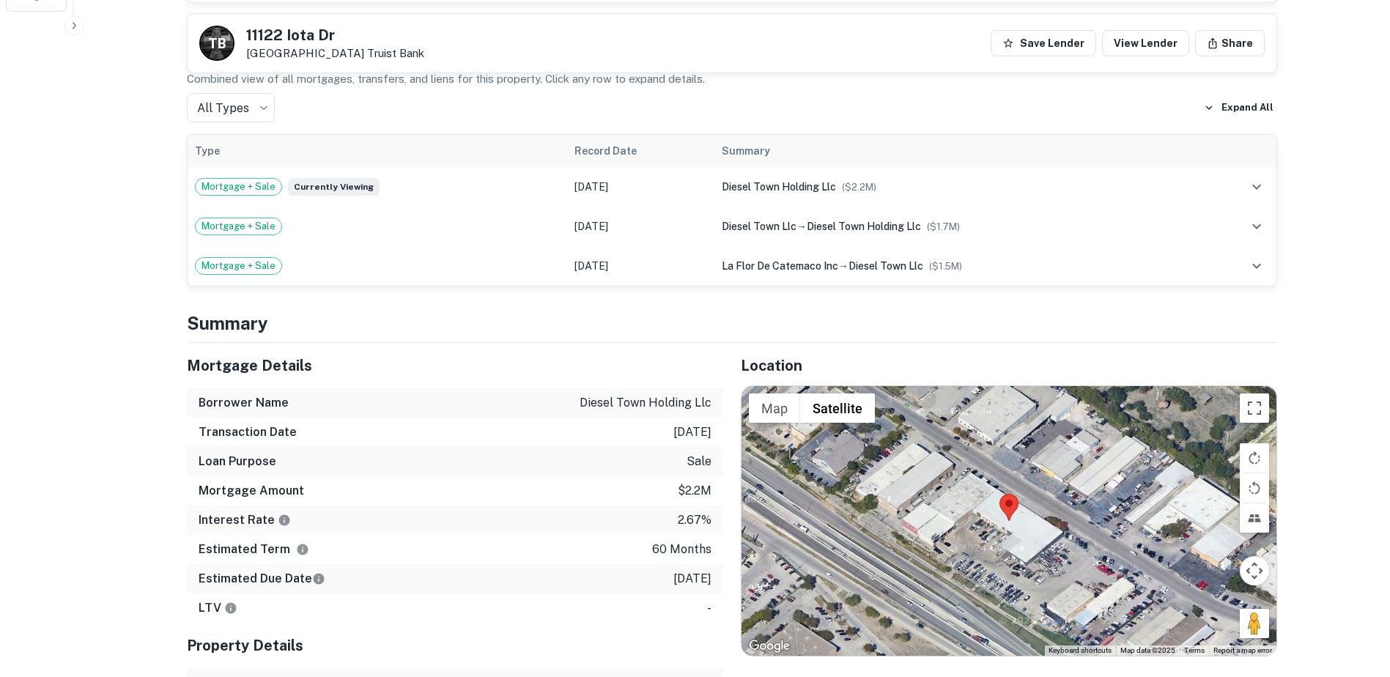
drag, startPoint x: 661, startPoint y: 563, endPoint x: 714, endPoint y: 555, distance: 54.0
click at [714, 564] on div "Estimated Due Date 1/19/2026" at bounding box center [455, 578] width 536 height 29
drag, startPoint x: 714, startPoint y: 555, endPoint x: 696, endPoint y: 564, distance: 20.3
click at [696, 570] on p "1/19/2026" at bounding box center [692, 579] width 38 height 18
drag, startPoint x: 713, startPoint y: 565, endPoint x: 642, endPoint y: 547, distance: 73.2
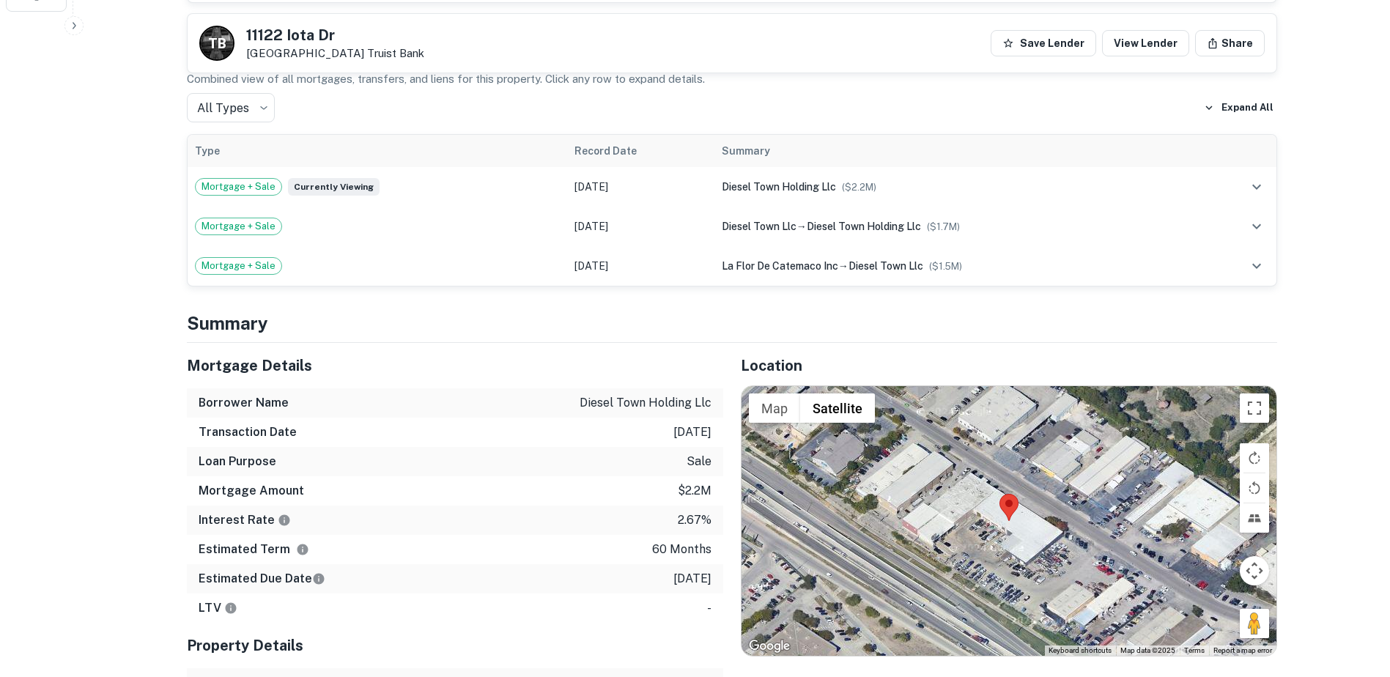
click at [642, 547] on div "Mortgage Details Borrower Name diesel town holding llc Transaction Date 1/19/20…" at bounding box center [455, 483] width 536 height 280
drag, startPoint x: 642, startPoint y: 547, endPoint x: 505, endPoint y: 423, distance: 184.7
click at [505, 423] on div "Transaction Date 1/19/2021" at bounding box center [455, 432] width 536 height 29
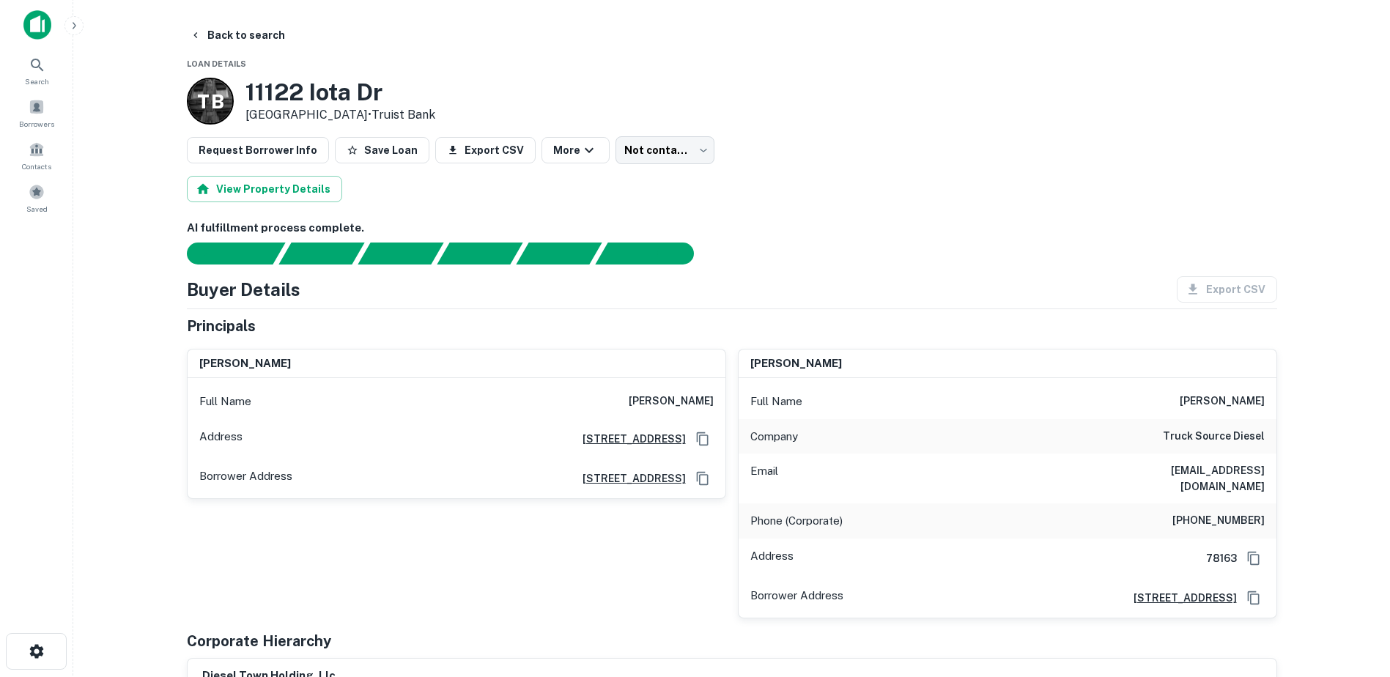
scroll to position [0, 0]
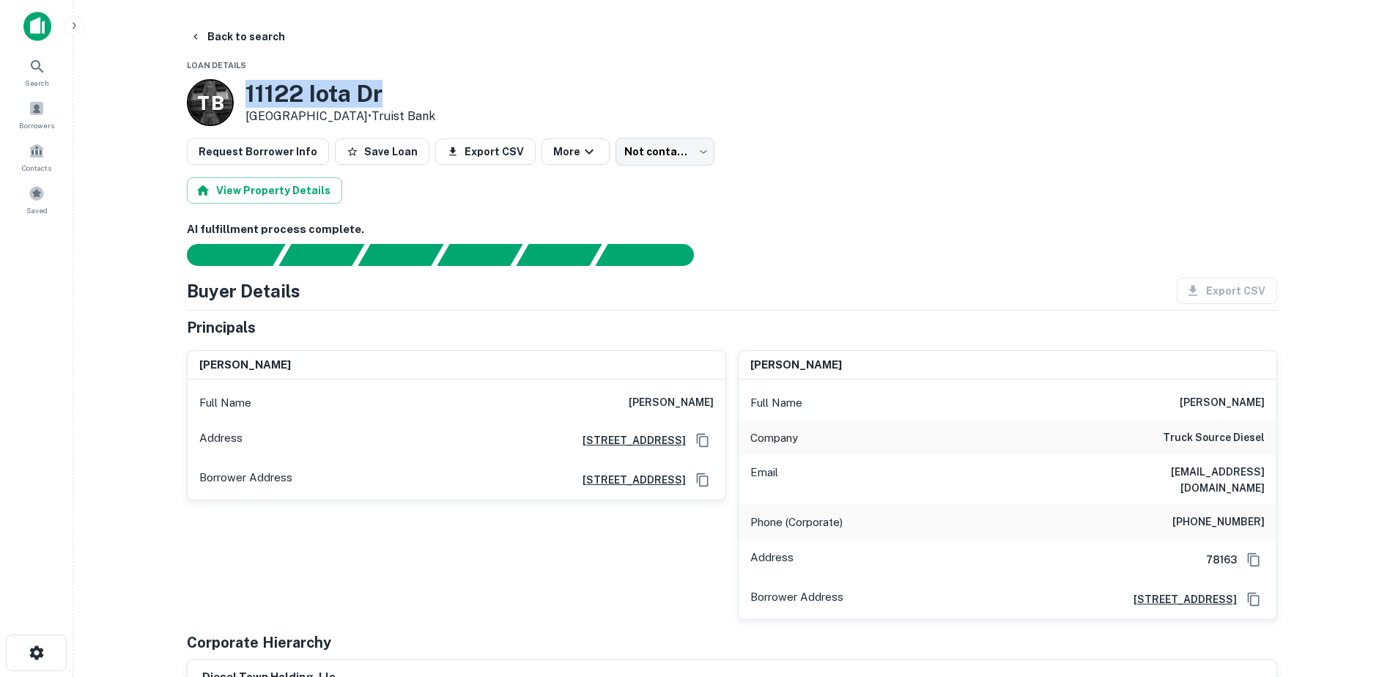
drag, startPoint x: 438, startPoint y: 89, endPoint x: 249, endPoint y: 101, distance: 189.4
click at [248, 100] on h3 "11122 Iota Dr" at bounding box center [340, 94] width 190 height 28
copy h3 "11122 Iota Dr"
drag, startPoint x: 931, startPoint y: 183, endPoint x: 914, endPoint y: 177, distance: 18.8
click at [925, 181] on div "View Property Details" at bounding box center [732, 190] width 1090 height 26
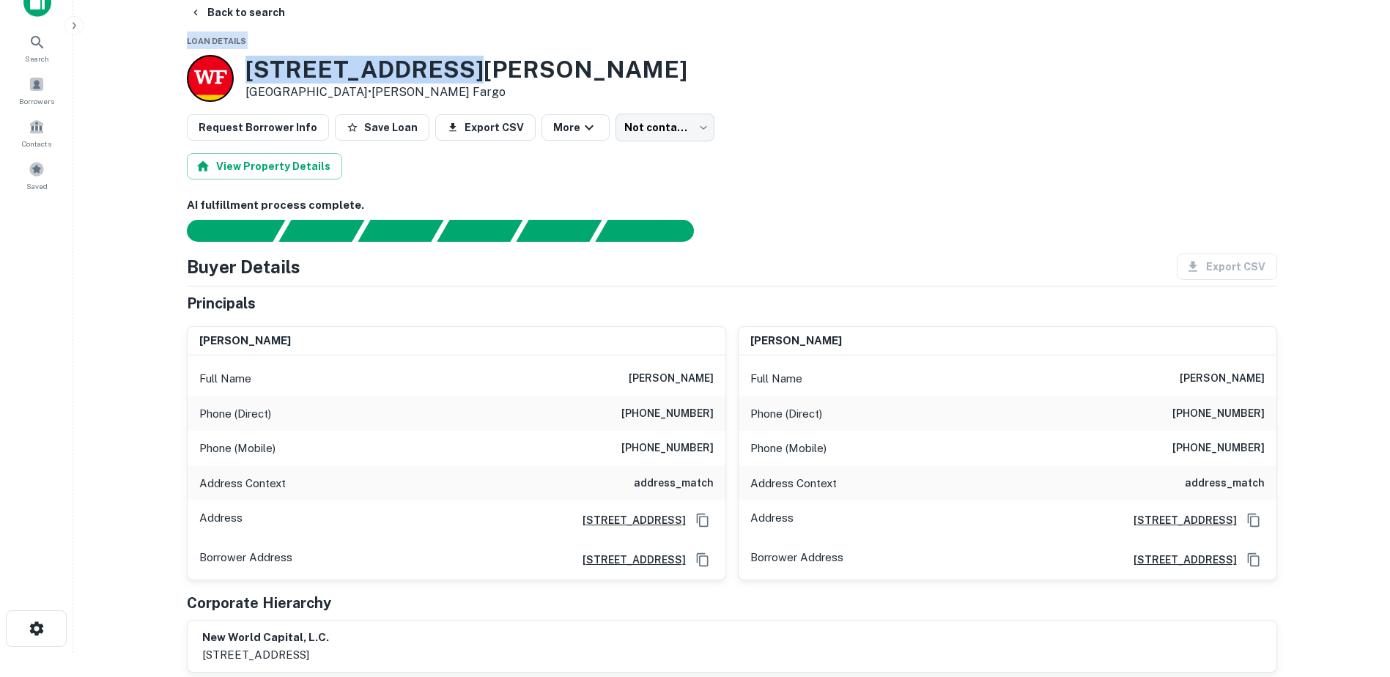
scroll to position [16, 0]
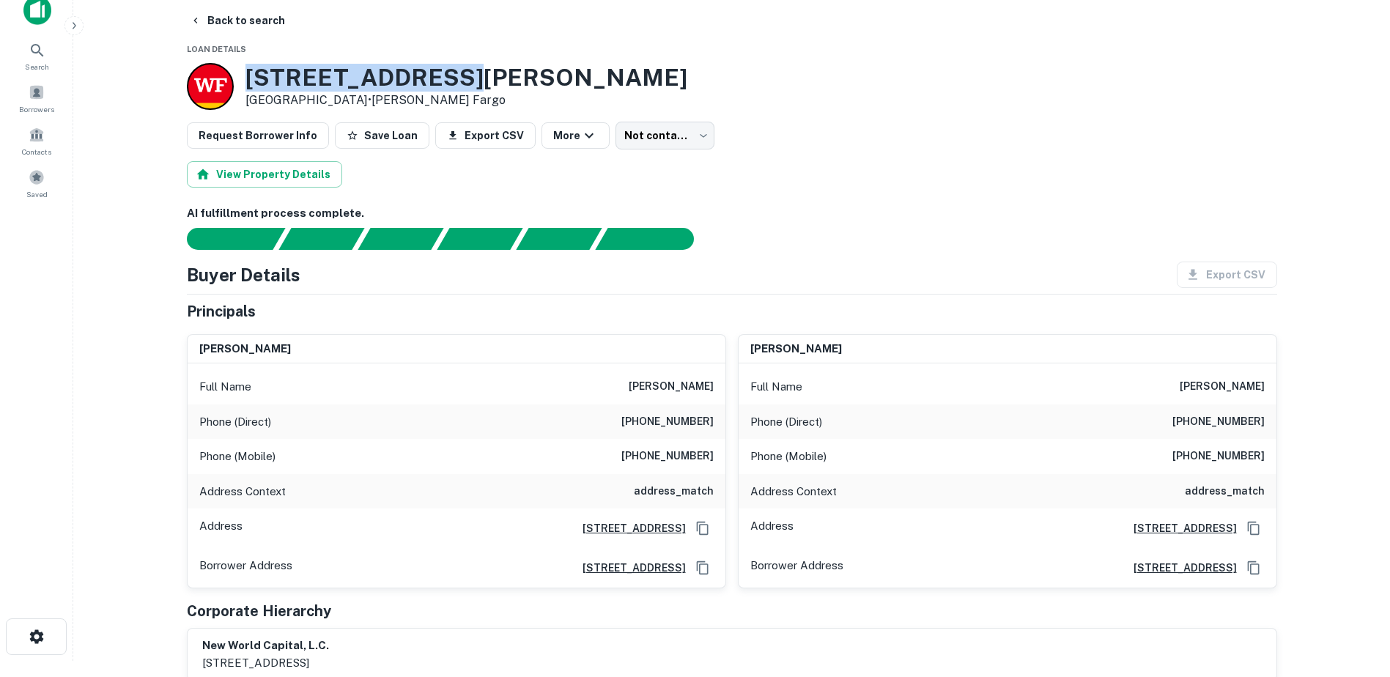
drag, startPoint x: 554, startPoint y: 27, endPoint x: 248, endPoint y: 75, distance: 309.9
click at [248, 75] on div "[STREET_ADDRESS][PERSON_NAME] • [PERSON_NAME] Fargo" at bounding box center [732, 86] width 1090 height 47
copy h3 "[STREET_ADDRESS][PERSON_NAME]"
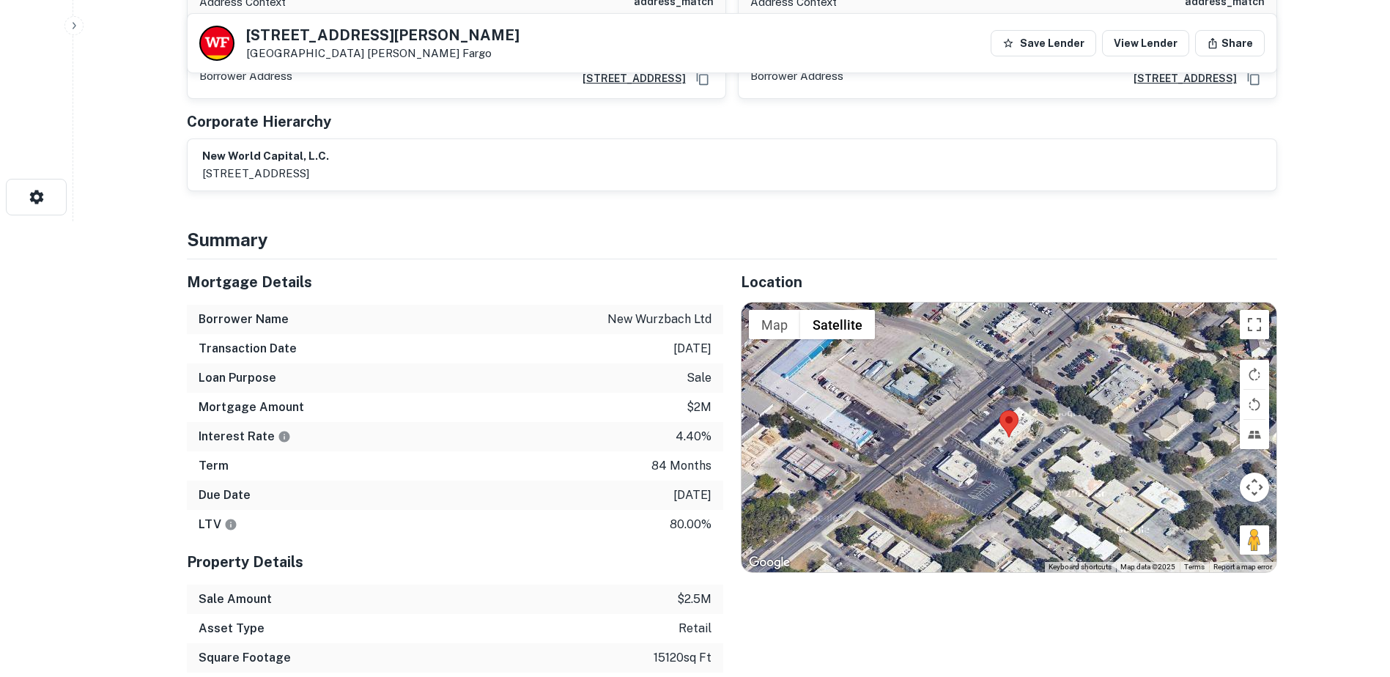
scroll to position [749, 0]
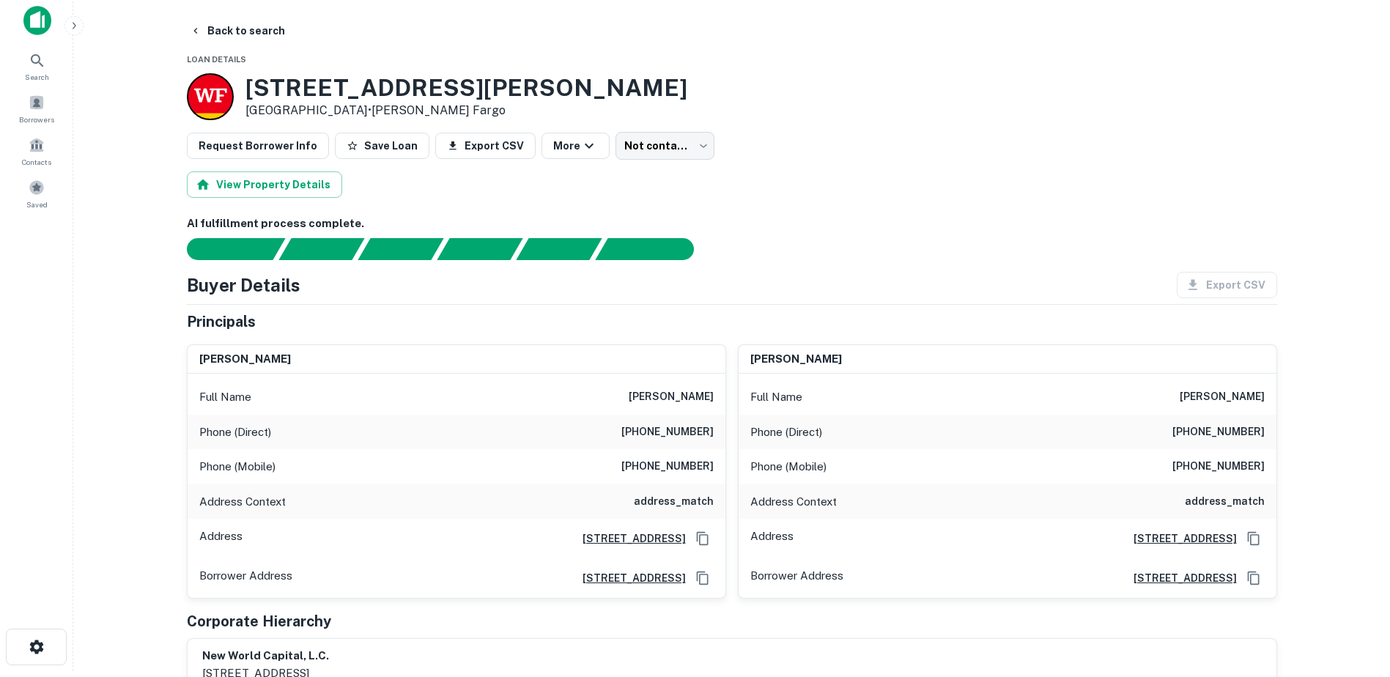
scroll to position [0, 0]
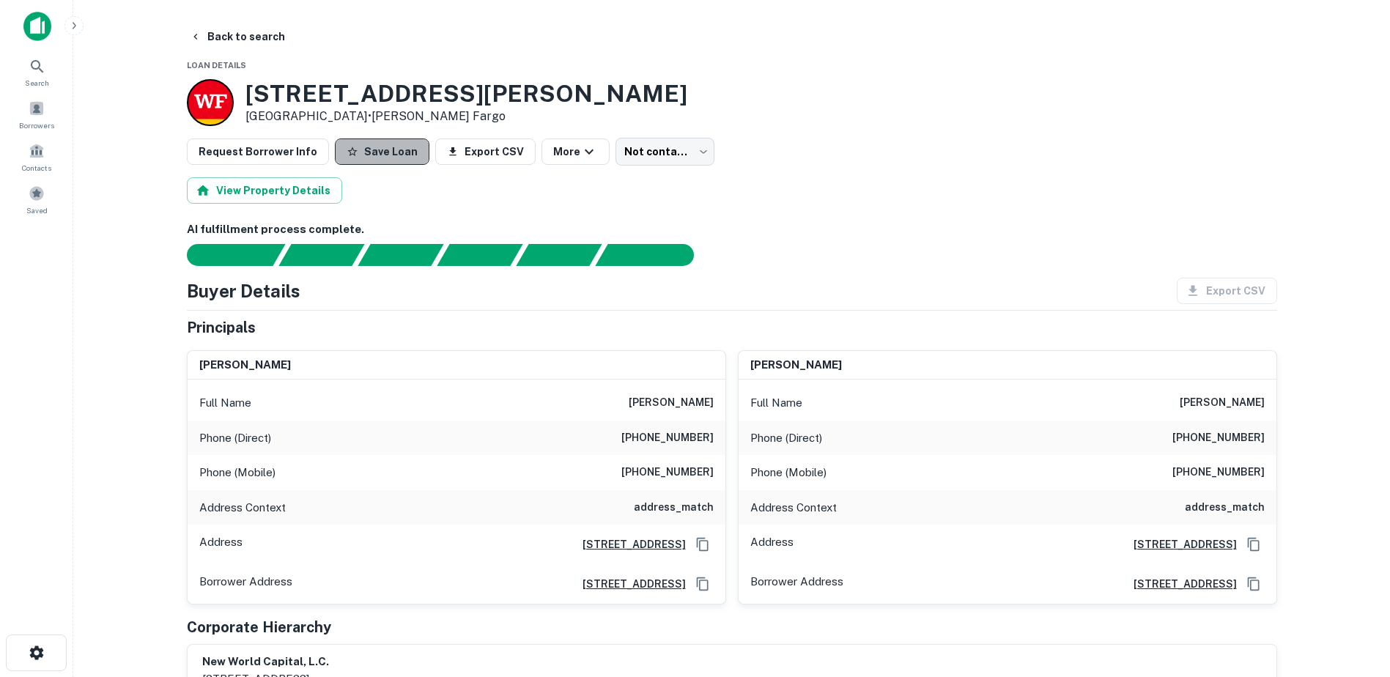
click at [374, 158] on button "Save Loan" at bounding box center [382, 151] width 95 height 26
drag, startPoint x: 639, startPoint y: 467, endPoint x: 711, endPoint y: 470, distance: 72.6
click at [711, 470] on h6 "[PHONE_NUMBER]" at bounding box center [667, 473] width 92 height 18
drag, startPoint x: 711, startPoint y: 470, endPoint x: 698, endPoint y: 474, distance: 13.7
copy h6 "[PHONE_NUMBER]"
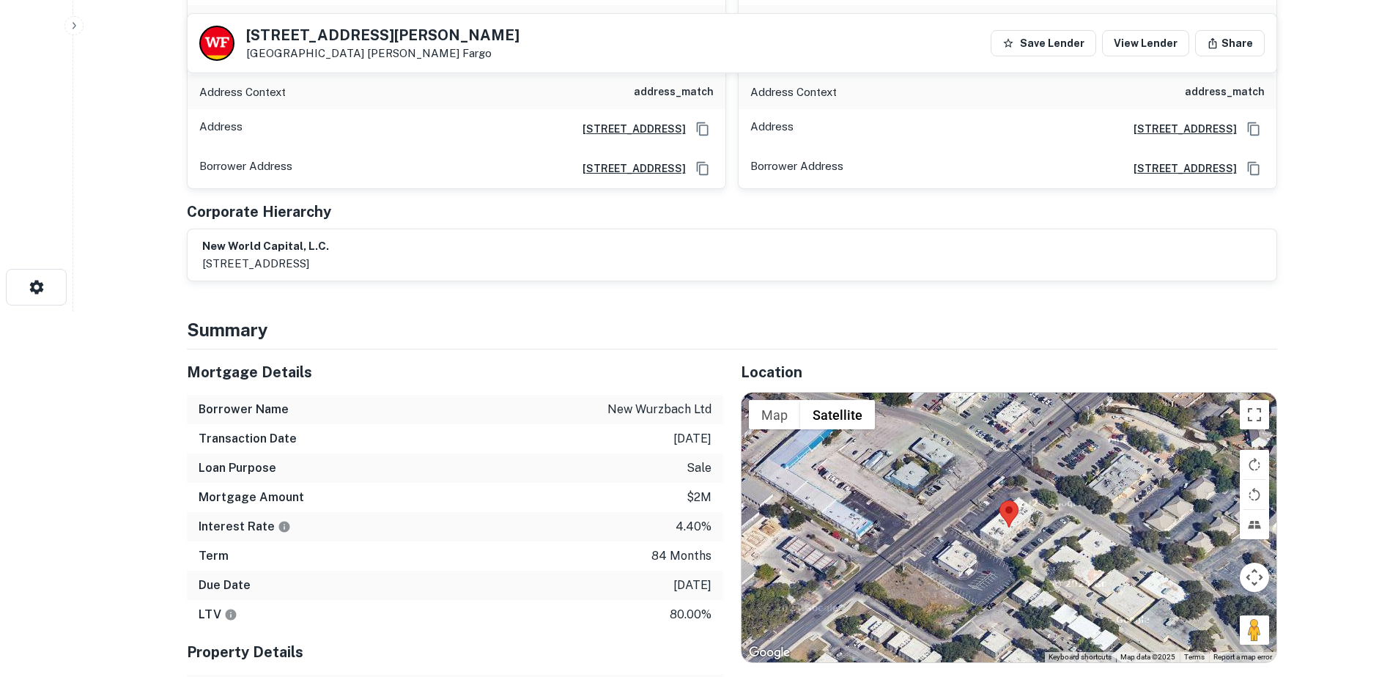
scroll to position [440, 0]
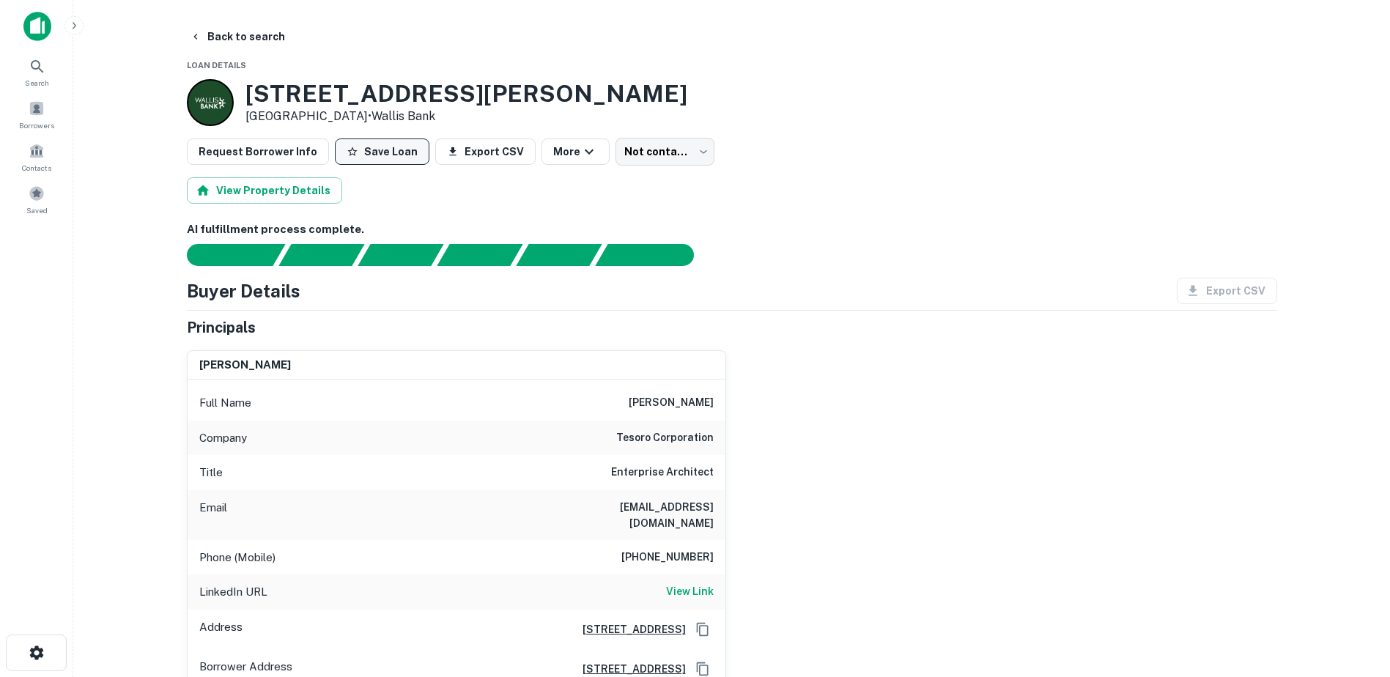
click at [355, 155] on button "Save Loan" at bounding box center [382, 151] width 95 height 26
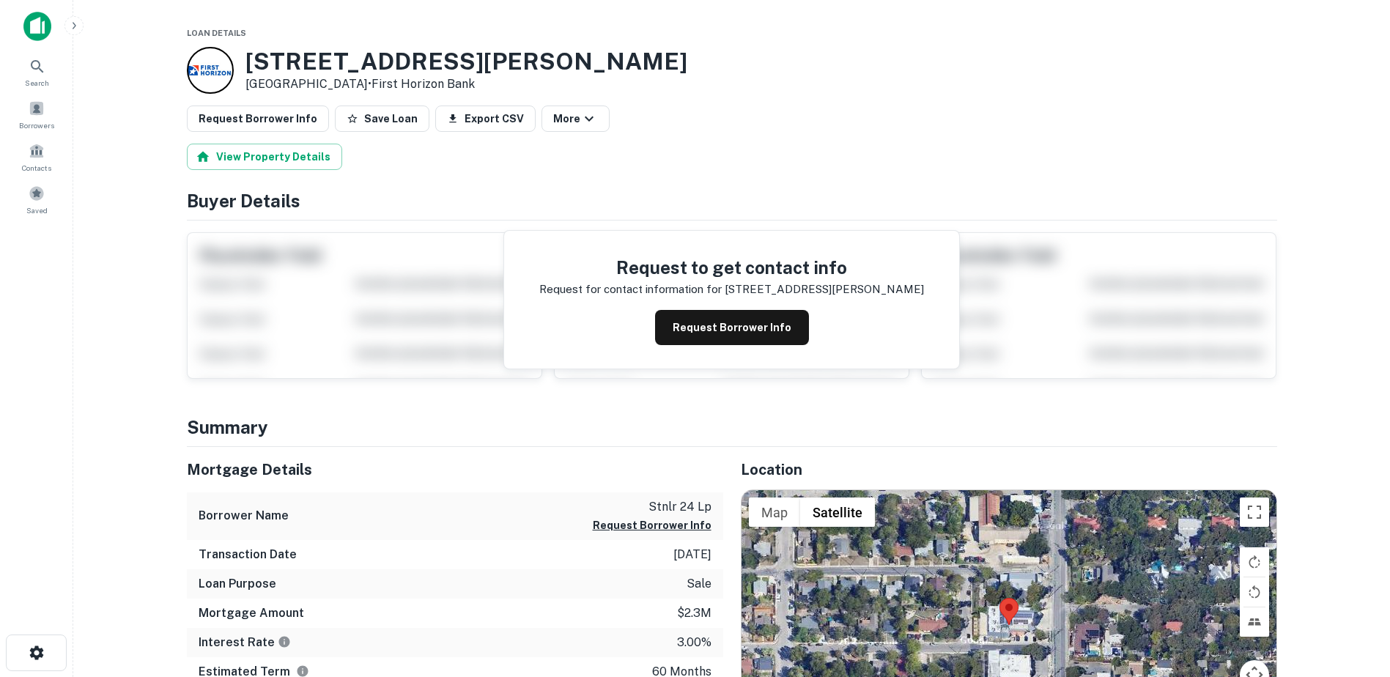
click at [694, 298] on div "Request to get contact info Request for contact information for [STREET_ADDRESS…" at bounding box center [731, 300] width 455 height 138
click at [695, 314] on button "Request Borrower Info" at bounding box center [732, 327] width 154 height 35
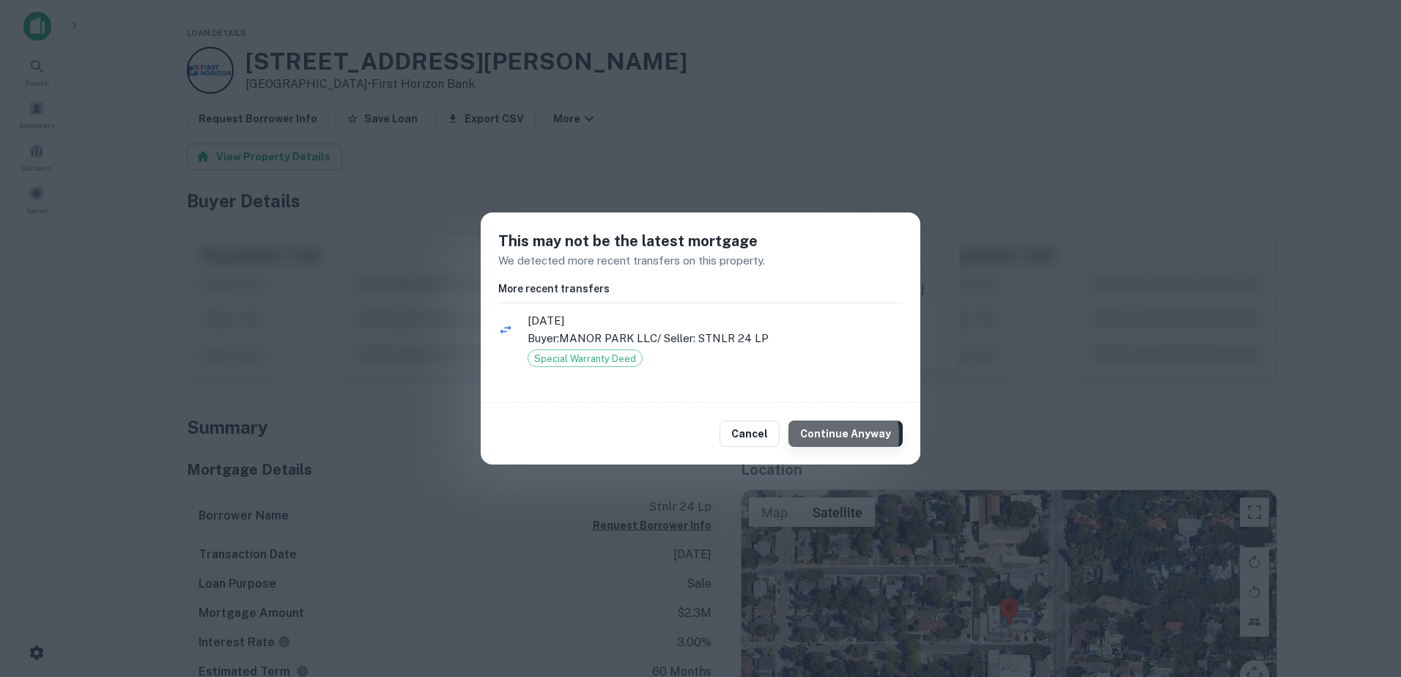
click at [821, 435] on button "Continue Anyway" at bounding box center [845, 434] width 114 height 26
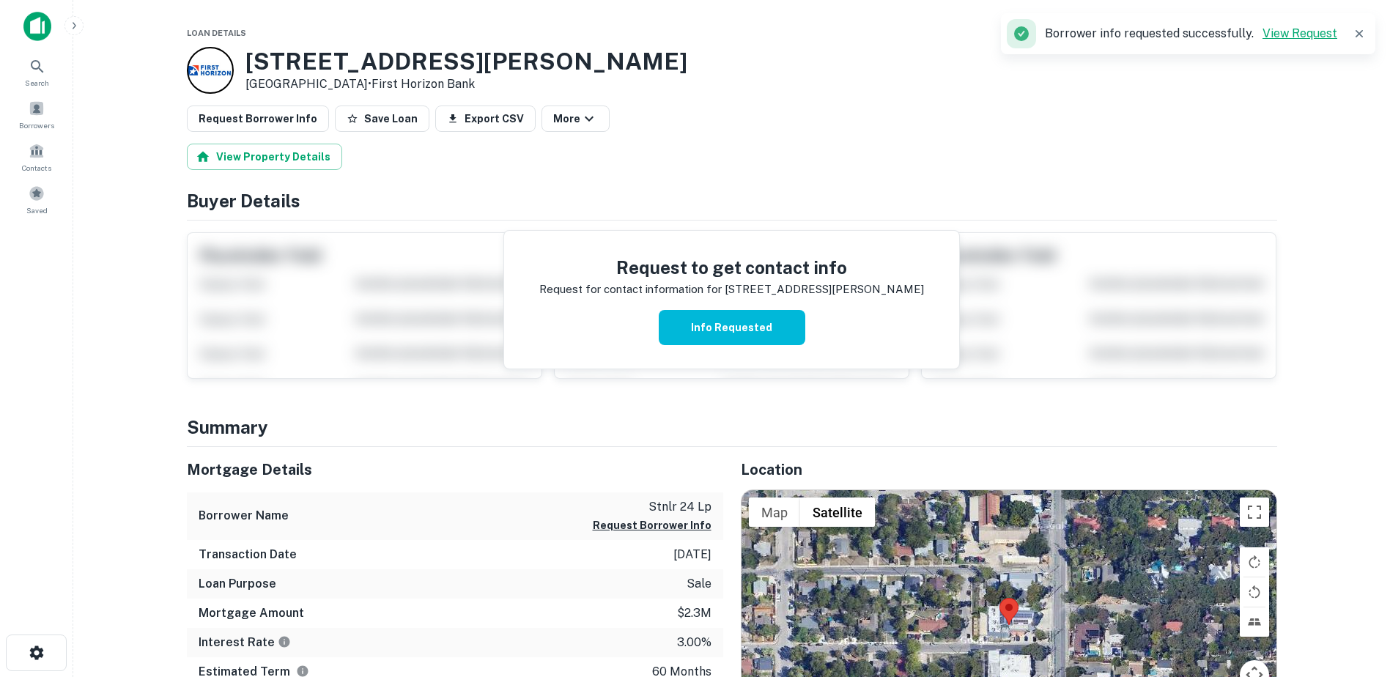
click at [1282, 28] on link "View Request" at bounding box center [1299, 33] width 75 height 14
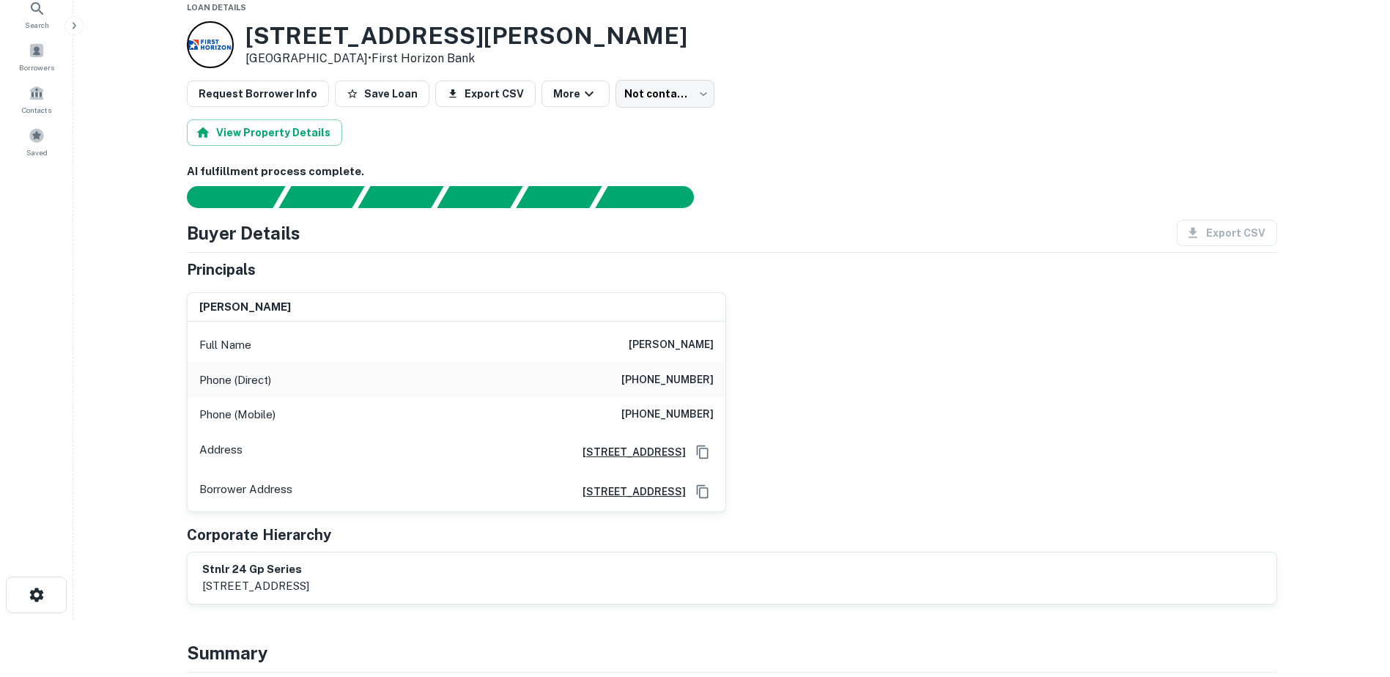
scroll to position [73, 0]
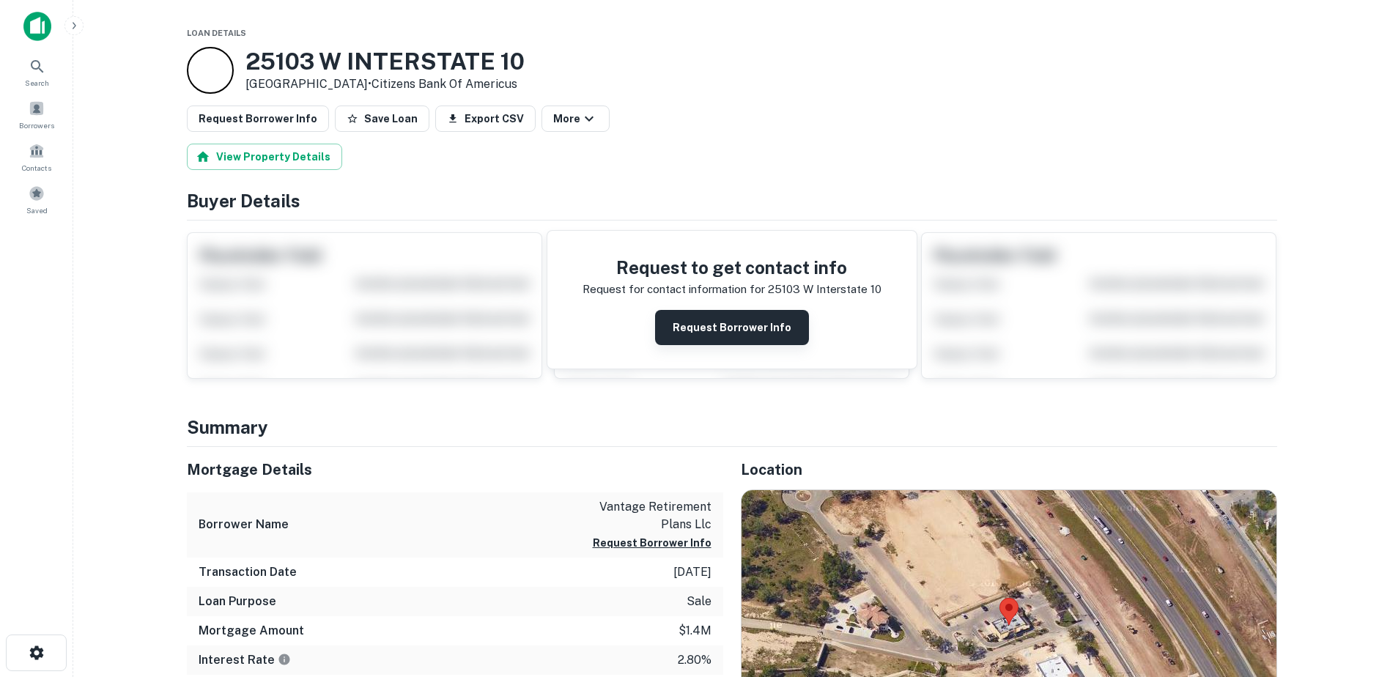
click at [768, 333] on button "Request Borrower Info" at bounding box center [732, 327] width 154 height 35
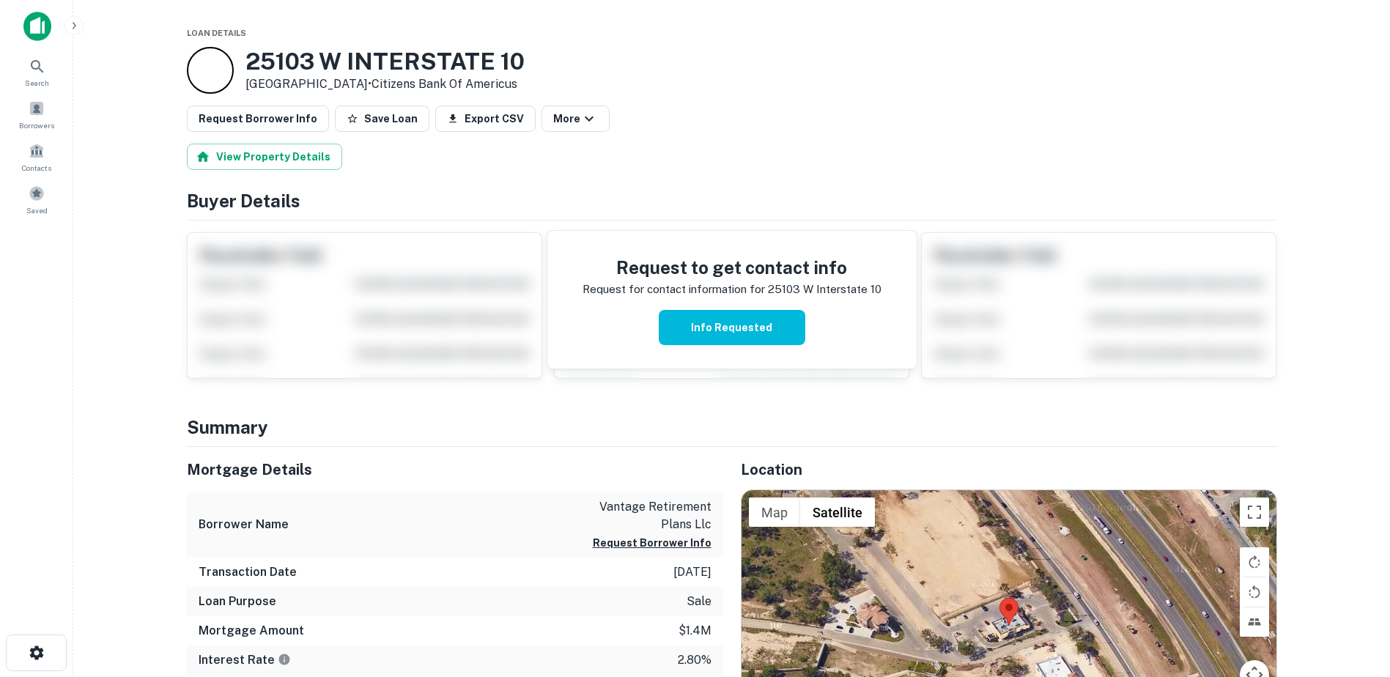
click at [728, 338] on button "Info Requested" at bounding box center [732, 327] width 147 height 35
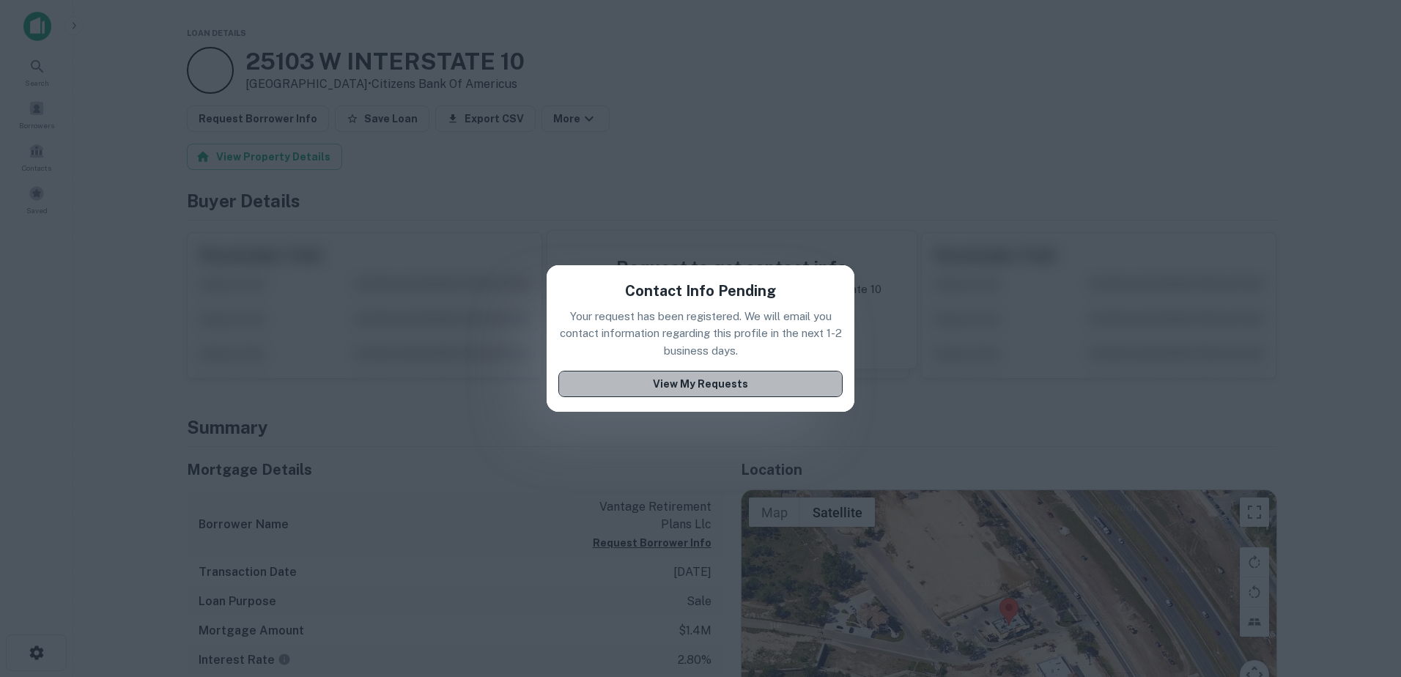
click at [699, 384] on button "View My Requests" at bounding box center [700, 384] width 284 height 26
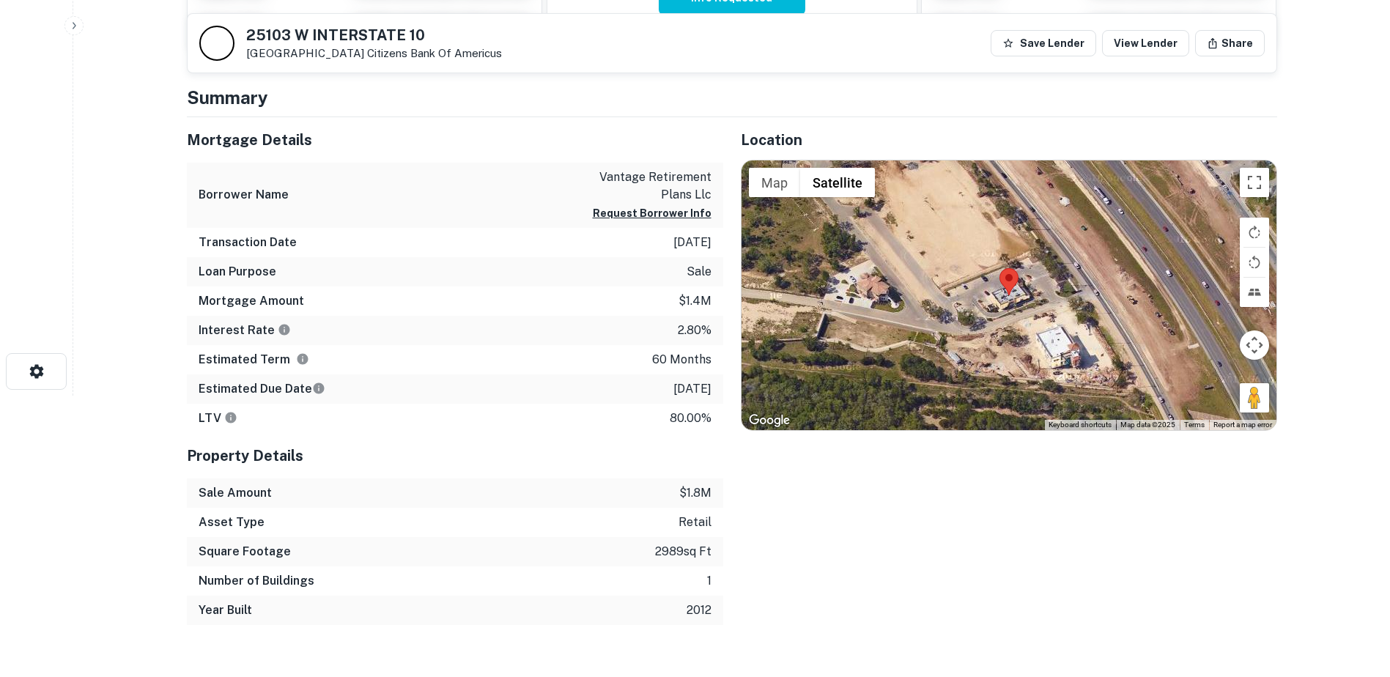
scroll to position [220, 0]
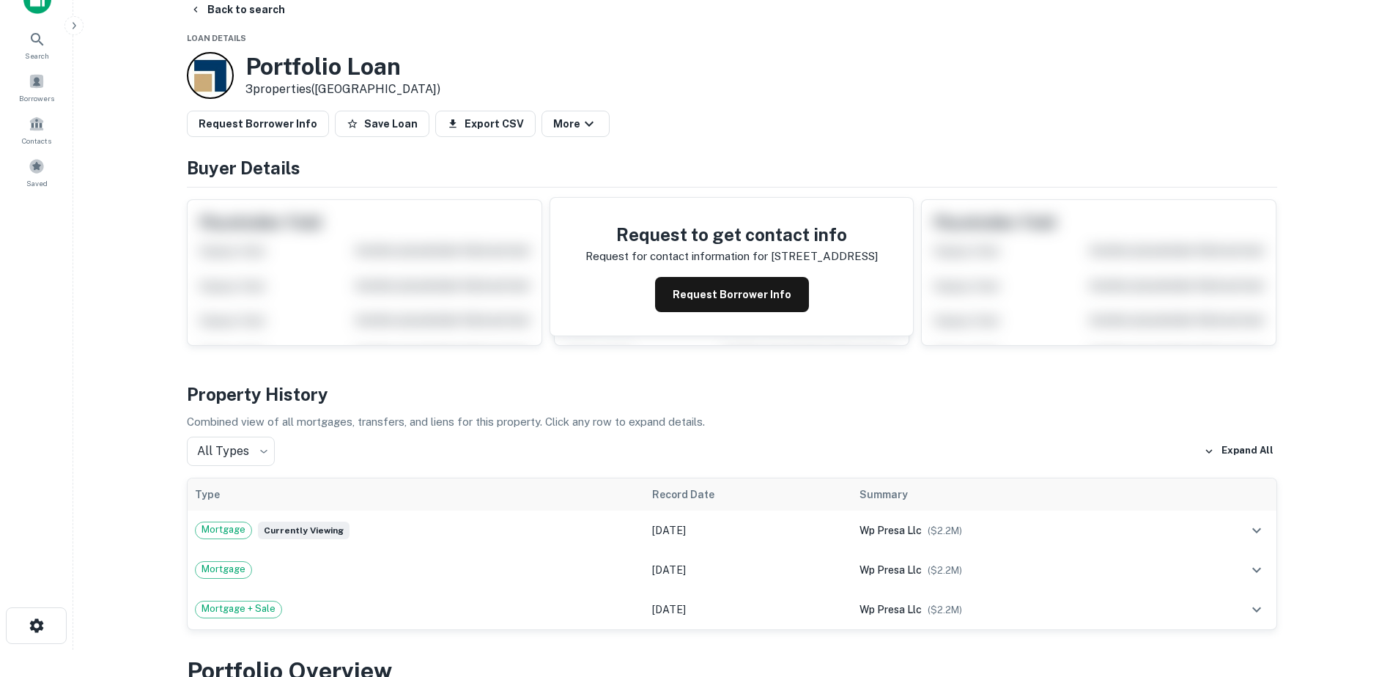
scroll to position [73, 0]
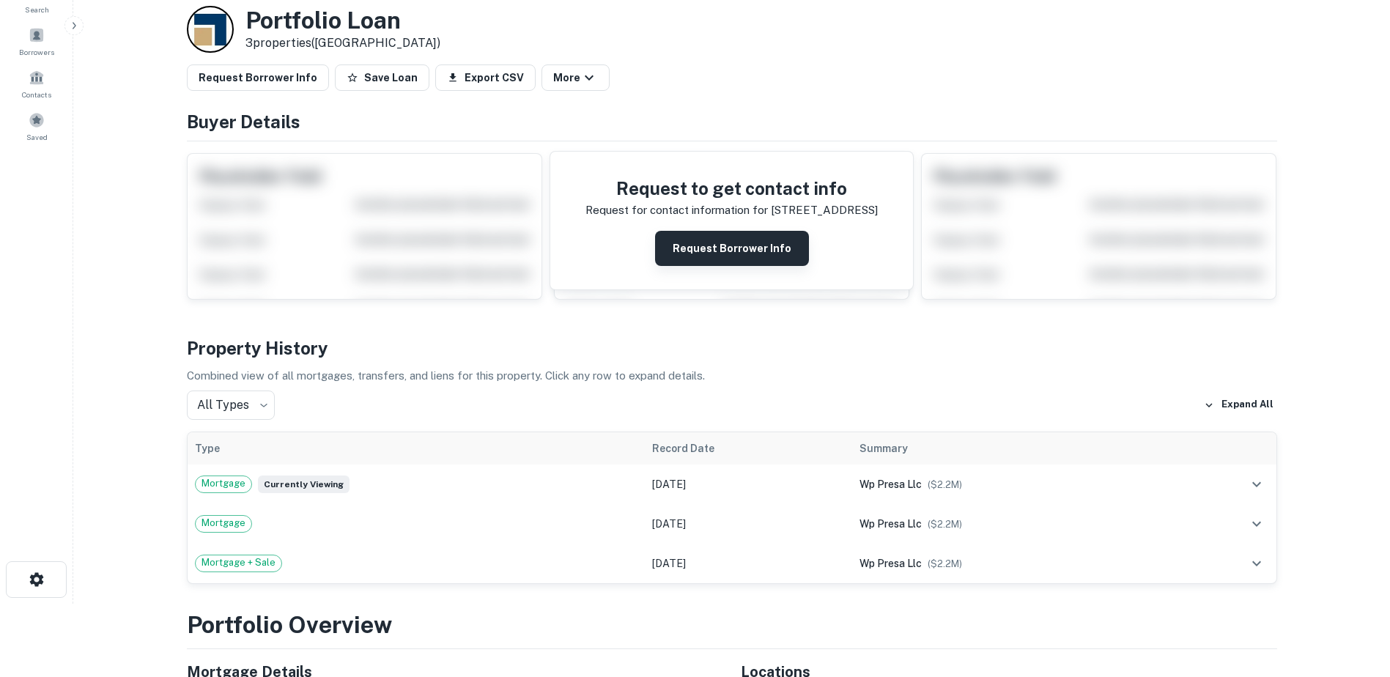
click at [734, 252] on button "Request Borrower Info" at bounding box center [732, 248] width 154 height 35
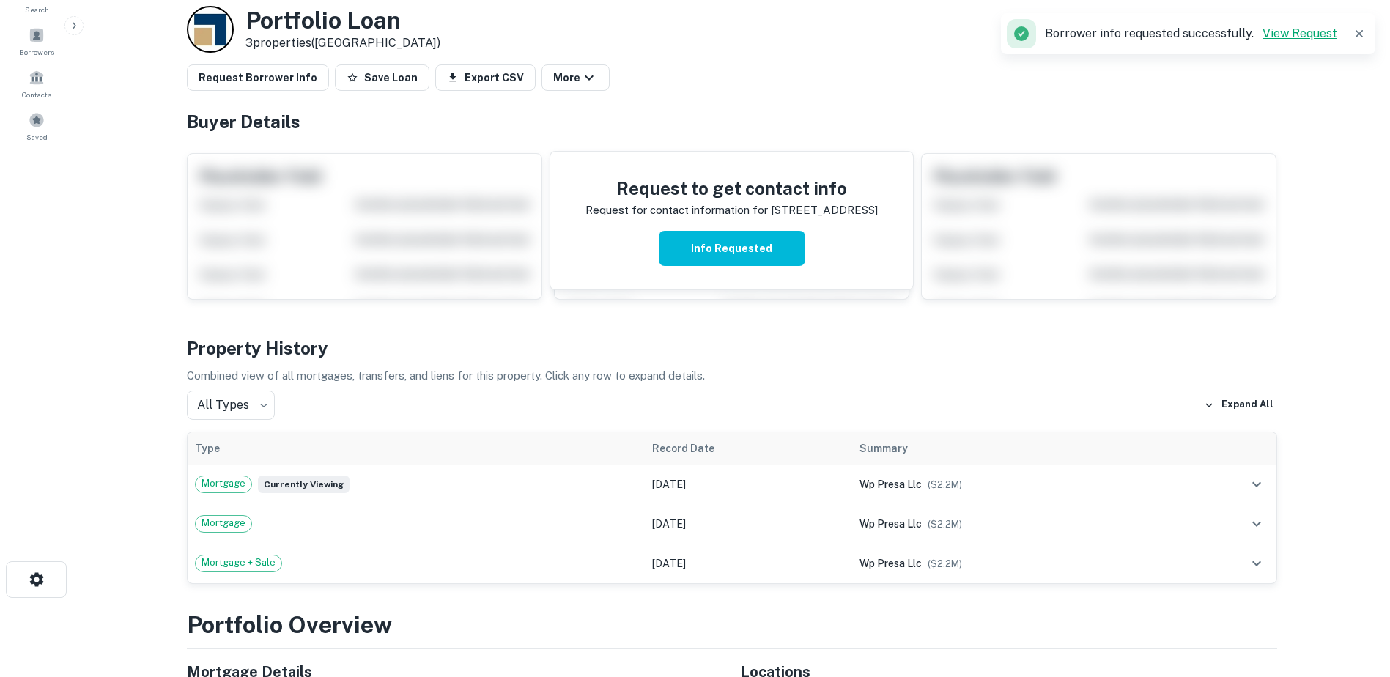
click at [1303, 36] on link "View Request" at bounding box center [1299, 33] width 75 height 14
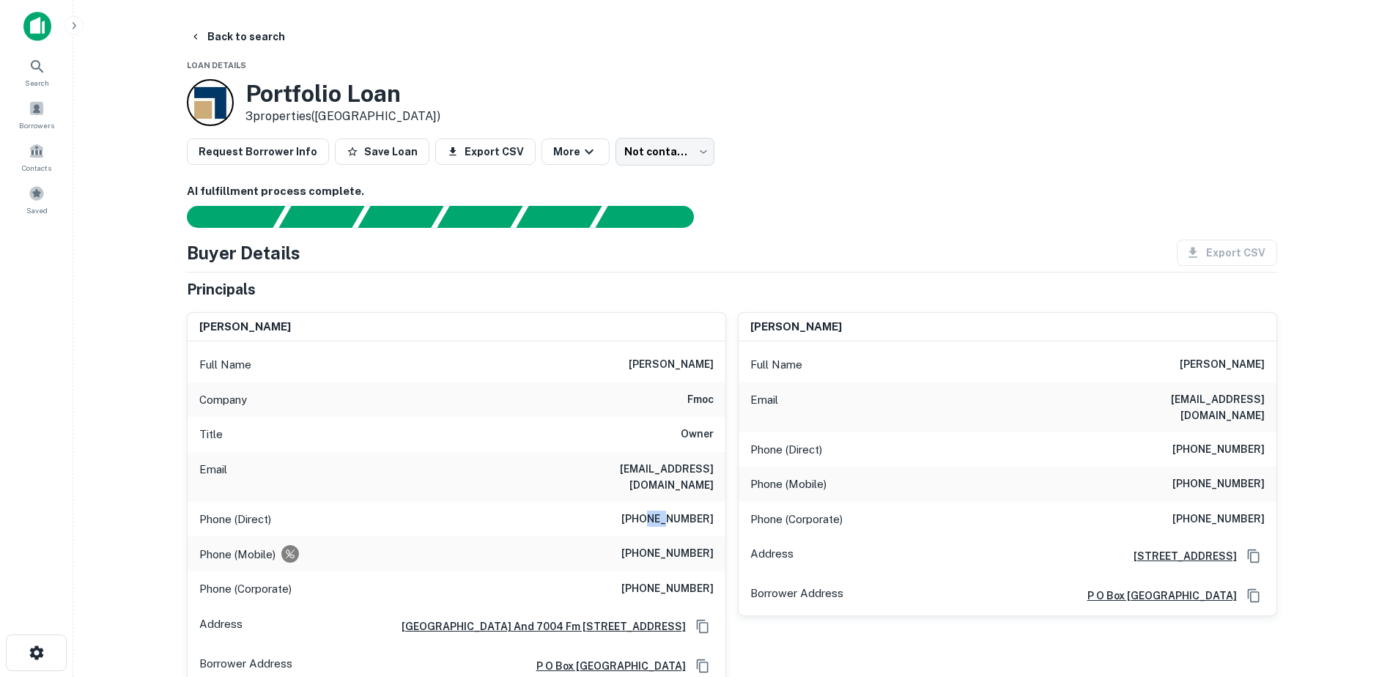
drag, startPoint x: 669, startPoint y: 506, endPoint x: 686, endPoint y: 511, distance: 17.4
click at [686, 511] on h6 "+5123658432" at bounding box center [667, 520] width 92 height 18
drag, startPoint x: 686, startPoint y: 511, endPoint x: 568, endPoint y: 497, distance: 118.8
click at [568, 502] on div "Phone (Direct) +5123658432" at bounding box center [457, 519] width 538 height 35
click at [365, 156] on button "Save Loan" at bounding box center [382, 151] width 95 height 26
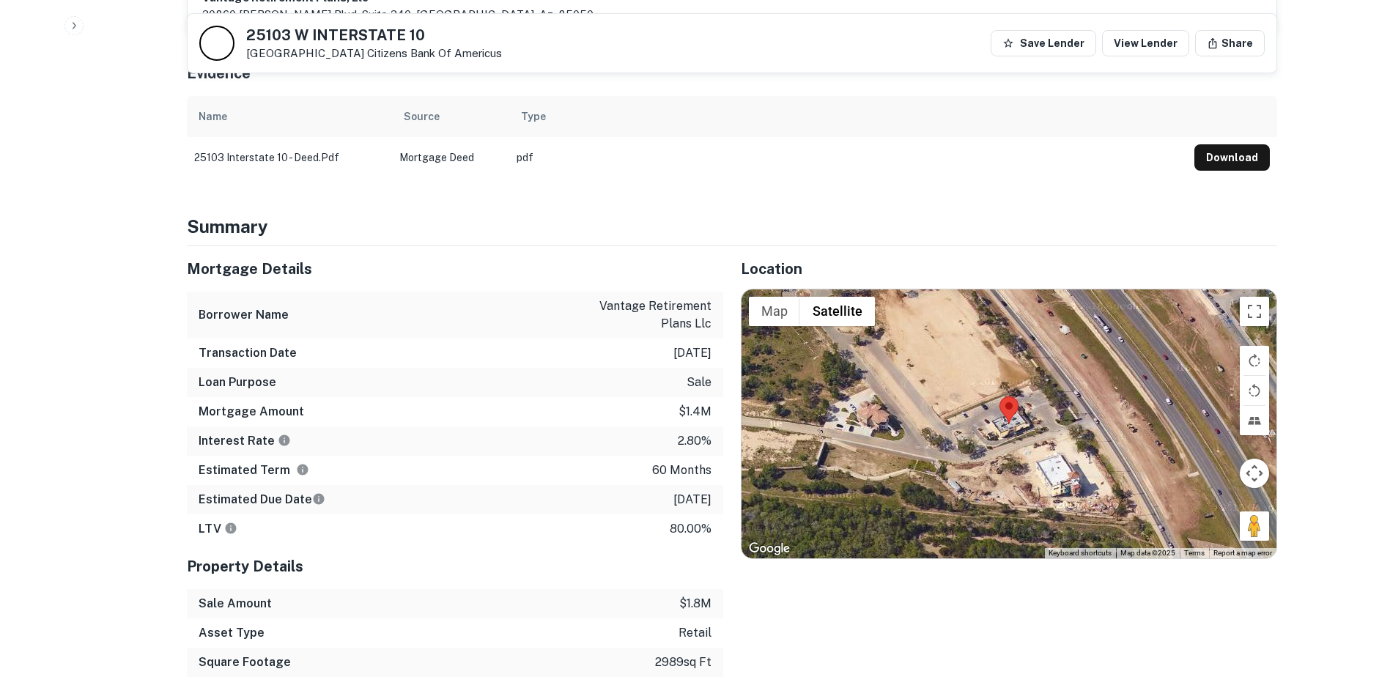
scroll to position [733, 0]
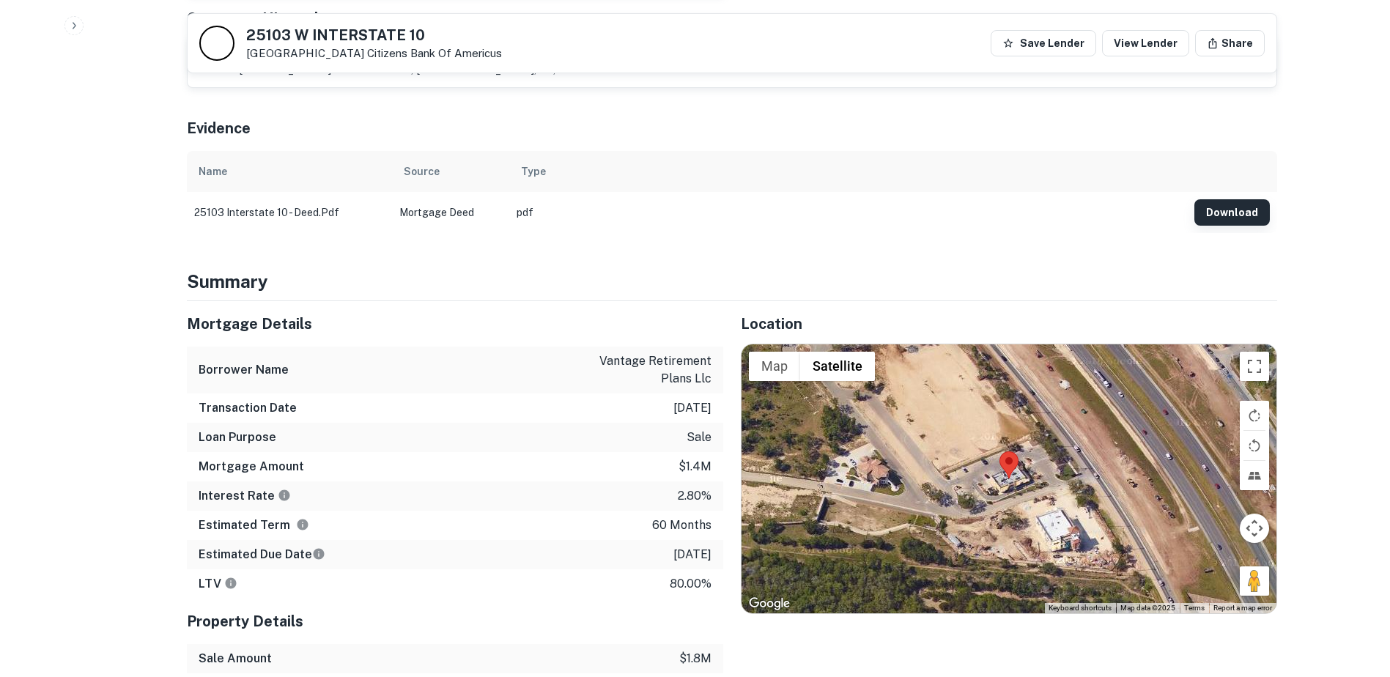
click at [1238, 199] on button "Download" at bounding box center [1231, 212] width 75 height 26
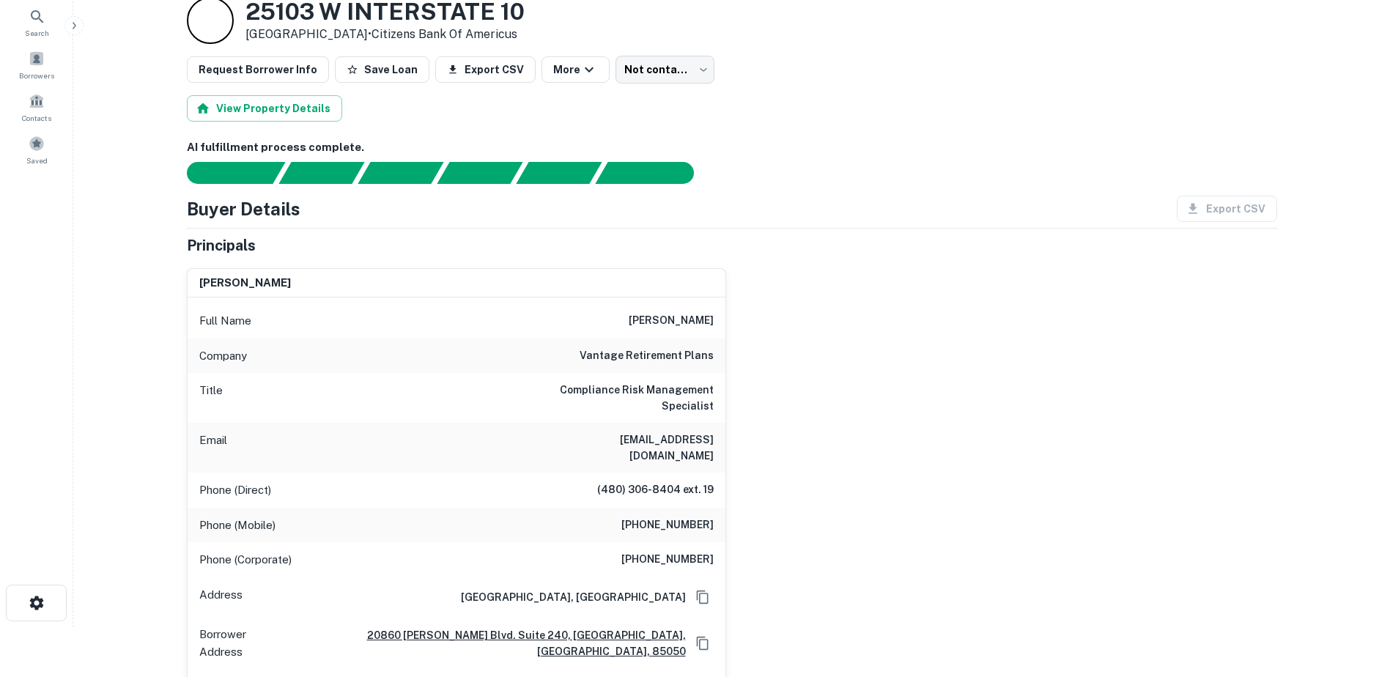
scroll to position [0, 0]
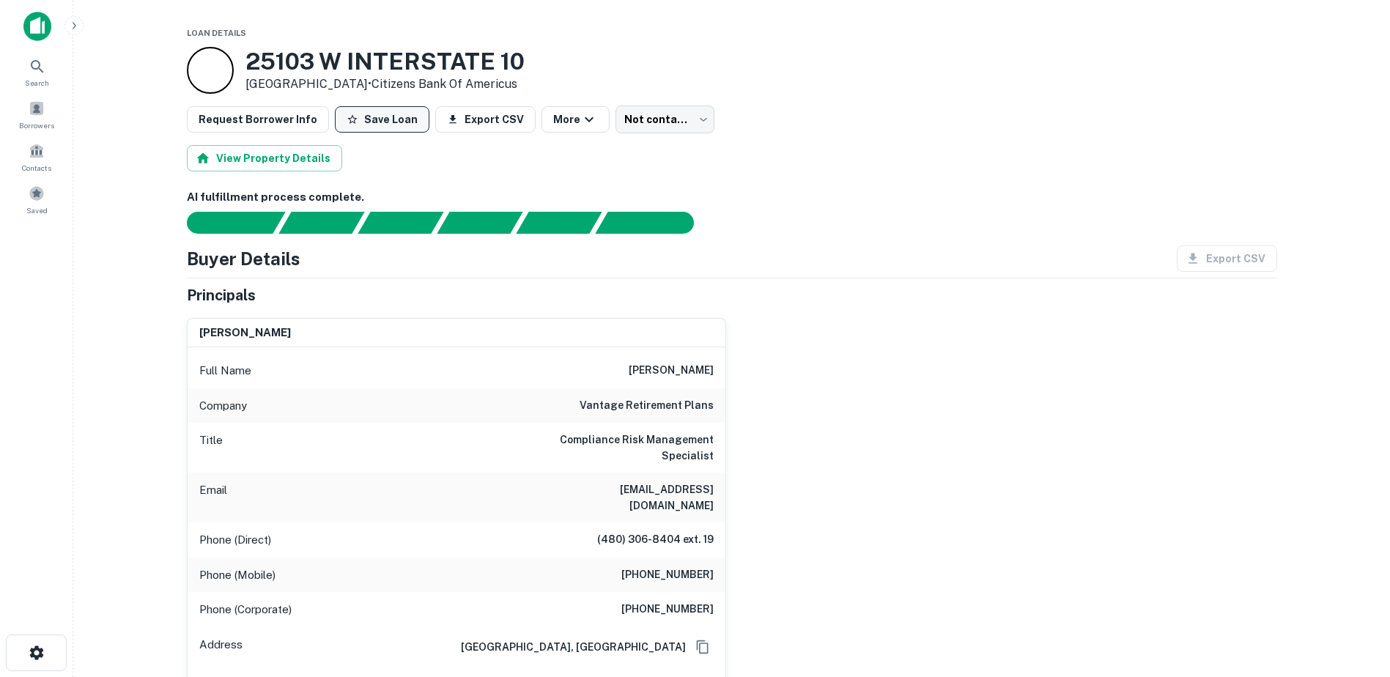
click at [347, 122] on icon "button" at bounding box center [352, 119] width 10 height 10
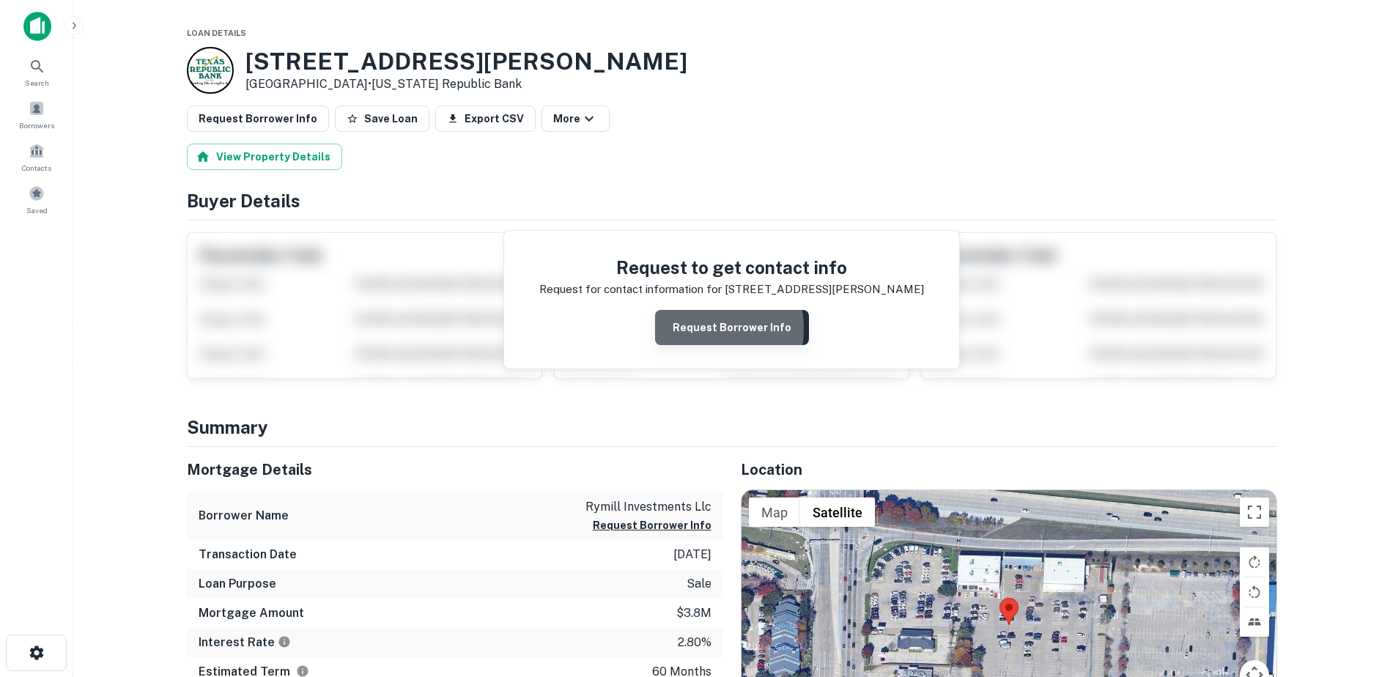
click at [697, 329] on button "Request Borrower Info" at bounding box center [732, 327] width 154 height 35
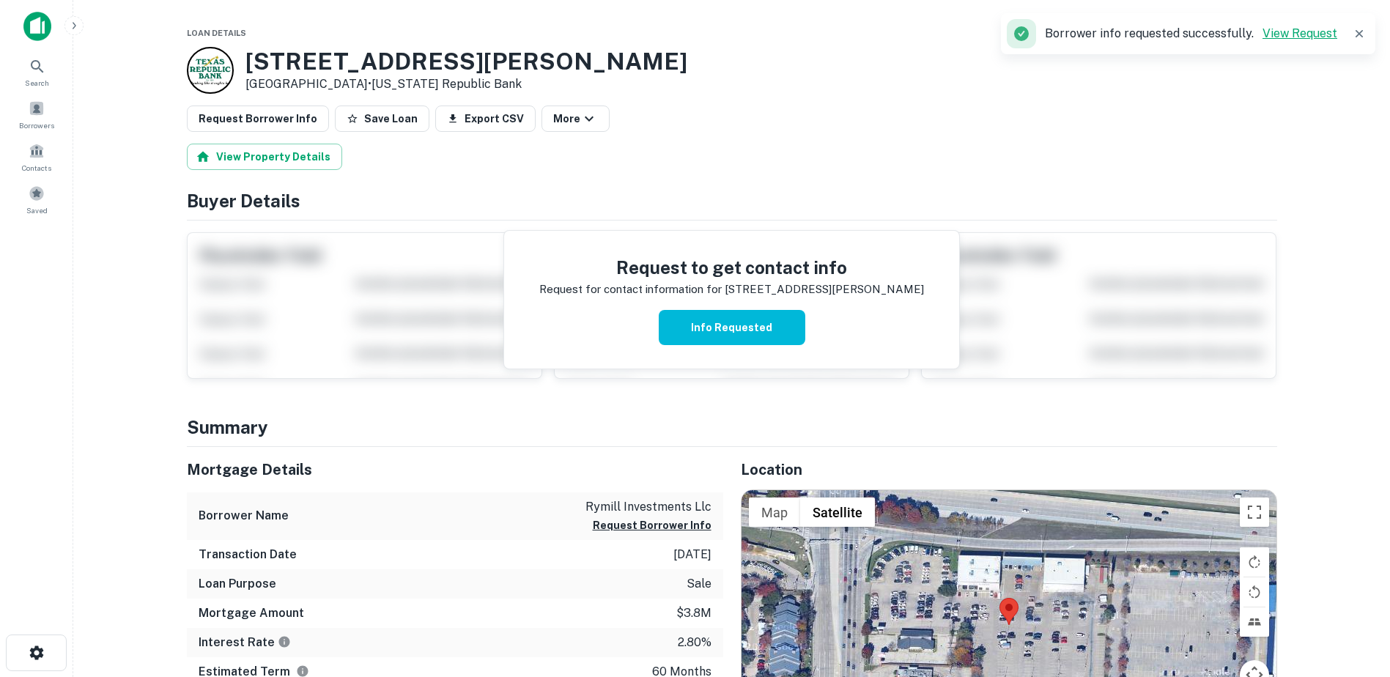
click at [1311, 30] on link "View Request" at bounding box center [1299, 33] width 75 height 14
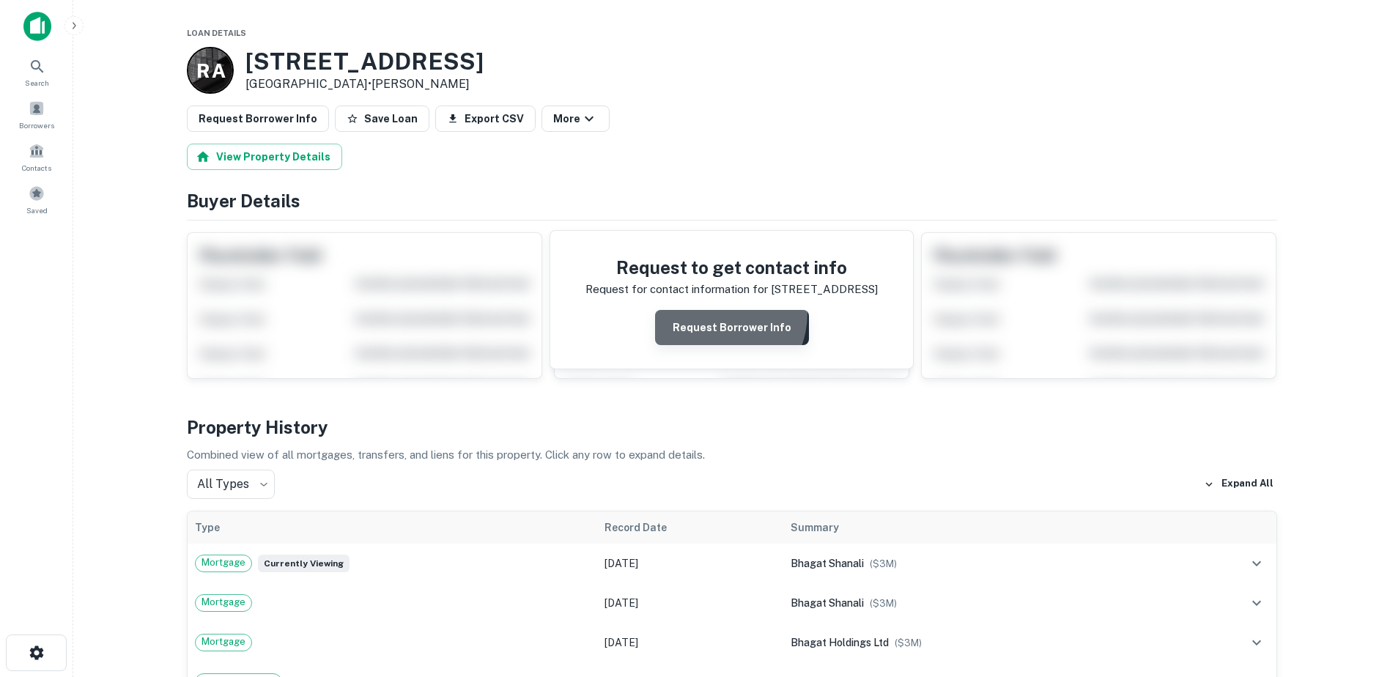
click at [710, 312] on button "Request Borrower Info" at bounding box center [732, 327] width 154 height 35
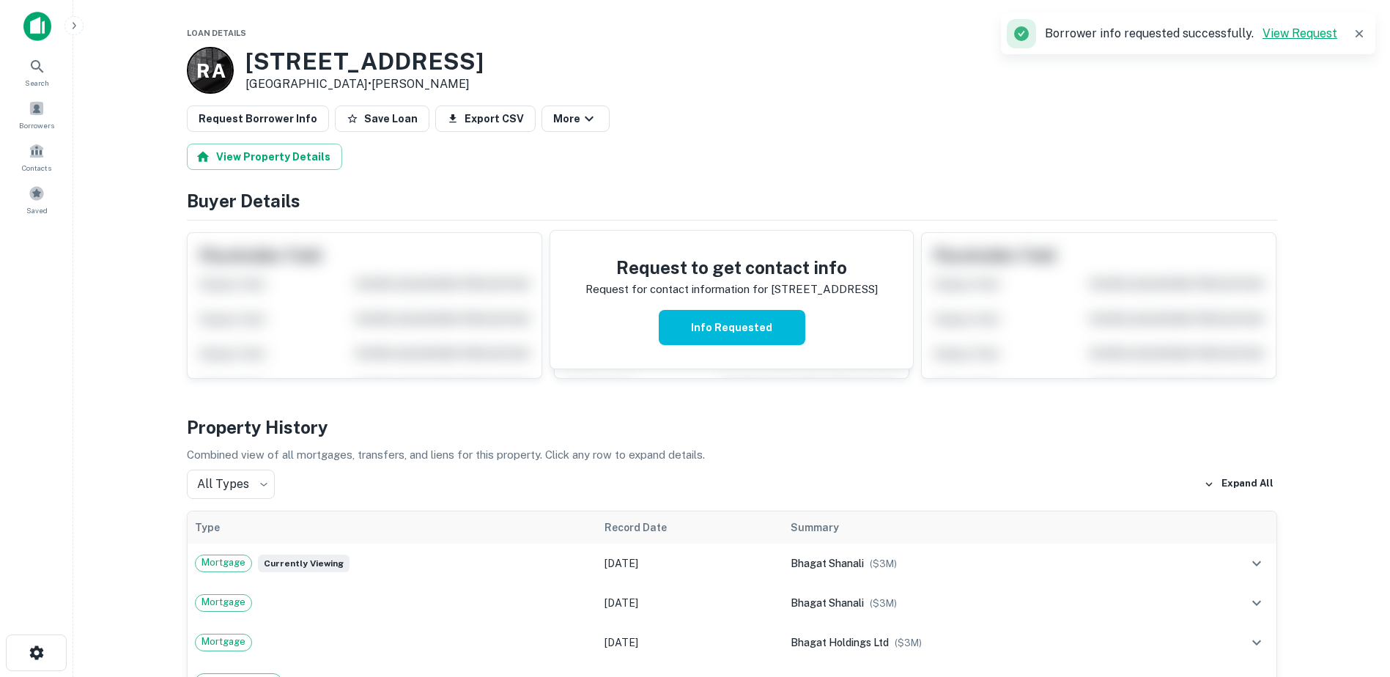
click at [1316, 33] on link "View Request" at bounding box center [1299, 33] width 75 height 14
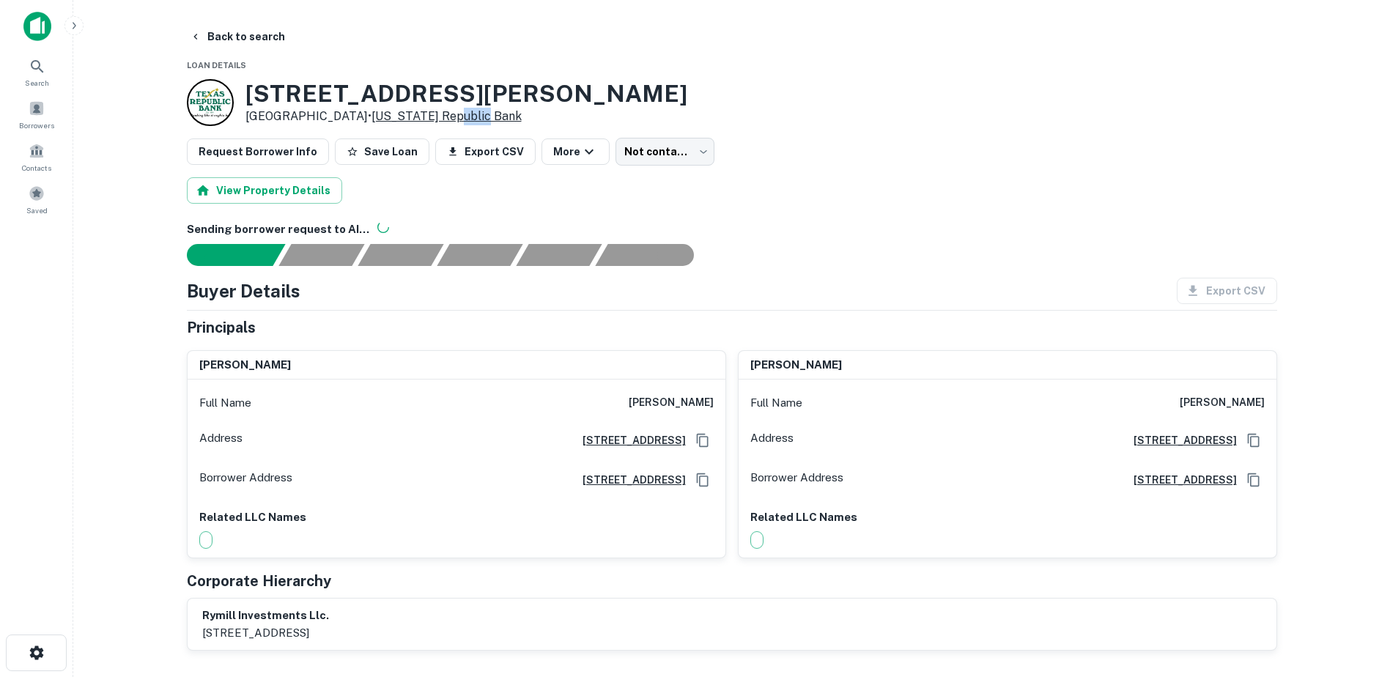
drag, startPoint x: 473, startPoint y: 114, endPoint x: 430, endPoint y: 118, distance: 42.6
click at [430, 118] on div "19350 Preston Rd Dallas, TX 75252 • Texas Republic Bank" at bounding box center [732, 102] width 1090 height 47
drag, startPoint x: 497, startPoint y: 96, endPoint x: 244, endPoint y: 106, distance: 253.0
click at [244, 106] on div "19350 Preston Rd Dallas, TX 75252 • Texas Republic Bank" at bounding box center [732, 102] width 1090 height 47
copy h3 "19350 Preston Rd"
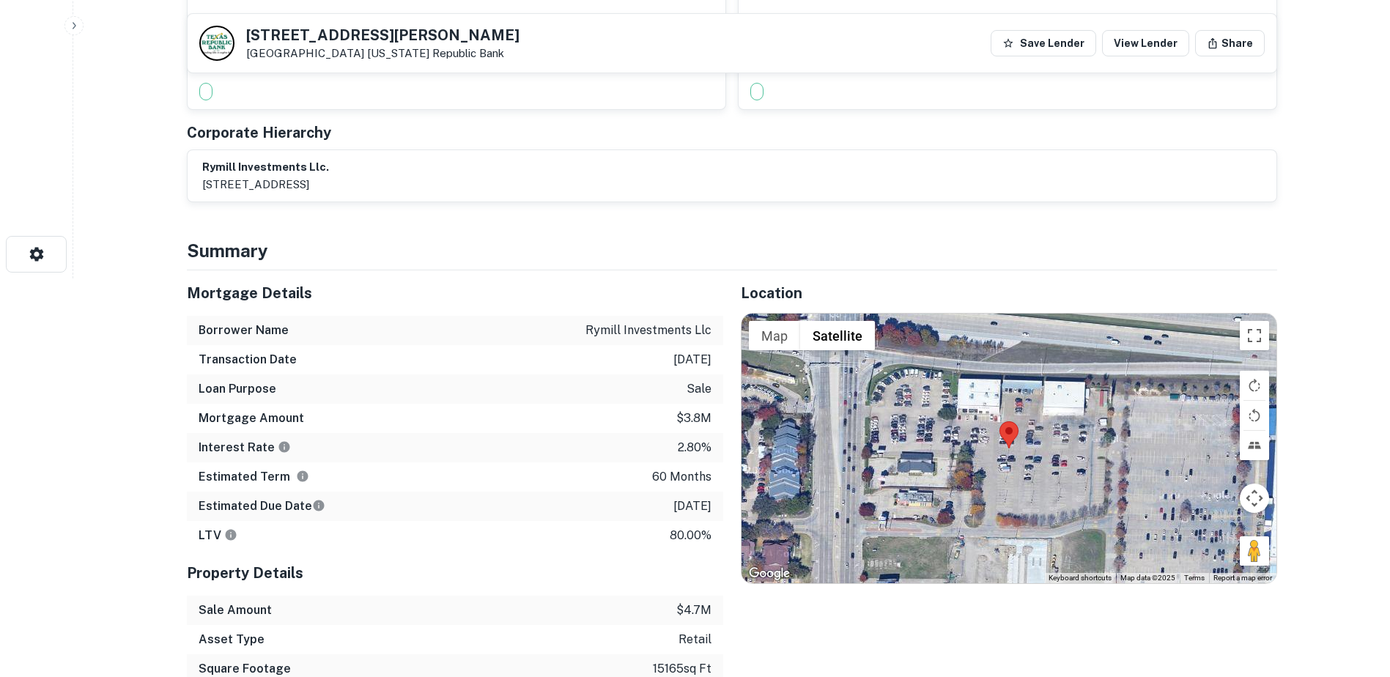
scroll to position [293, 0]
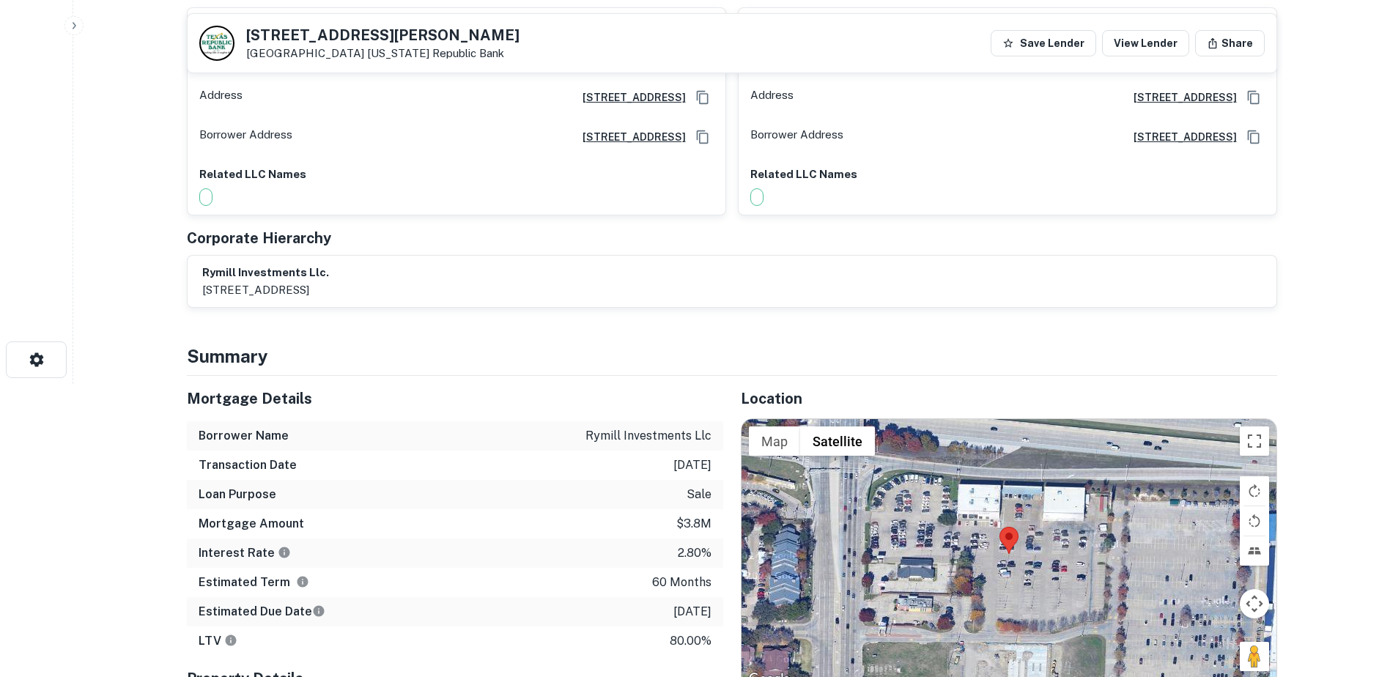
click at [212, 193] on div at bounding box center [205, 197] width 13 height 18
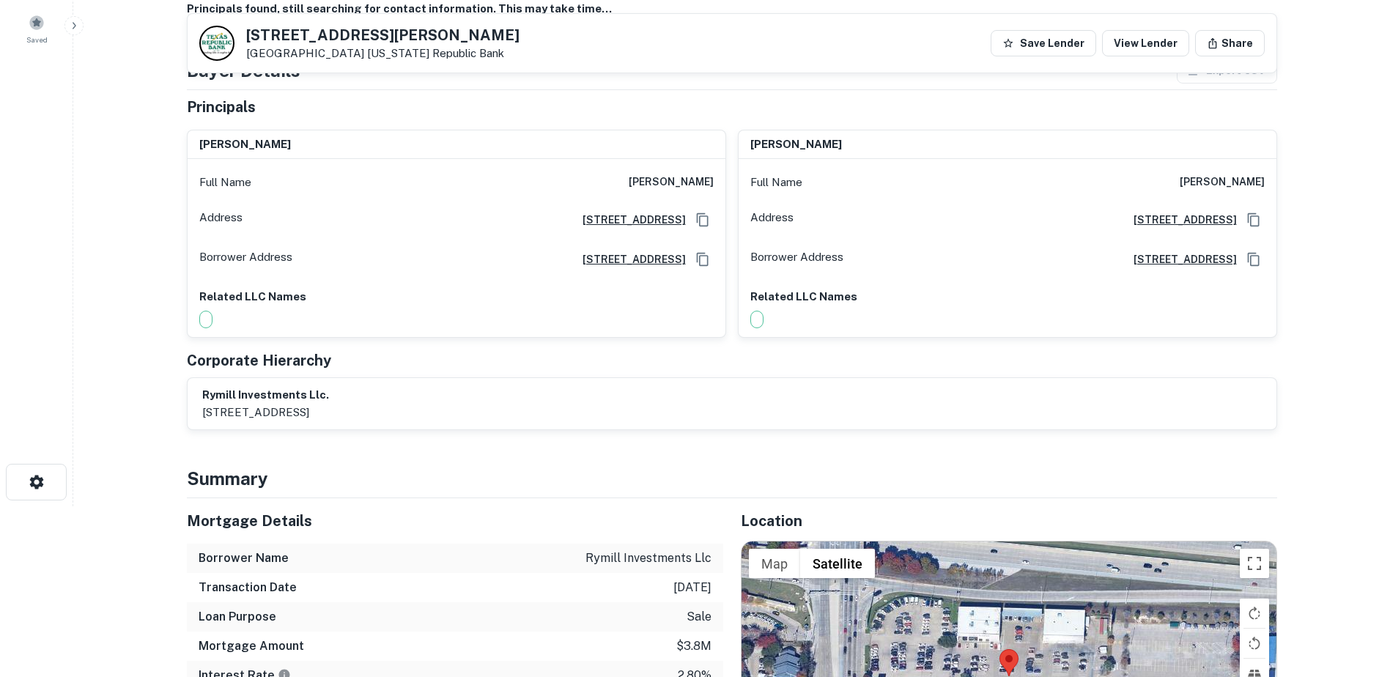
scroll to position [0, 0]
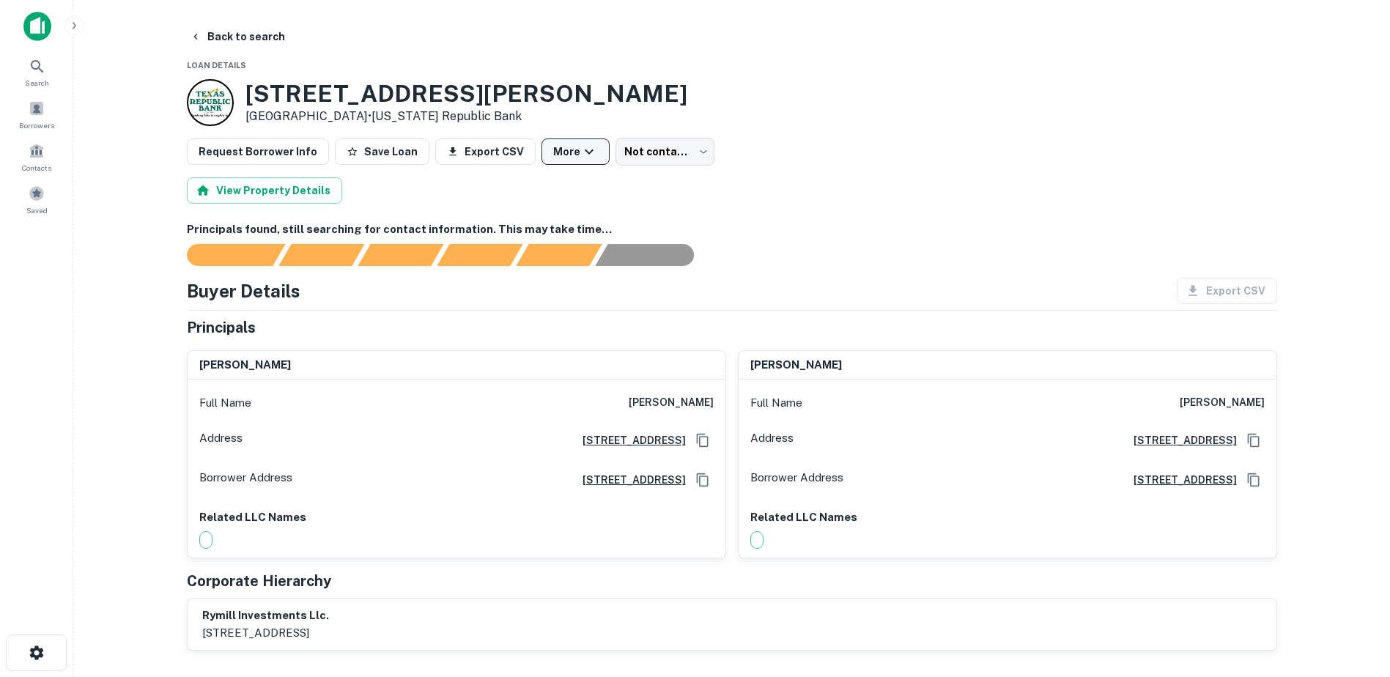
click at [580, 156] on icon "button" at bounding box center [589, 152] width 18 height 18
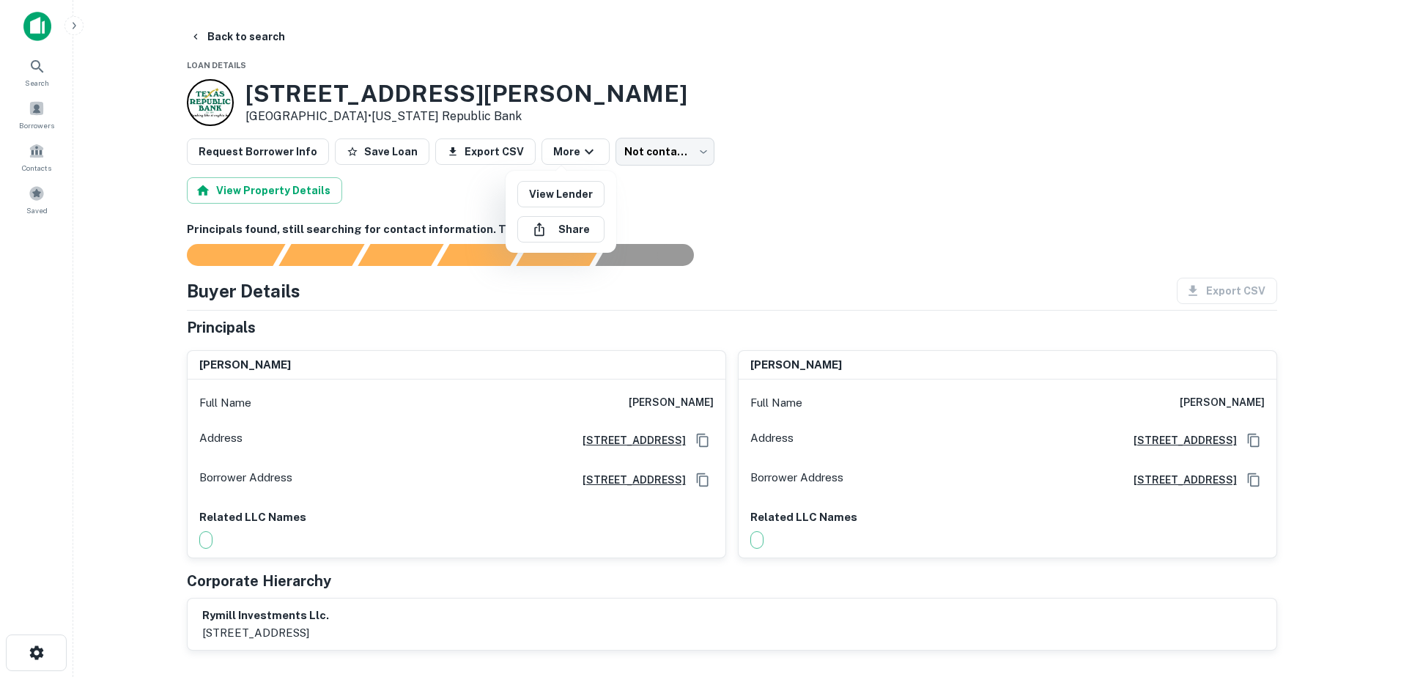
click at [563, 153] on div at bounding box center [700, 338] width 1401 height 677
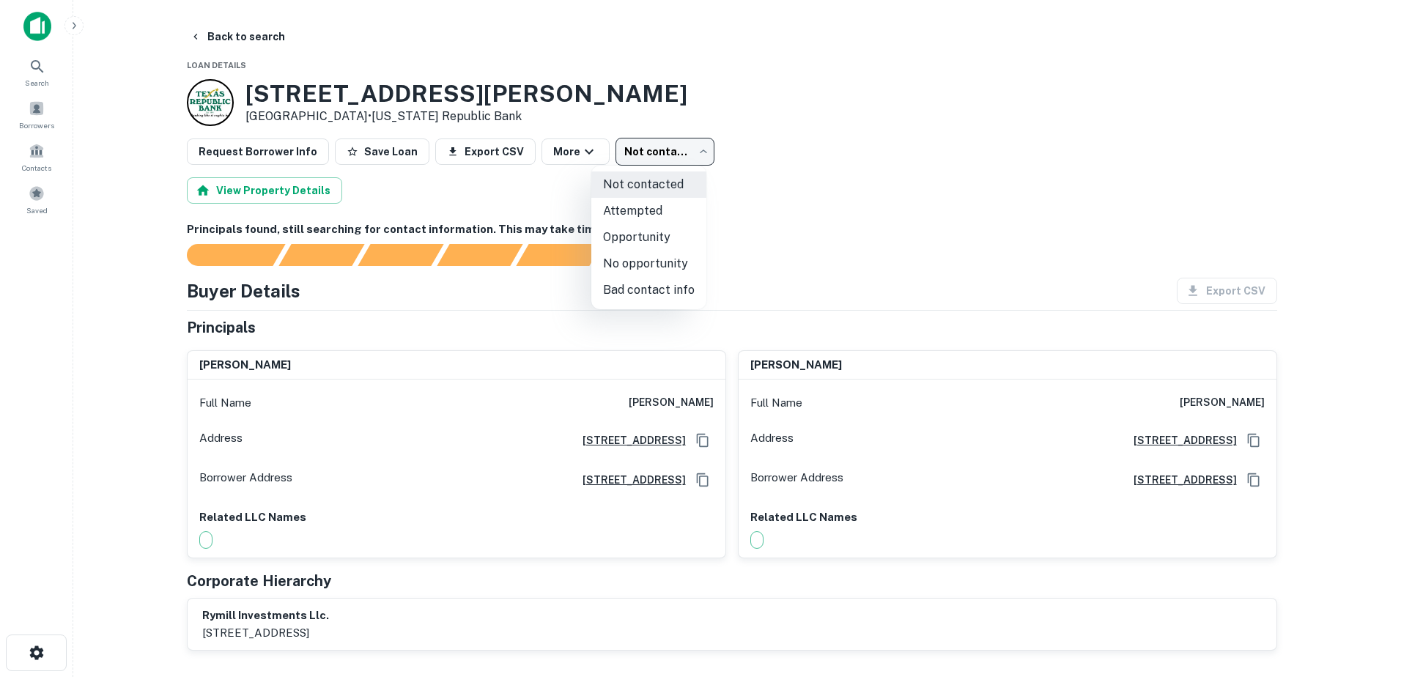
click at [679, 146] on body "Search Borrowers Contacts Saved Back to search Loan Details 19350 Preston Rd Da…" at bounding box center [700, 338] width 1401 height 677
click at [834, 166] on div at bounding box center [700, 338] width 1401 height 677
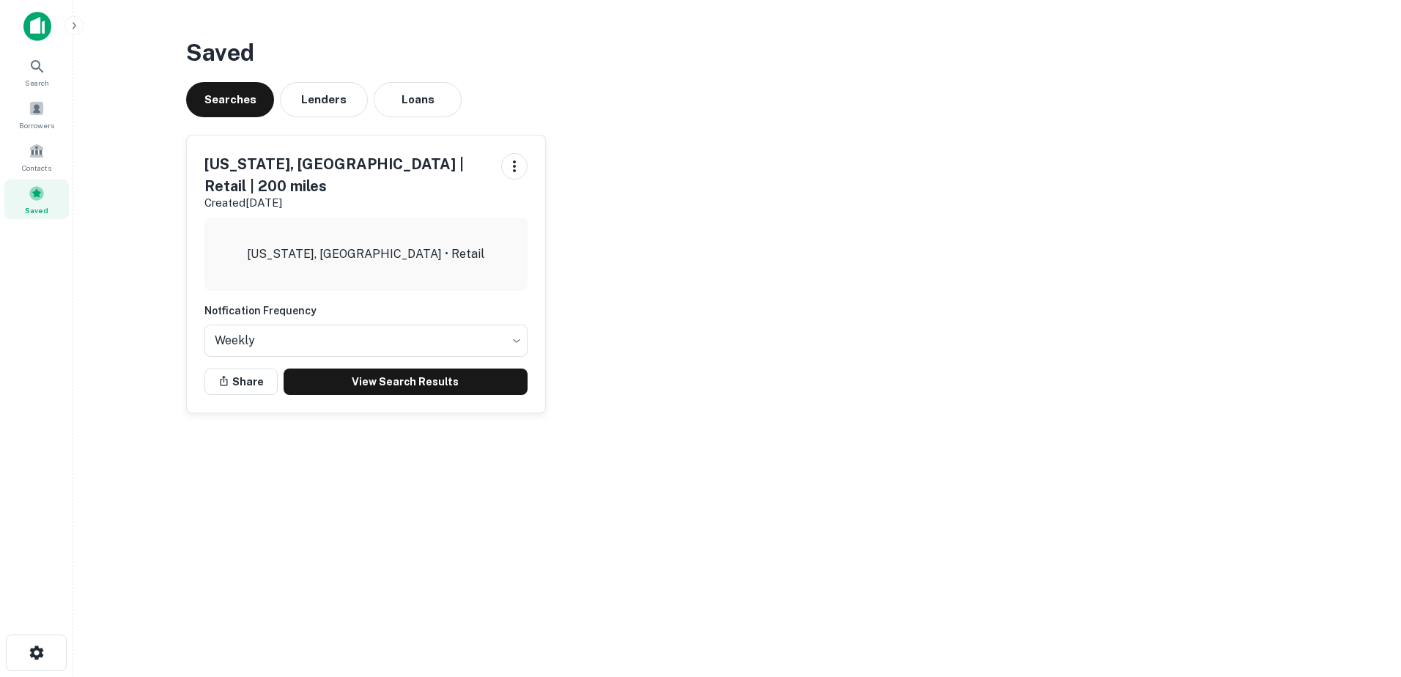
click at [391, 245] on p "[US_STATE], [GEOGRAPHIC_DATA] • Retail" at bounding box center [365, 254] width 237 height 18
click at [406, 369] on link "View Search Results" at bounding box center [406, 382] width 244 height 26
click at [424, 108] on button "Loans" at bounding box center [418, 99] width 88 height 35
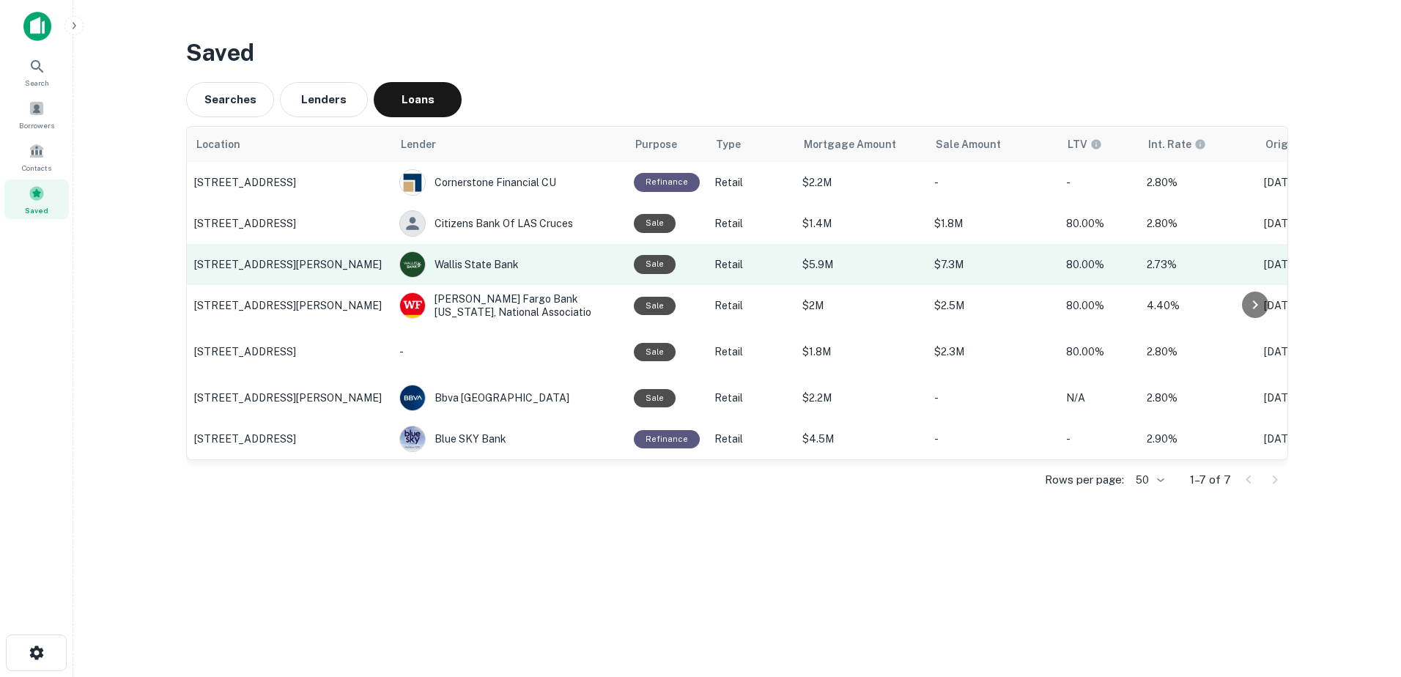
click at [281, 273] on td "[STREET_ADDRESS][PERSON_NAME]" at bounding box center [289, 264] width 205 height 41
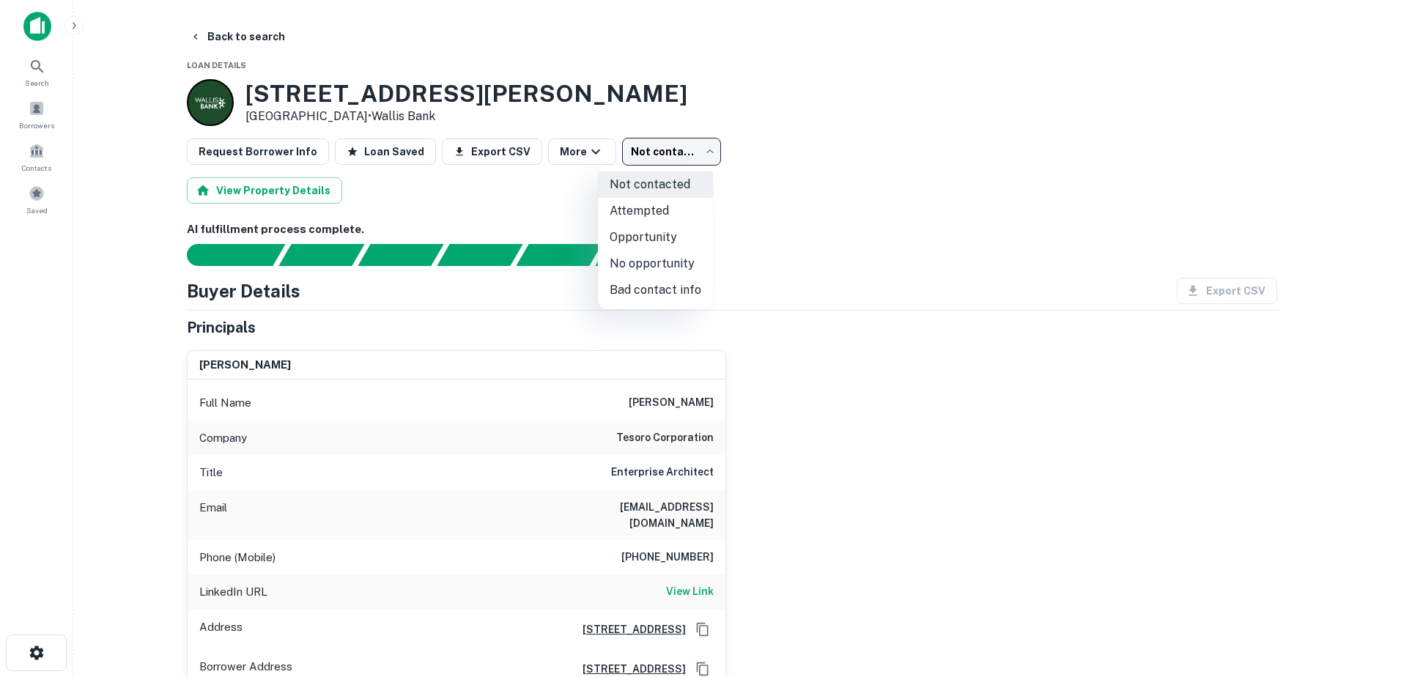
click at [681, 149] on body "Search Borrowers Contacts Saved Back to search Loan Details [STREET_ADDRESS][PE…" at bounding box center [700, 338] width 1401 height 677
click at [643, 212] on li "Attempted" at bounding box center [655, 211] width 115 height 26
type input "*********"
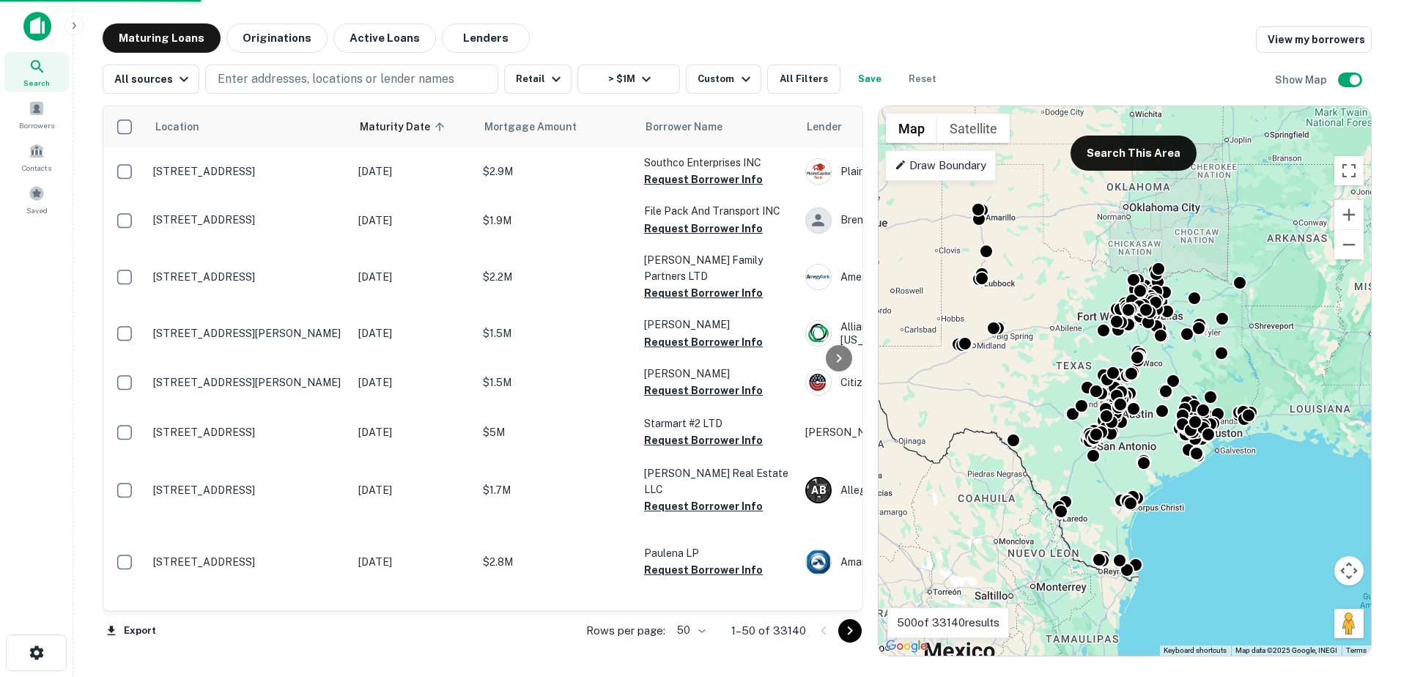
drag, startPoint x: 381, startPoint y: 135, endPoint x: 458, endPoint y: 8, distance: 148.3
click at [381, 135] on span "Maturity Date sorted ascending" at bounding box center [404, 127] width 89 height 18
click at [42, 188] on span at bounding box center [37, 193] width 16 height 16
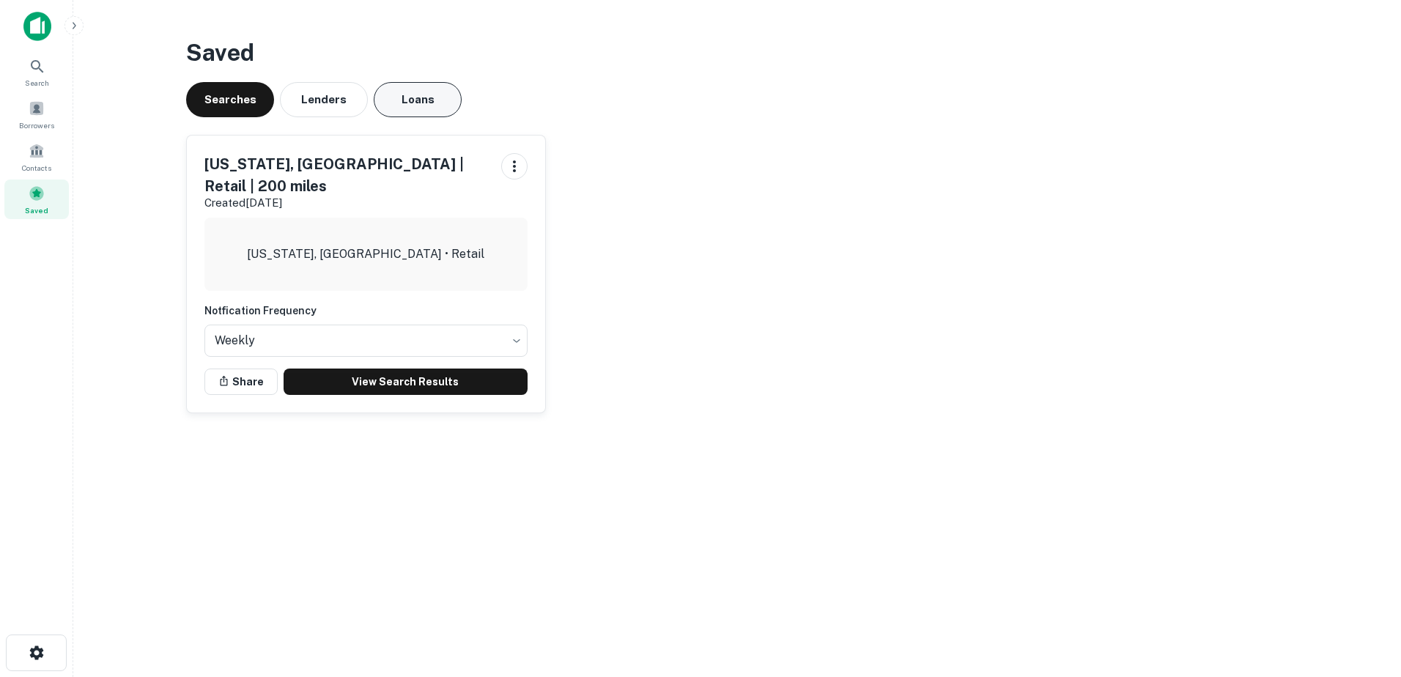
click at [401, 105] on button "Loans" at bounding box center [418, 99] width 88 height 35
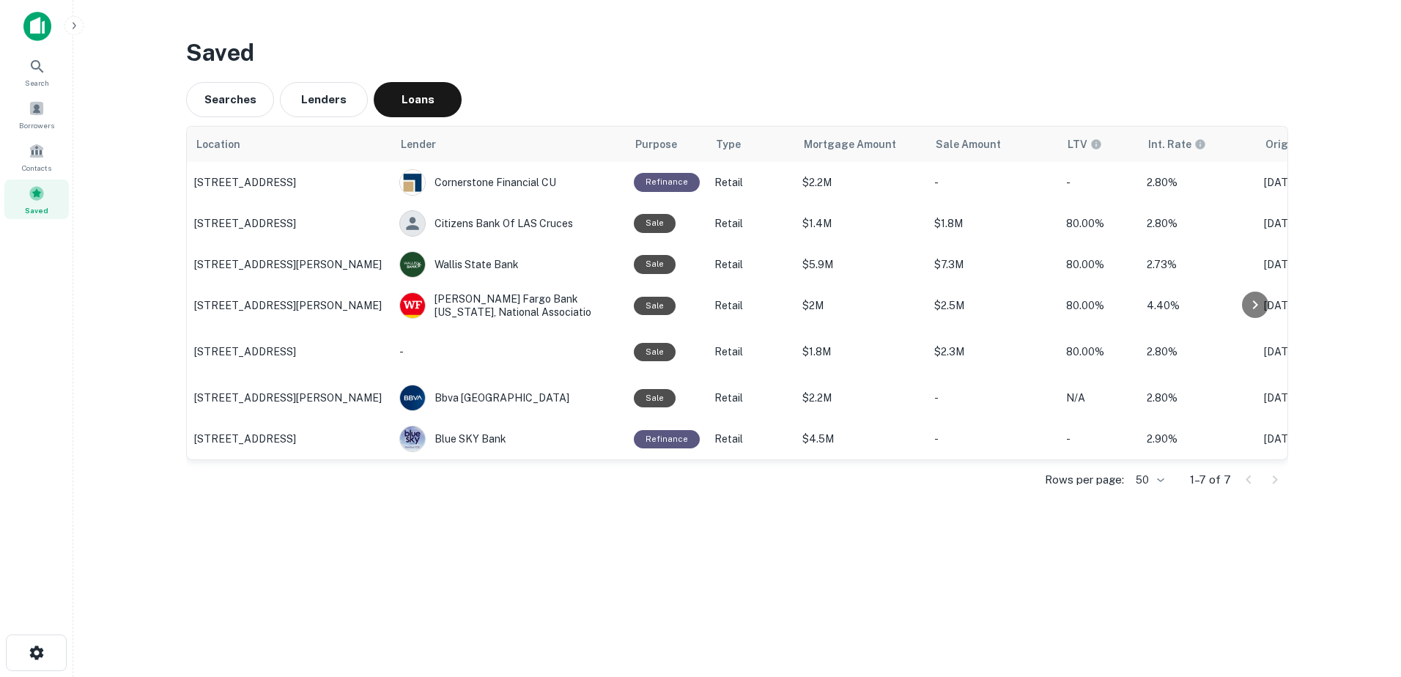
scroll to position [0, 237]
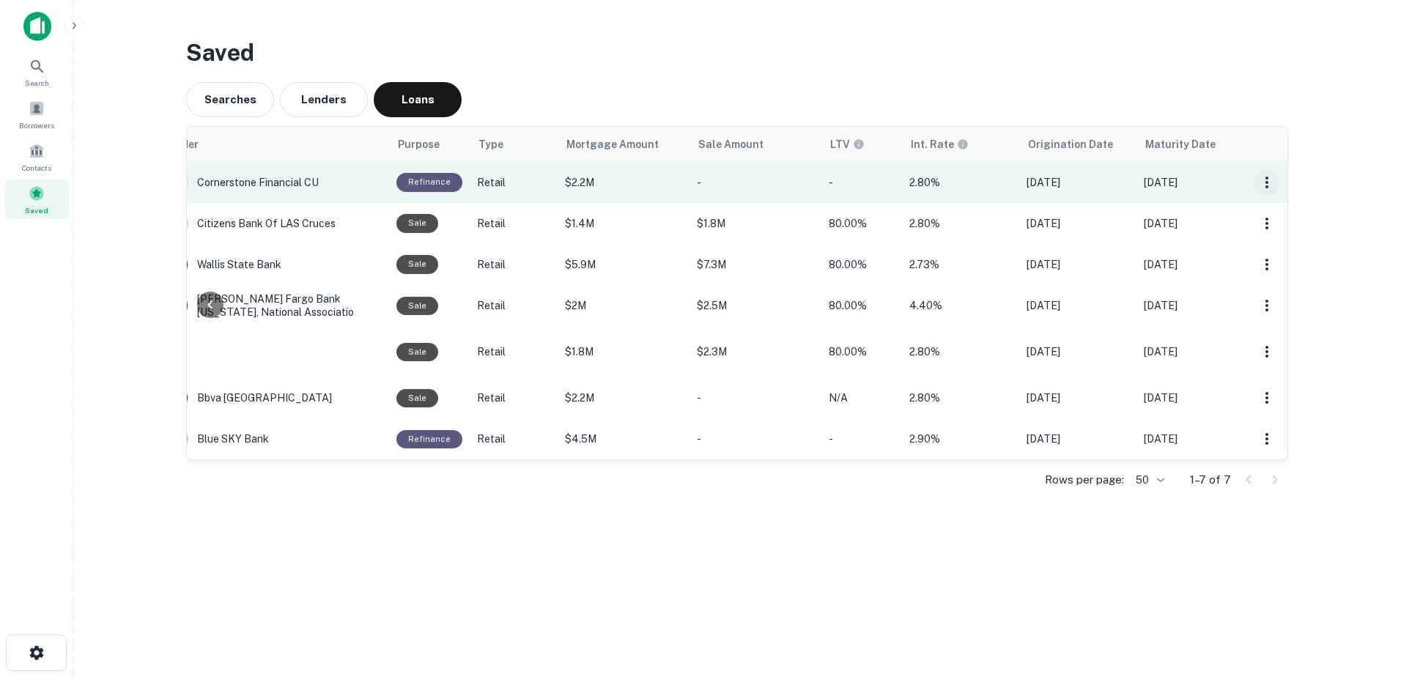
click at [1271, 183] on icon "button" at bounding box center [1267, 183] width 18 height 18
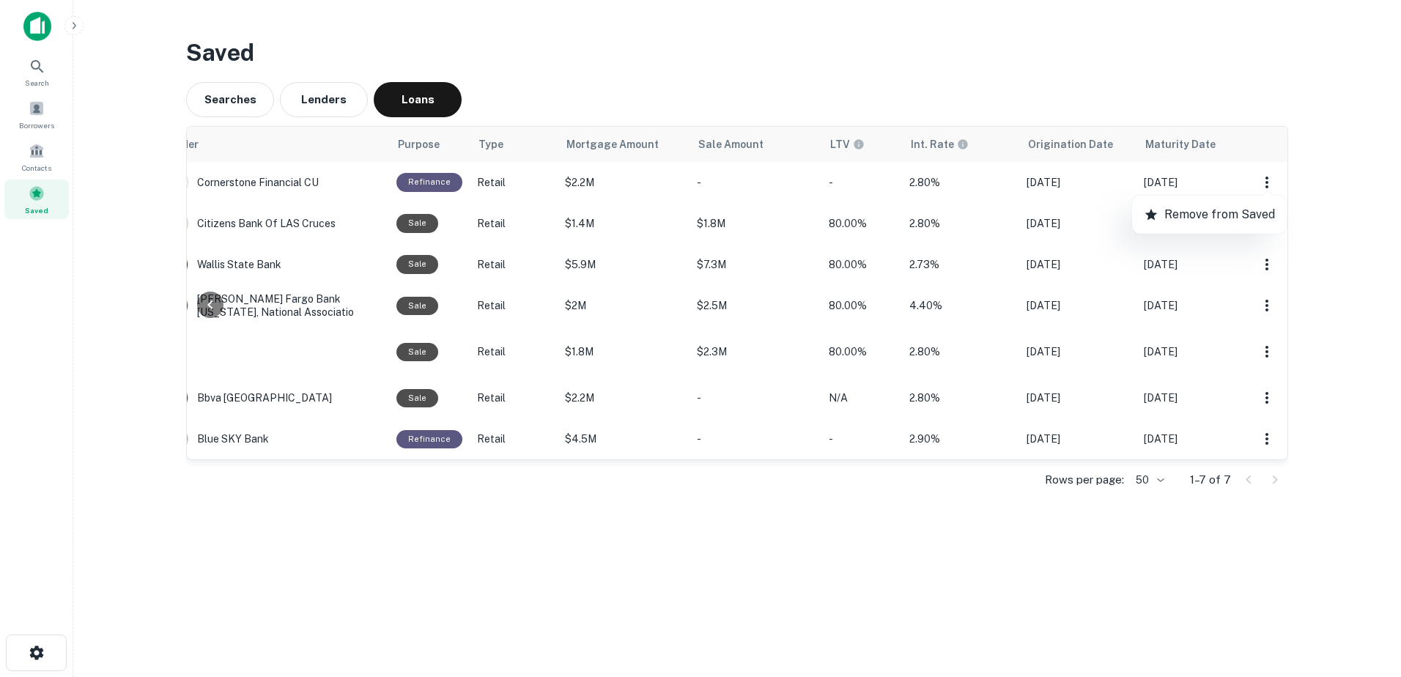
click at [1271, 181] on div at bounding box center [700, 338] width 1401 height 677
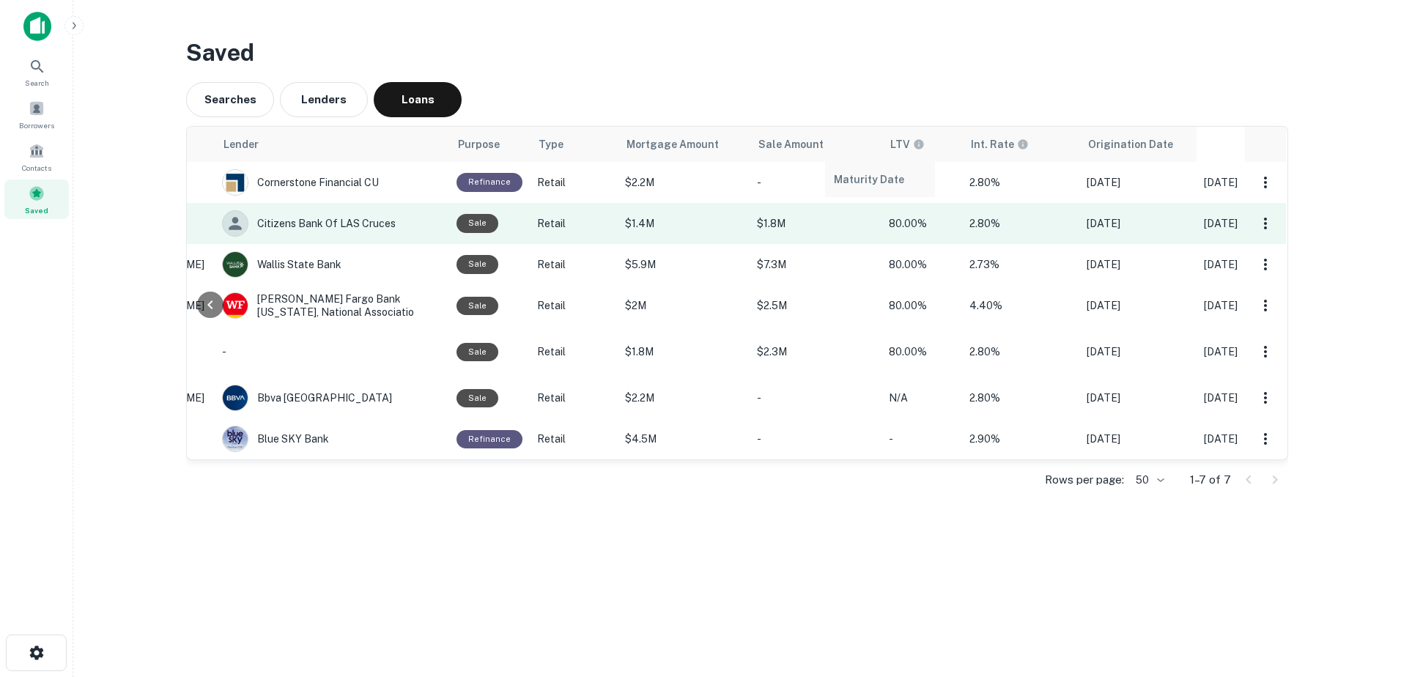
drag, startPoint x: 1188, startPoint y: 142, endPoint x: 738, endPoint y: 225, distance: 458.1
click at [825, 189] on table "Location Lender Purpose Type Mortgage Amount Sale Amount LTV Int. Rate Originat…" at bounding box center [649, 293] width 1278 height 333
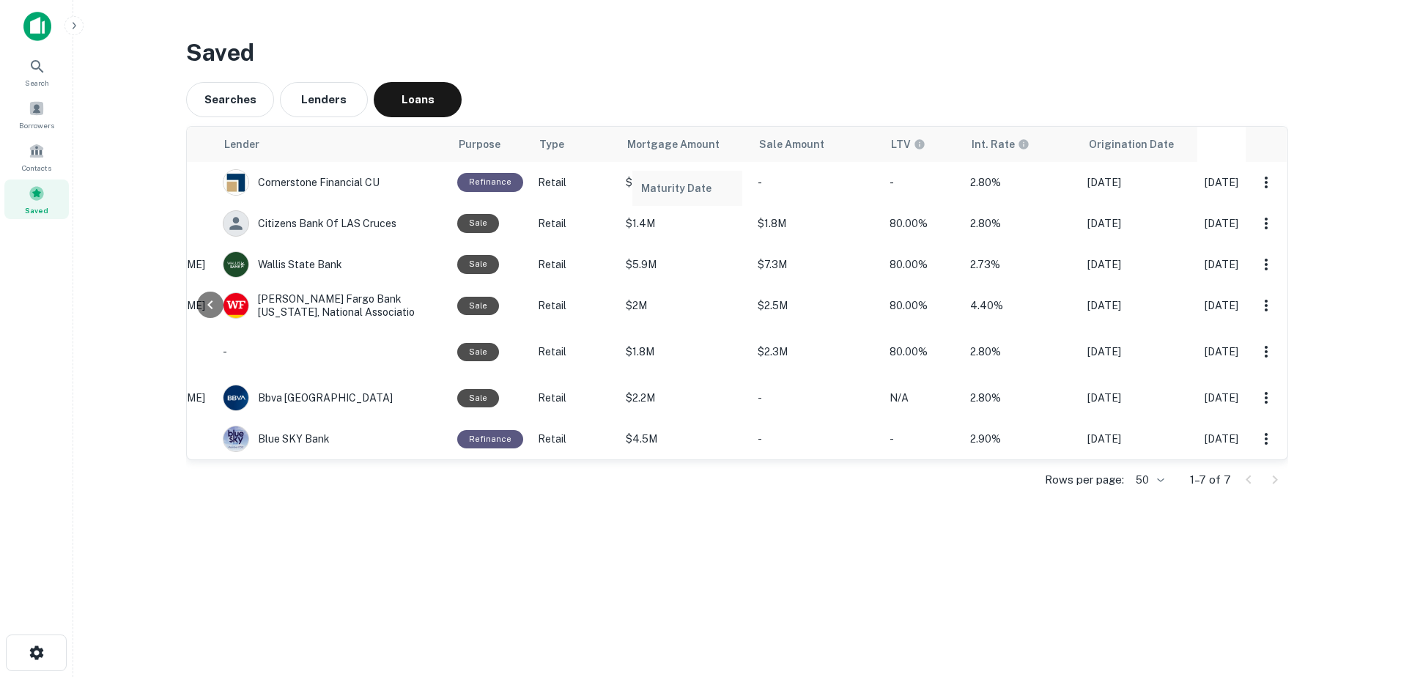
scroll to position [0, 169]
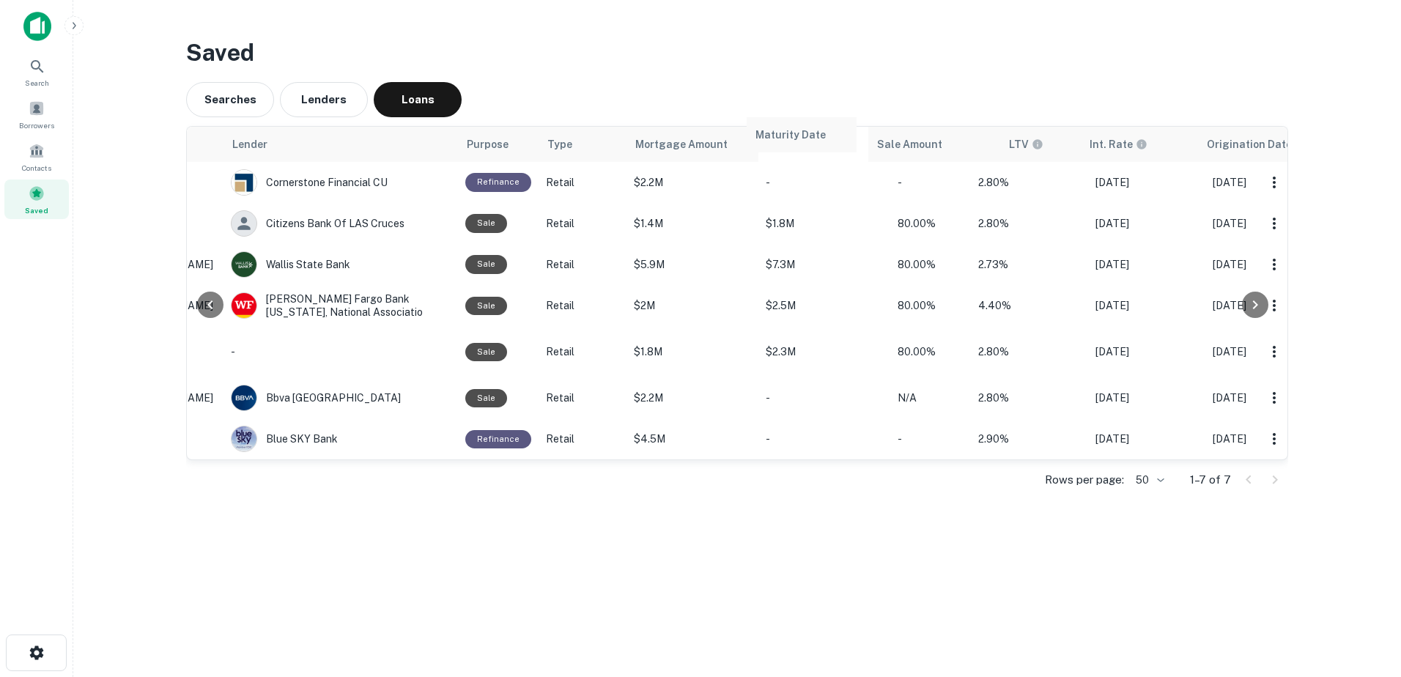
drag, startPoint x: 1229, startPoint y: 147, endPoint x: 789, endPoint y: 133, distance: 440.5
click at [789, 133] on table "Location Lender Purpose Type Mortgage Amount Sale Amount LTV Int. Rate Originat…" at bounding box center [657, 293] width 1278 height 333
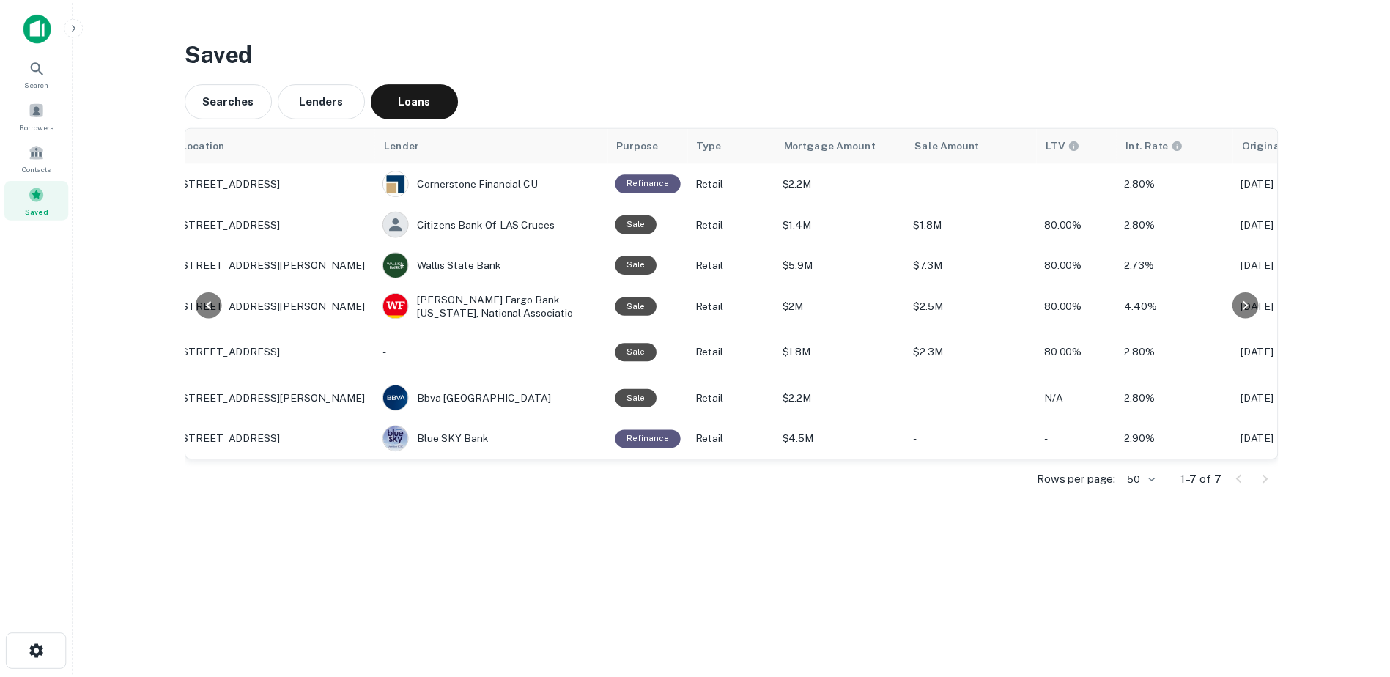
scroll to position [0, 0]
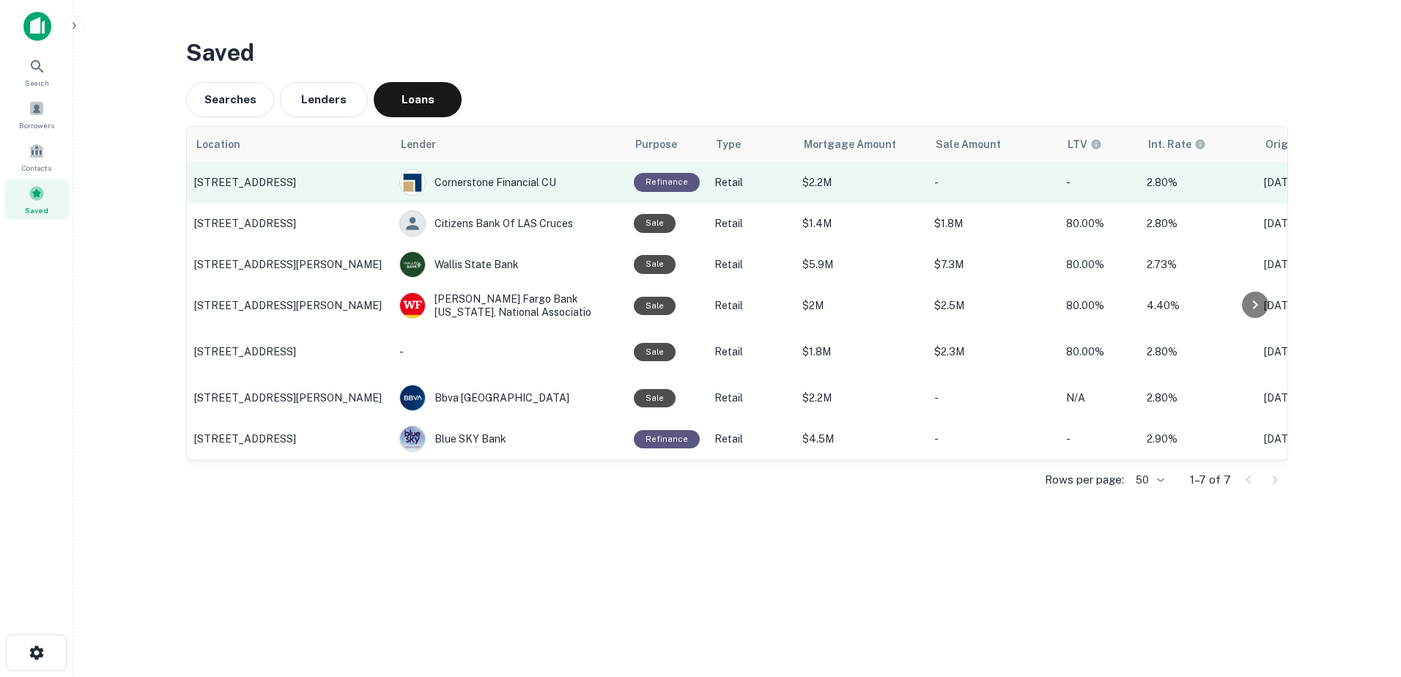
click at [286, 190] on td "[STREET_ADDRESS]" at bounding box center [289, 182] width 205 height 41
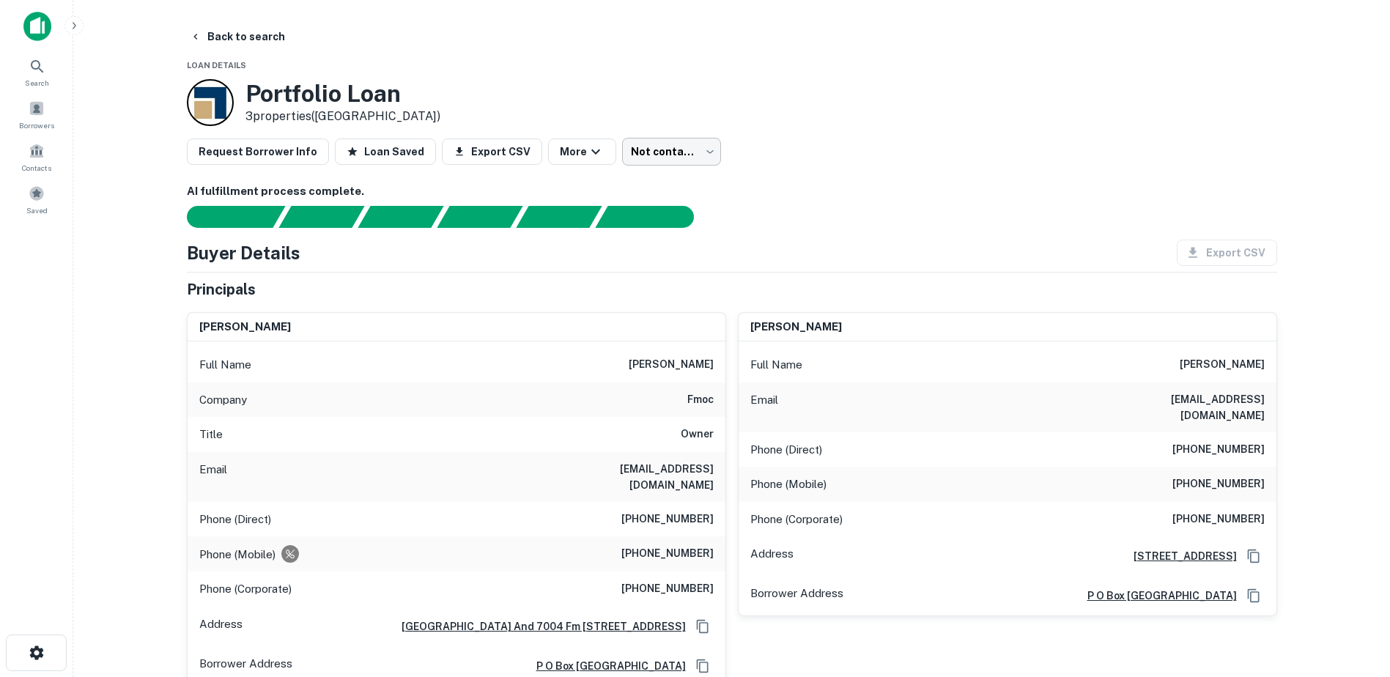
click at [683, 152] on body "Search Borrowers Contacts Saved Back to search Loan Details Portfolio Loan 3 pr…" at bounding box center [695, 338] width 1390 height 677
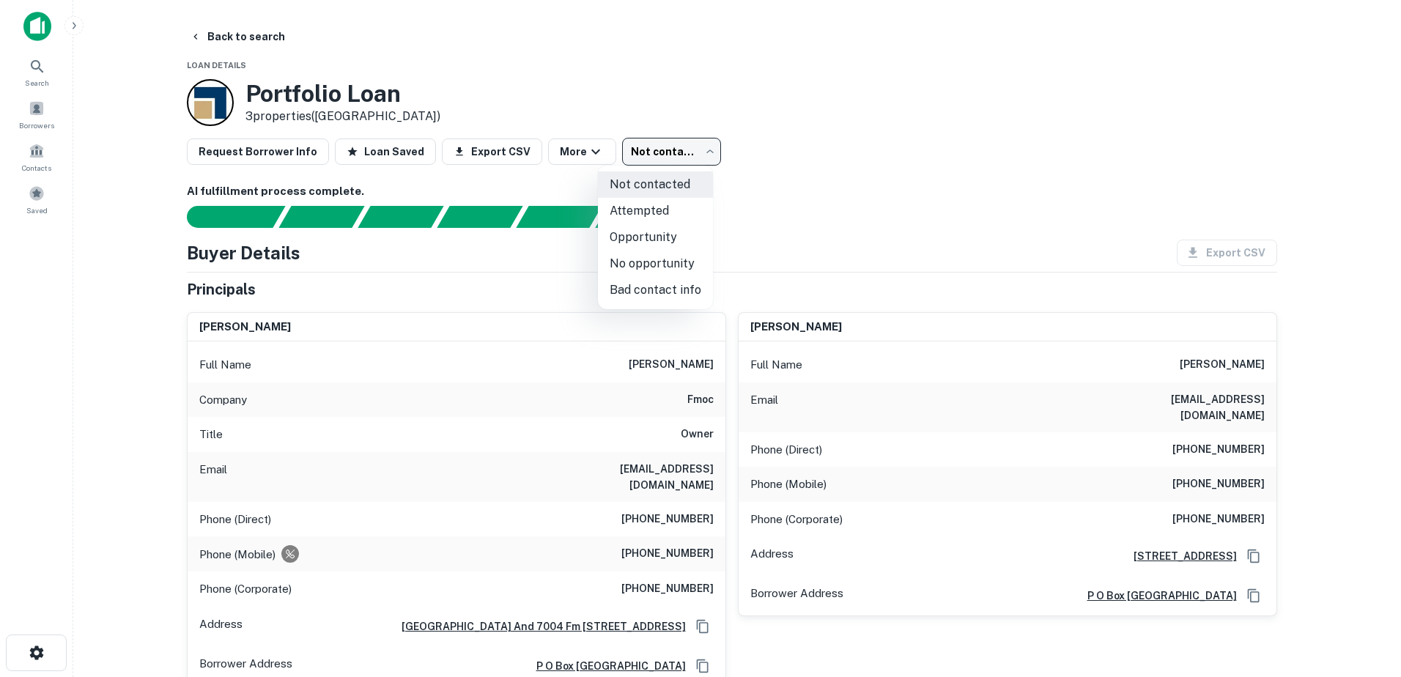
click at [637, 216] on li "Attempted" at bounding box center [655, 211] width 115 height 26
type input "*********"
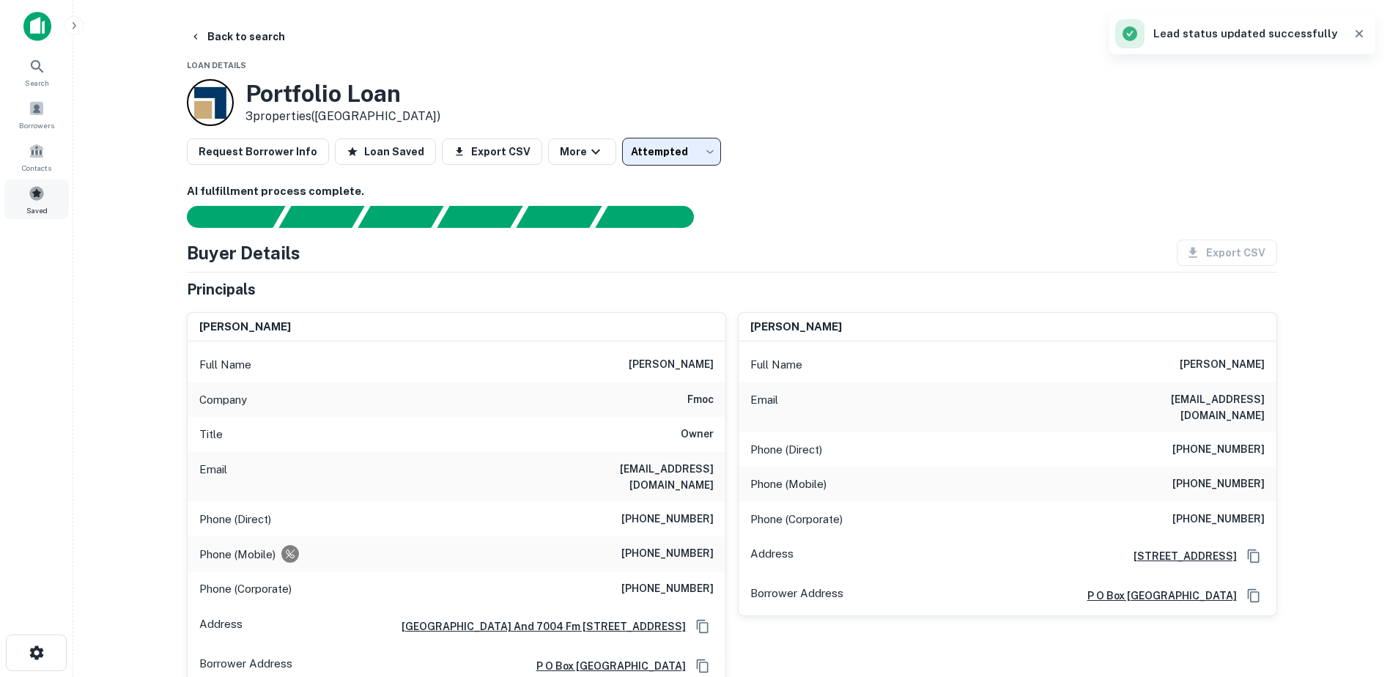
click at [45, 199] on div "Saved" at bounding box center [36, 199] width 64 height 40
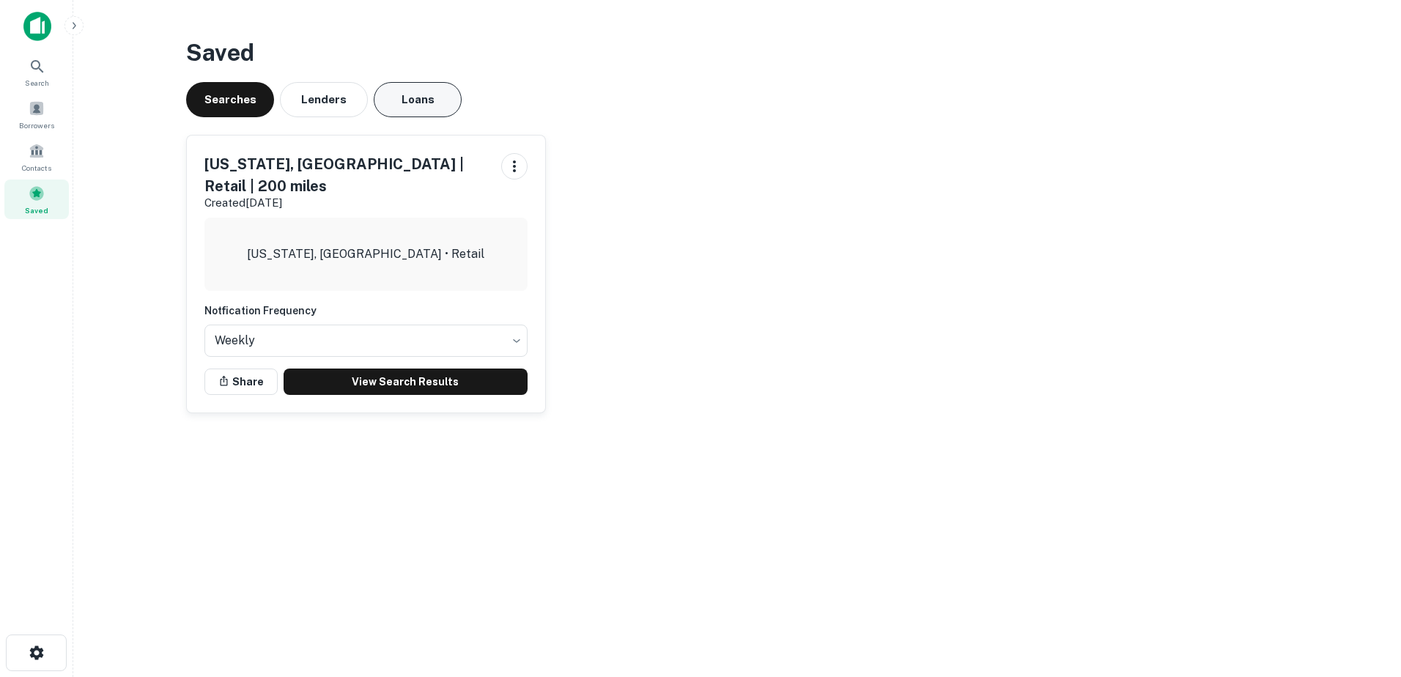
click at [453, 98] on button "Loans" at bounding box center [418, 99] width 88 height 35
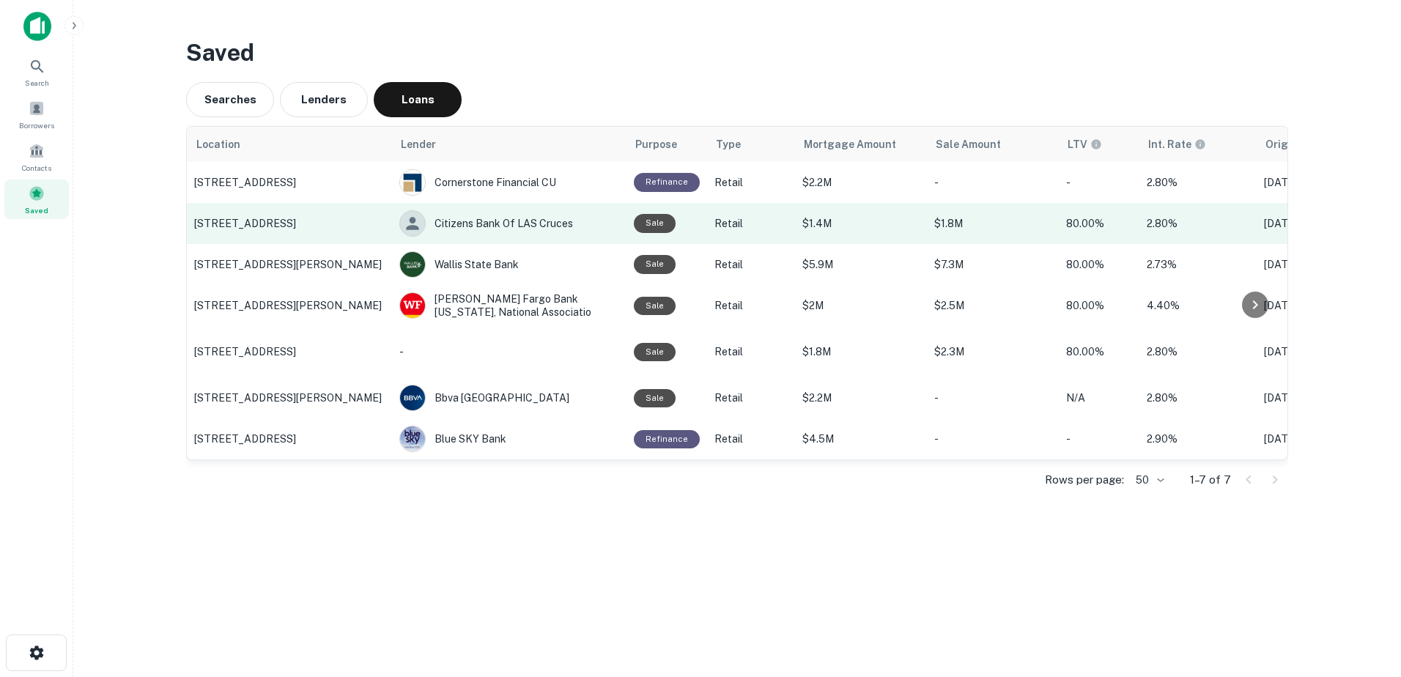
click at [253, 217] on p "25103 W INTERSTATE 10, San Antonio, TX" at bounding box center [289, 223] width 190 height 13
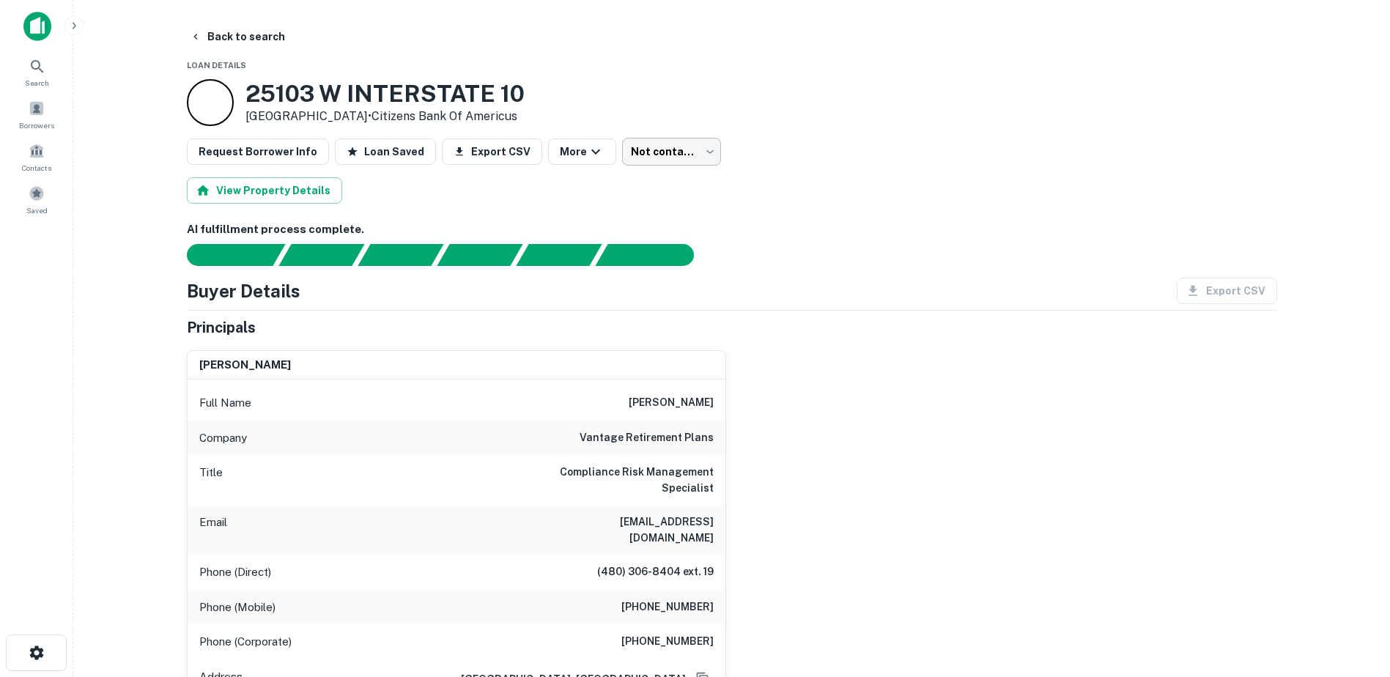
click at [671, 138] on body "Search Borrowers Contacts Saved Back to search Loan Details 25103 W INTERSTATE …" at bounding box center [695, 338] width 1390 height 677
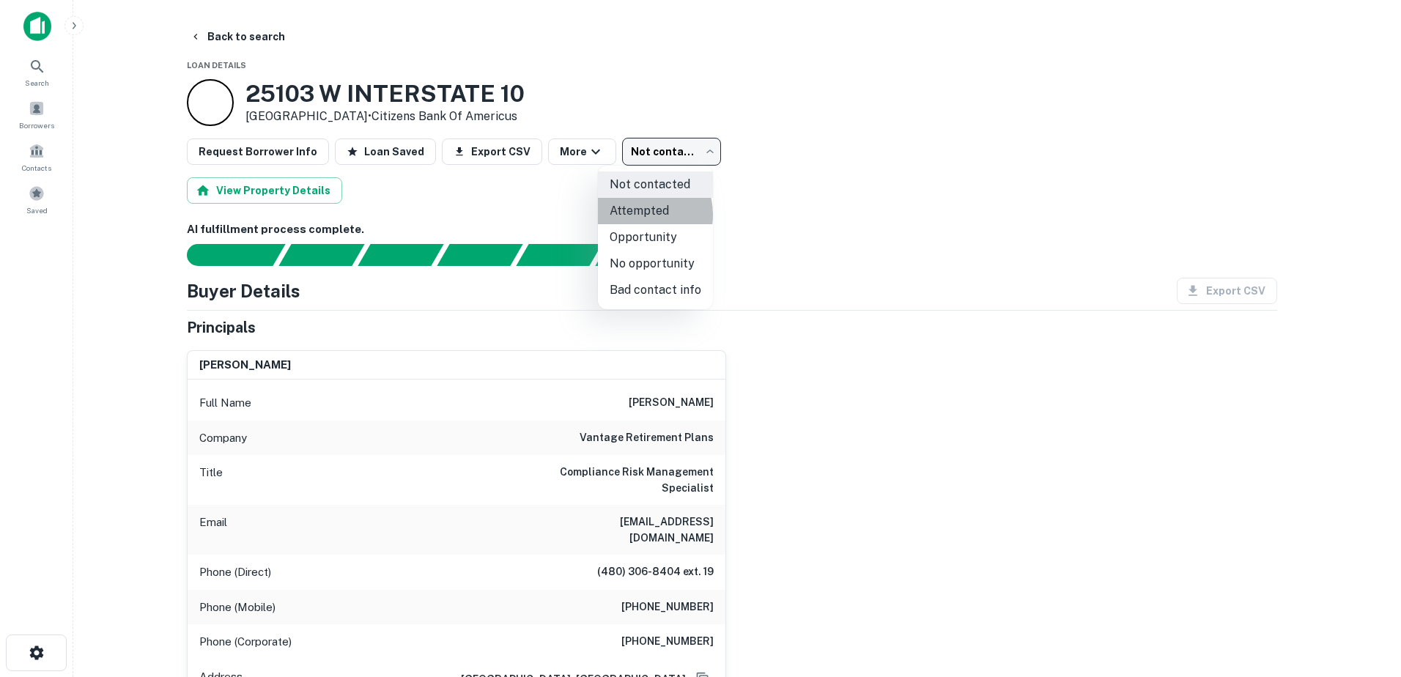
click at [636, 215] on li "Attempted" at bounding box center [655, 211] width 115 height 26
type input "*********"
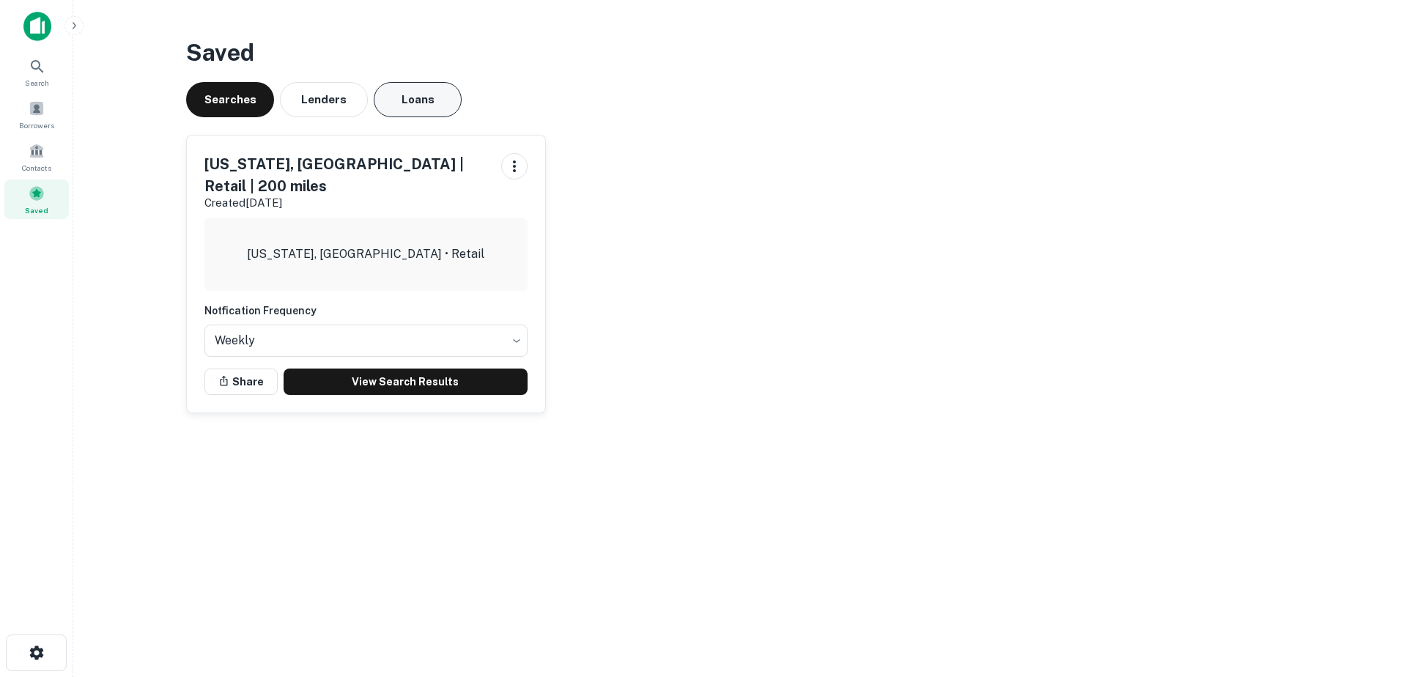
click at [424, 108] on button "Loans" at bounding box center [418, 99] width 88 height 35
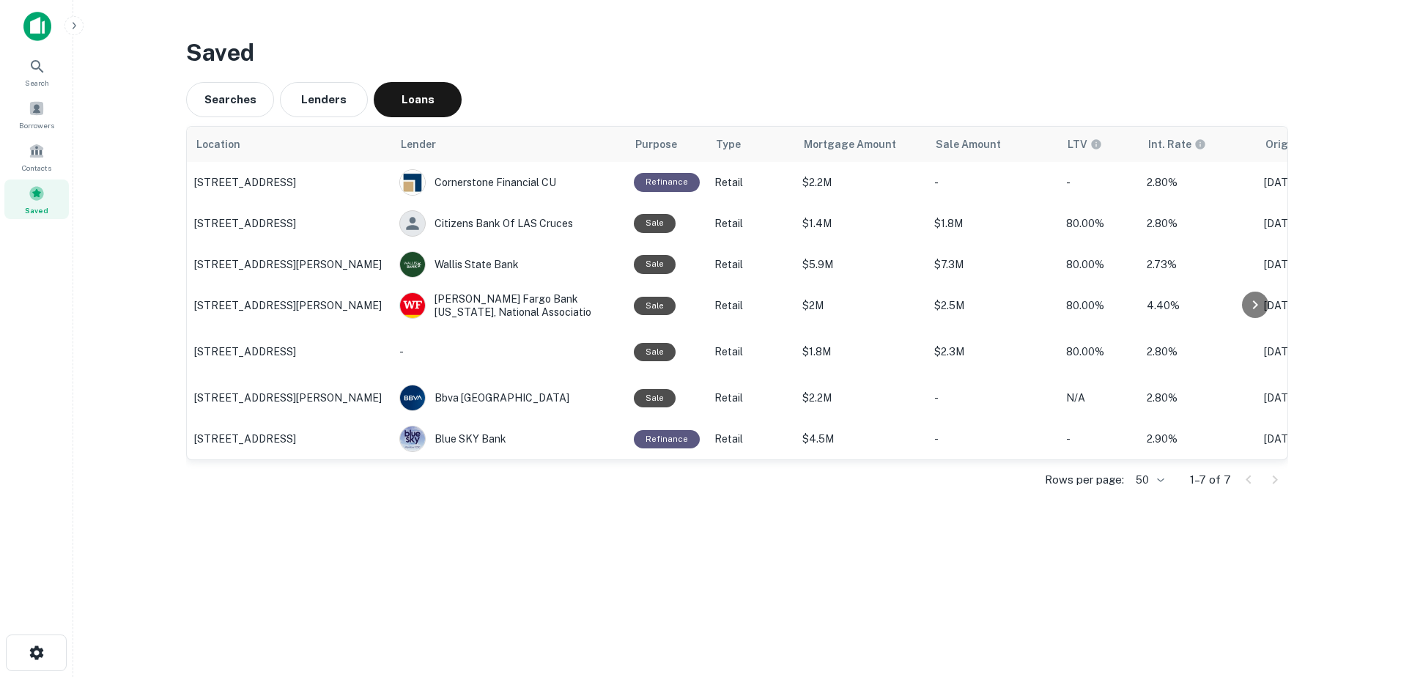
drag, startPoint x: 283, startPoint y: 305, endPoint x: 108, endPoint y: 370, distance: 186.2
click at [108, 370] on main "Saved Searches Lenders Loans Location Lender Purpose Type Mortgage Amount Sale …" at bounding box center [736, 338] width 1327 height 677
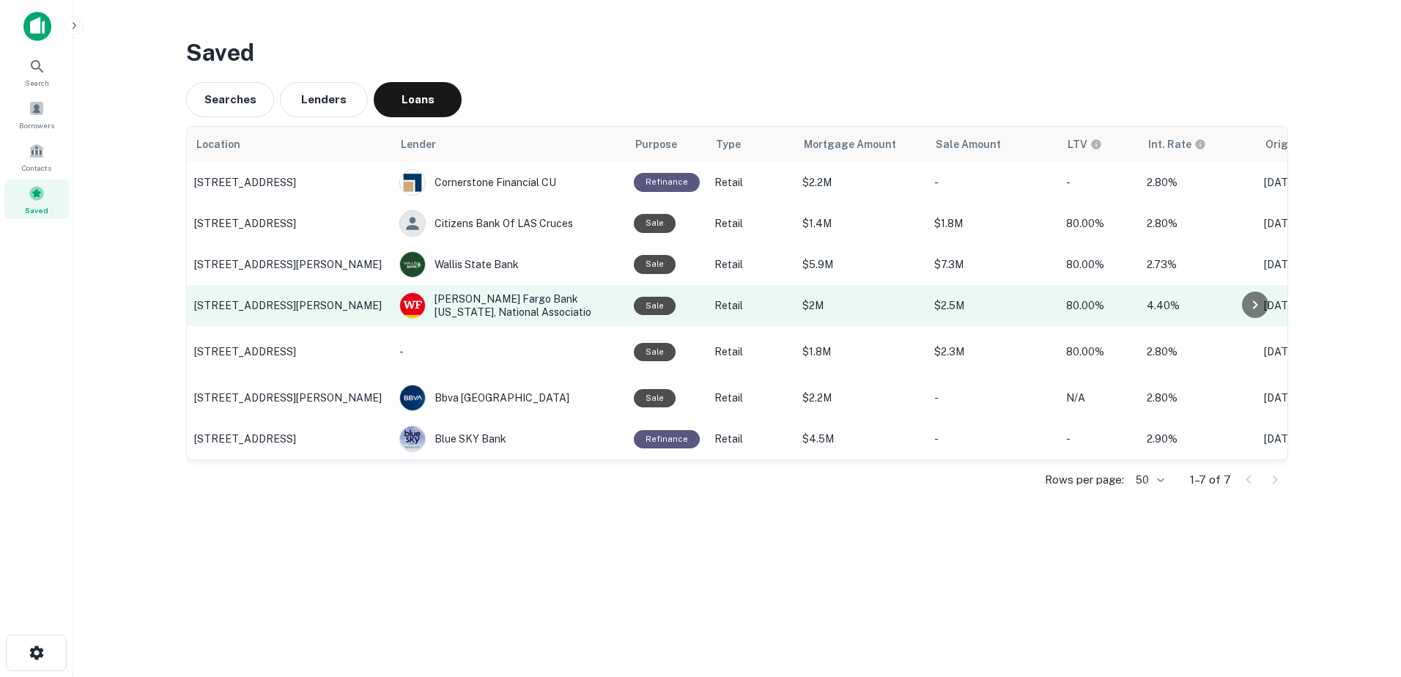
click at [243, 316] on td "[STREET_ADDRESS][PERSON_NAME]" at bounding box center [289, 305] width 205 height 41
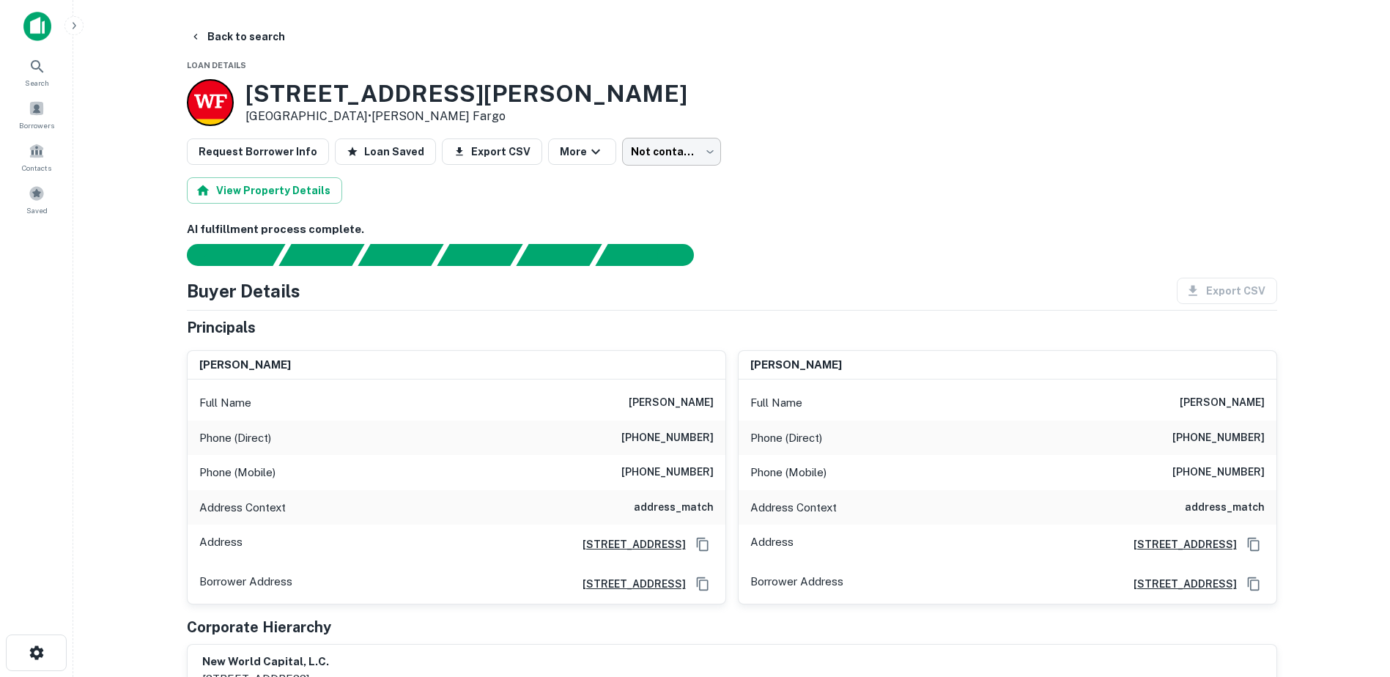
click at [686, 157] on body "Search Borrowers Contacts Saved Back to search Loan Details [STREET_ADDRESS][PE…" at bounding box center [695, 338] width 1390 height 677
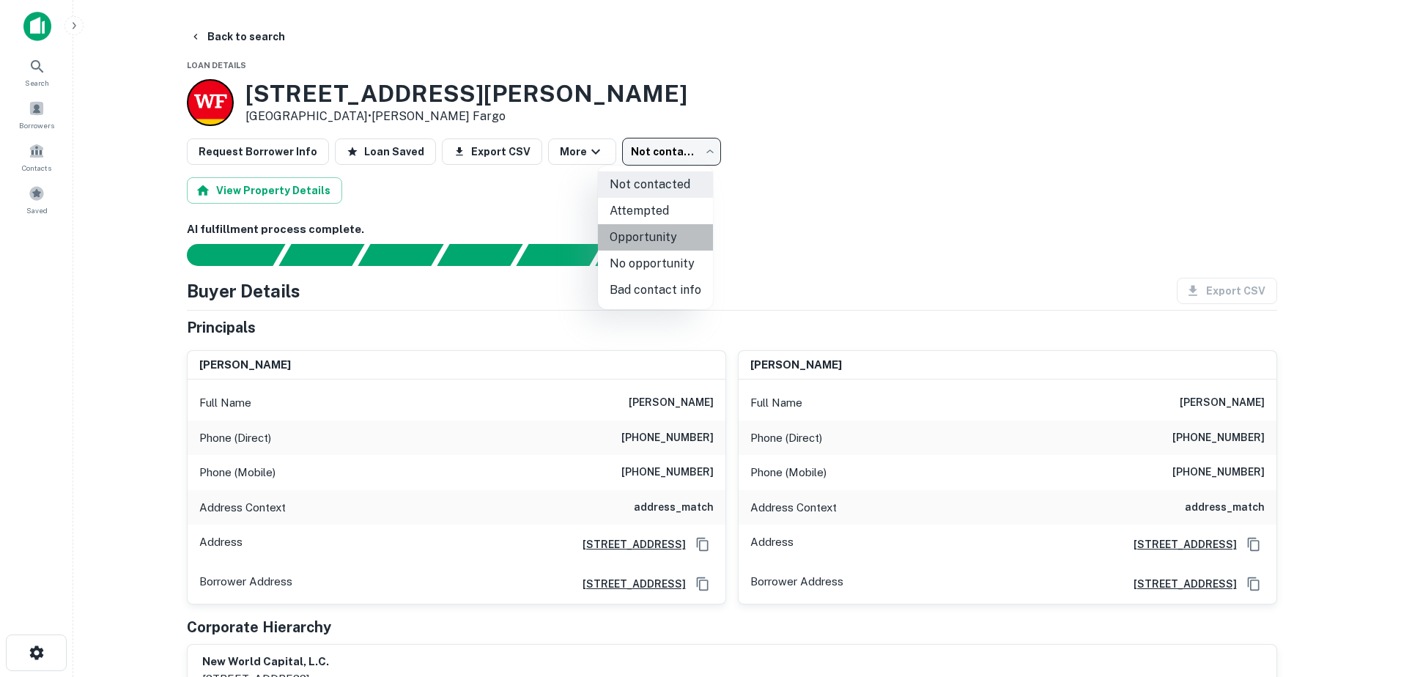
click at [667, 236] on li "Opportunity" at bounding box center [655, 237] width 115 height 26
type input "**********"
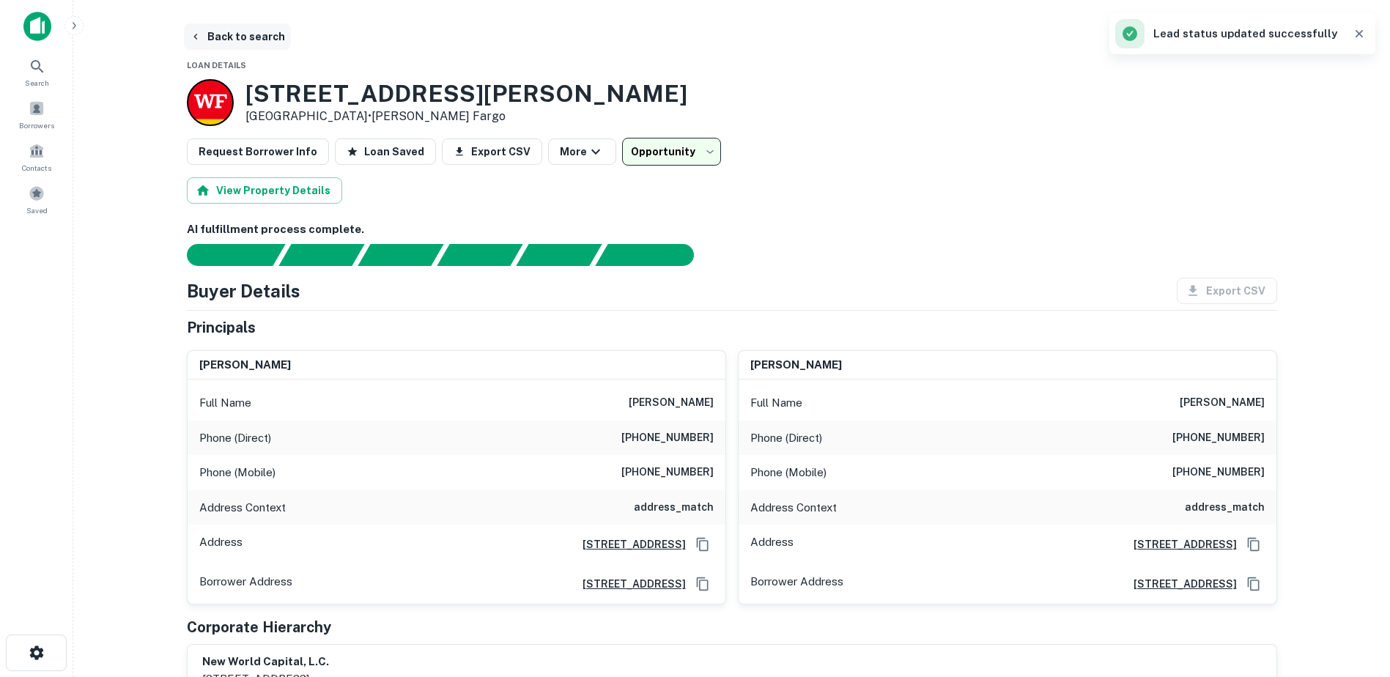
click at [233, 45] on button "Back to search" at bounding box center [237, 36] width 107 height 26
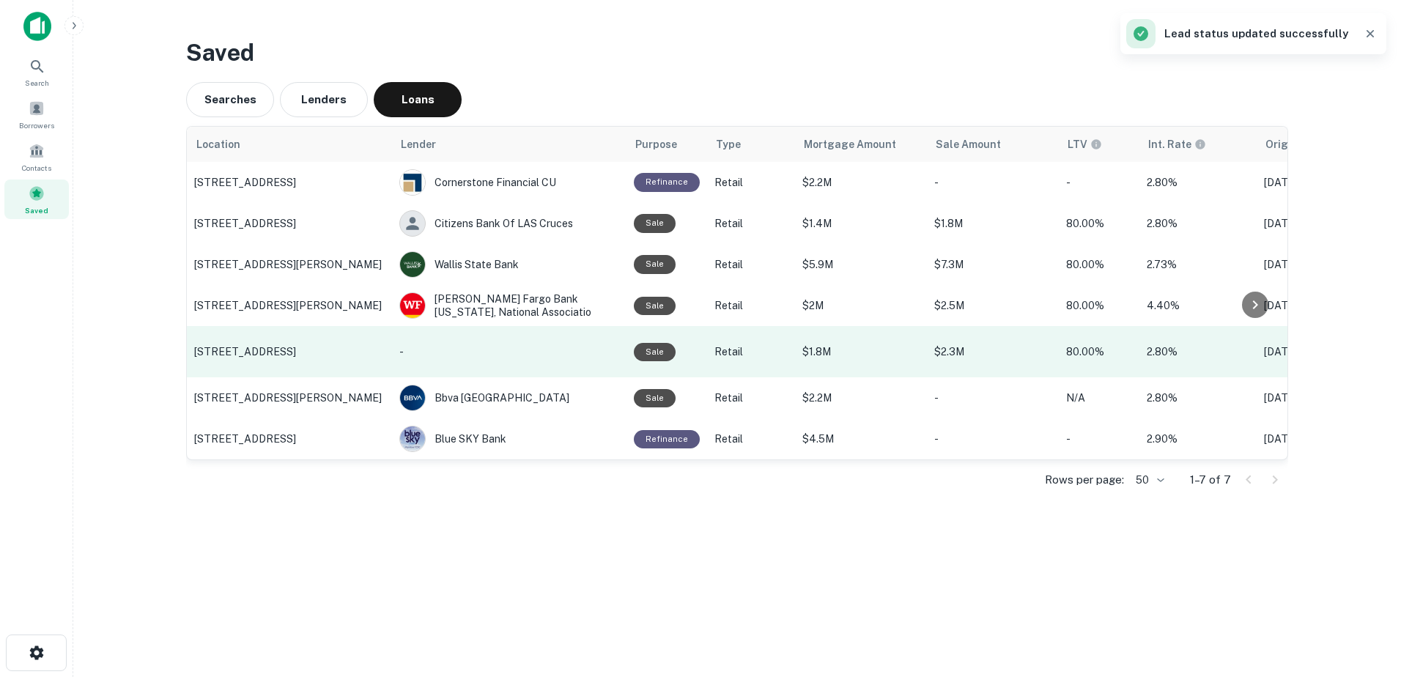
click at [288, 347] on p "[STREET_ADDRESS]" at bounding box center [289, 351] width 190 height 13
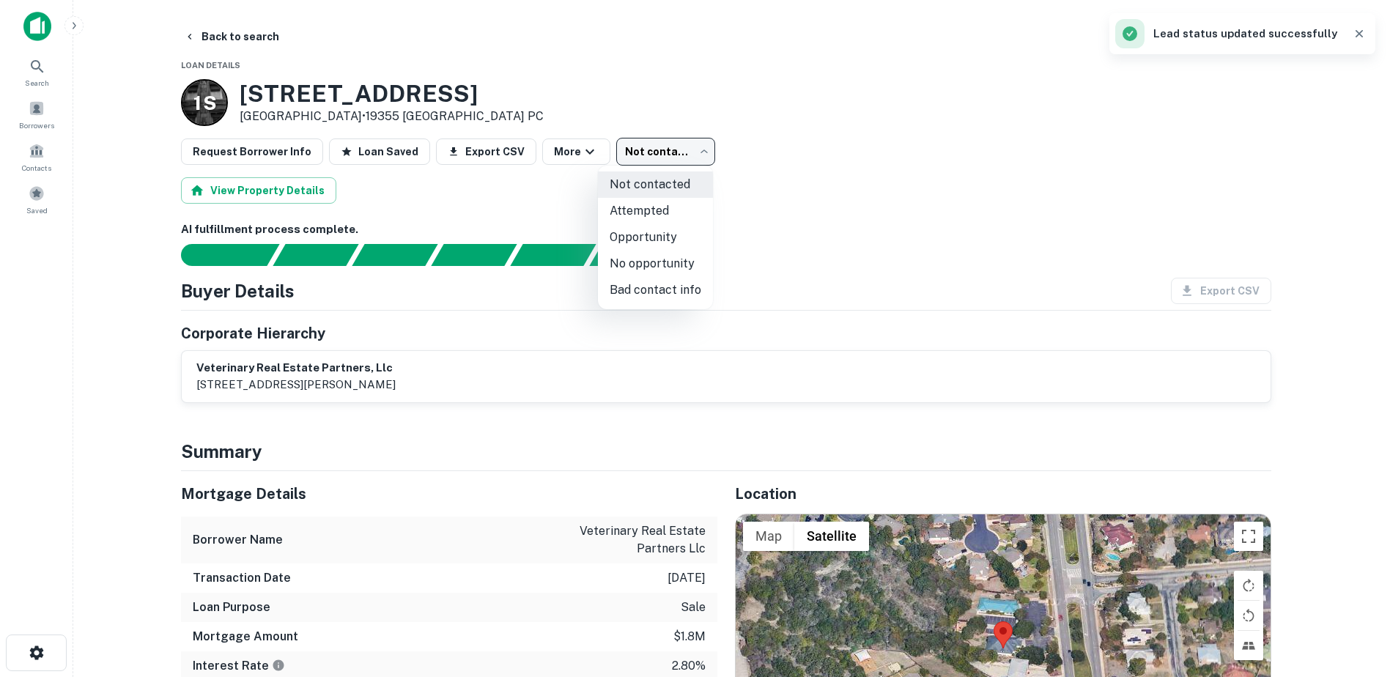
click at [670, 144] on body "Search Borrowers Contacts Saved Back to search Loan Details [STREET_ADDRESS] • …" at bounding box center [695, 338] width 1390 height 677
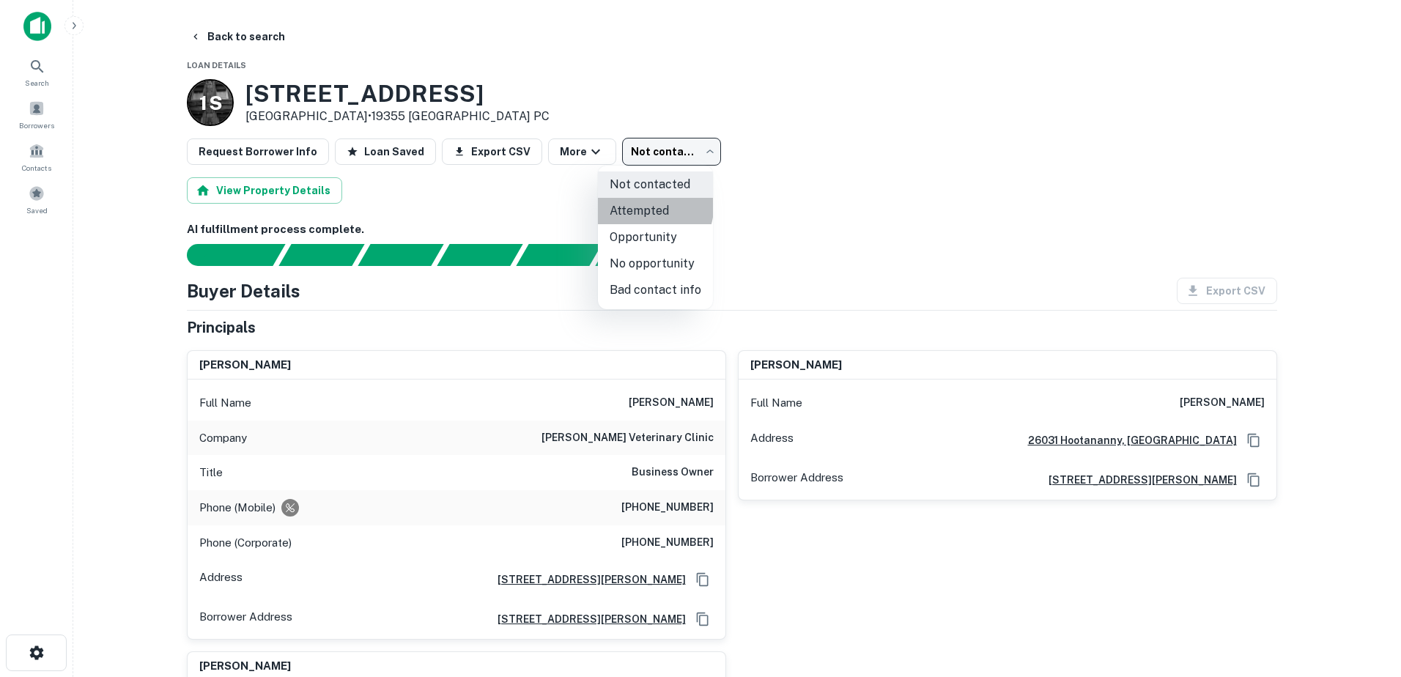
click at [653, 207] on li "Attempted" at bounding box center [655, 211] width 115 height 26
type input "*********"
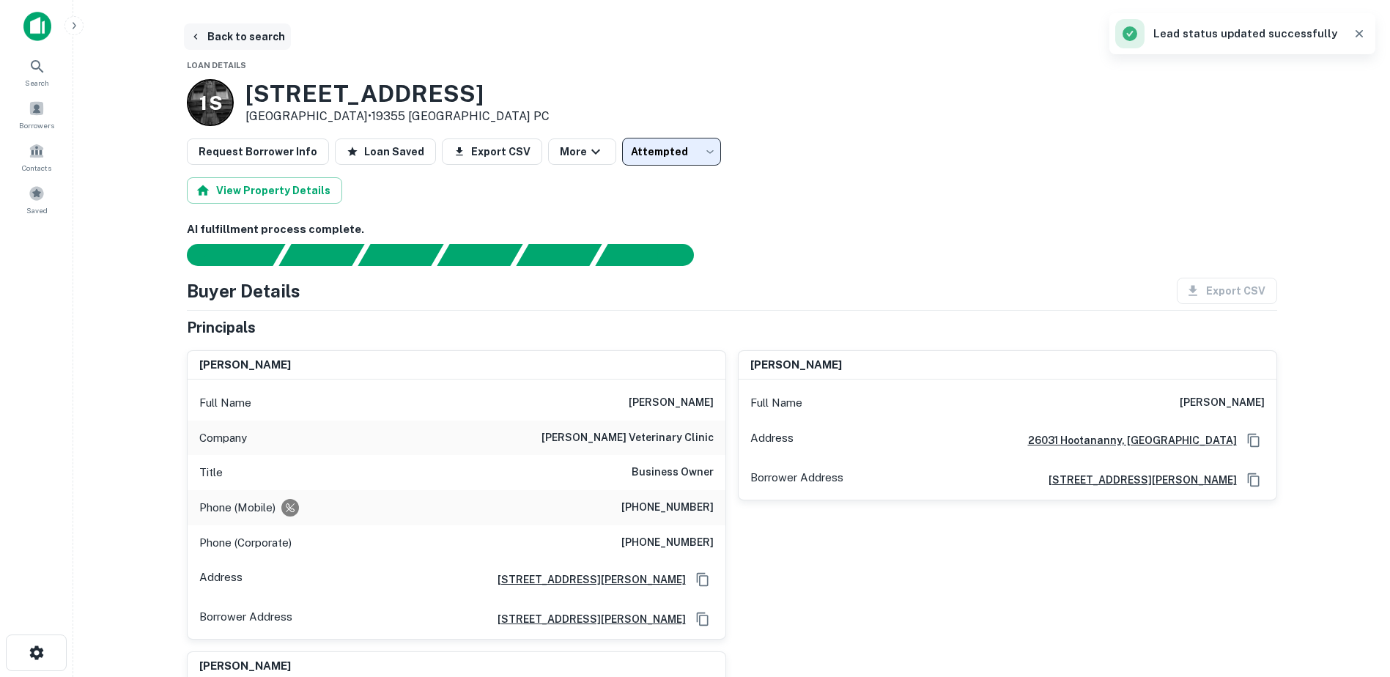
click at [256, 35] on button "Back to search" at bounding box center [237, 36] width 107 height 26
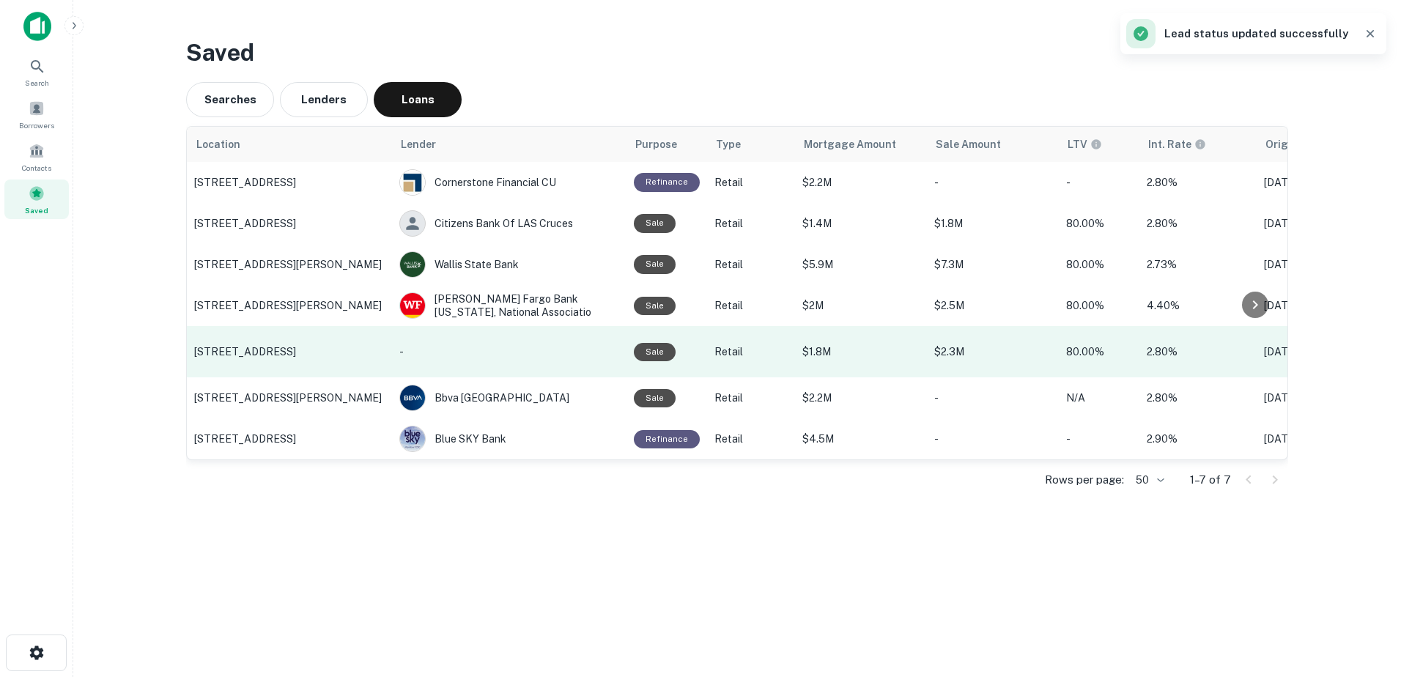
click at [318, 369] on td "[STREET_ADDRESS]" at bounding box center [289, 351] width 205 height 51
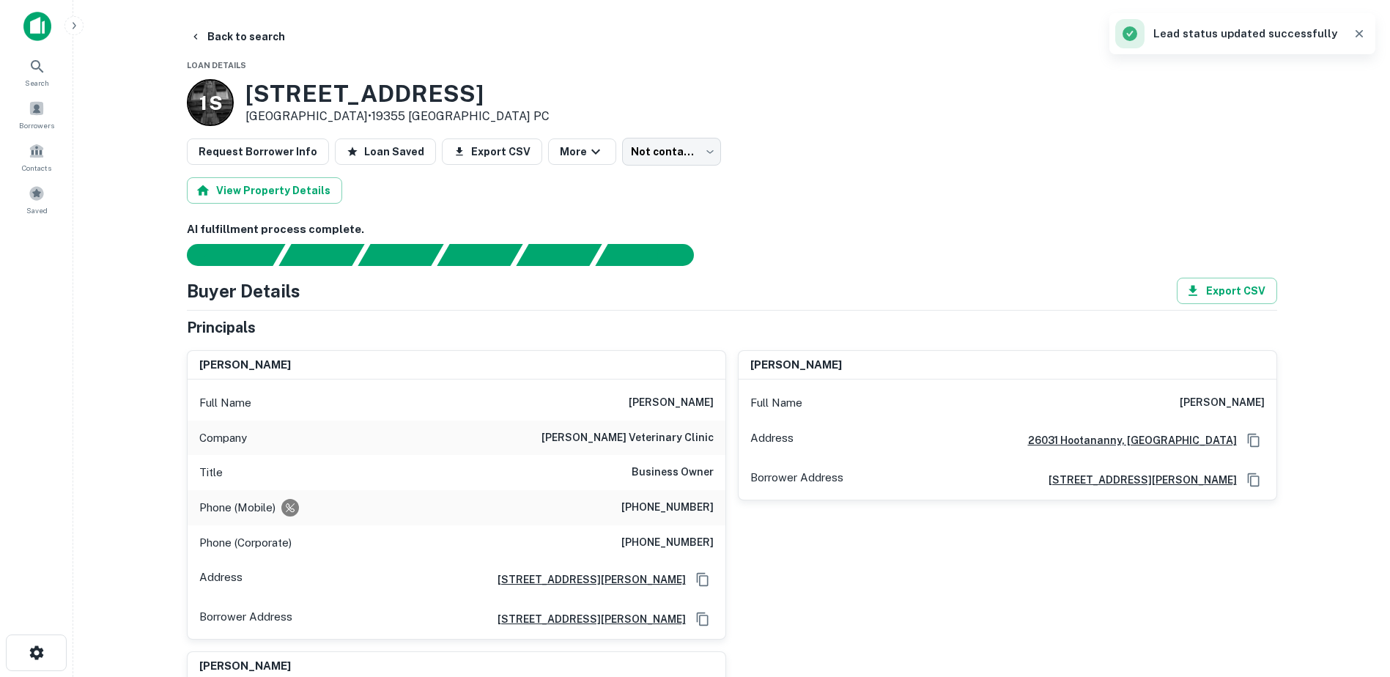
type input "*********"
click at [232, 35] on button "Back to search" at bounding box center [237, 36] width 107 height 26
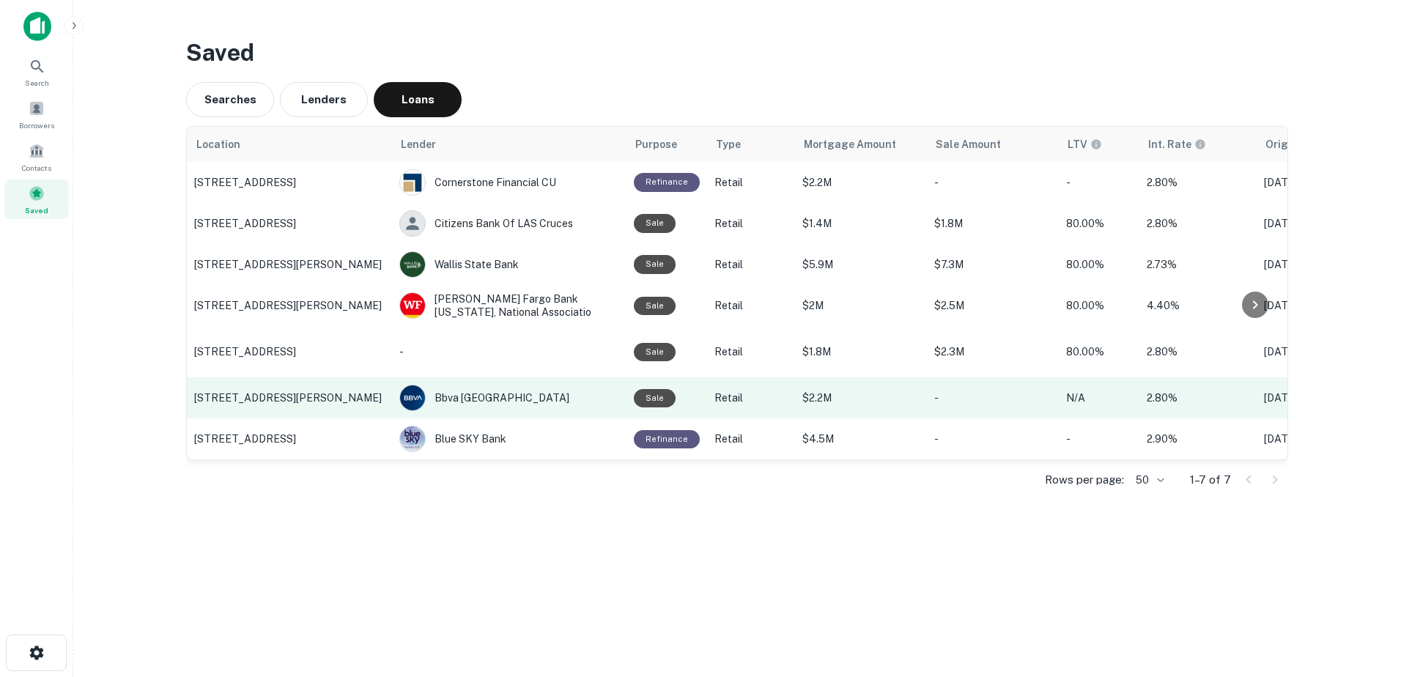
click at [272, 386] on td "[STREET_ADDRESS][PERSON_NAME]" at bounding box center [289, 397] width 205 height 41
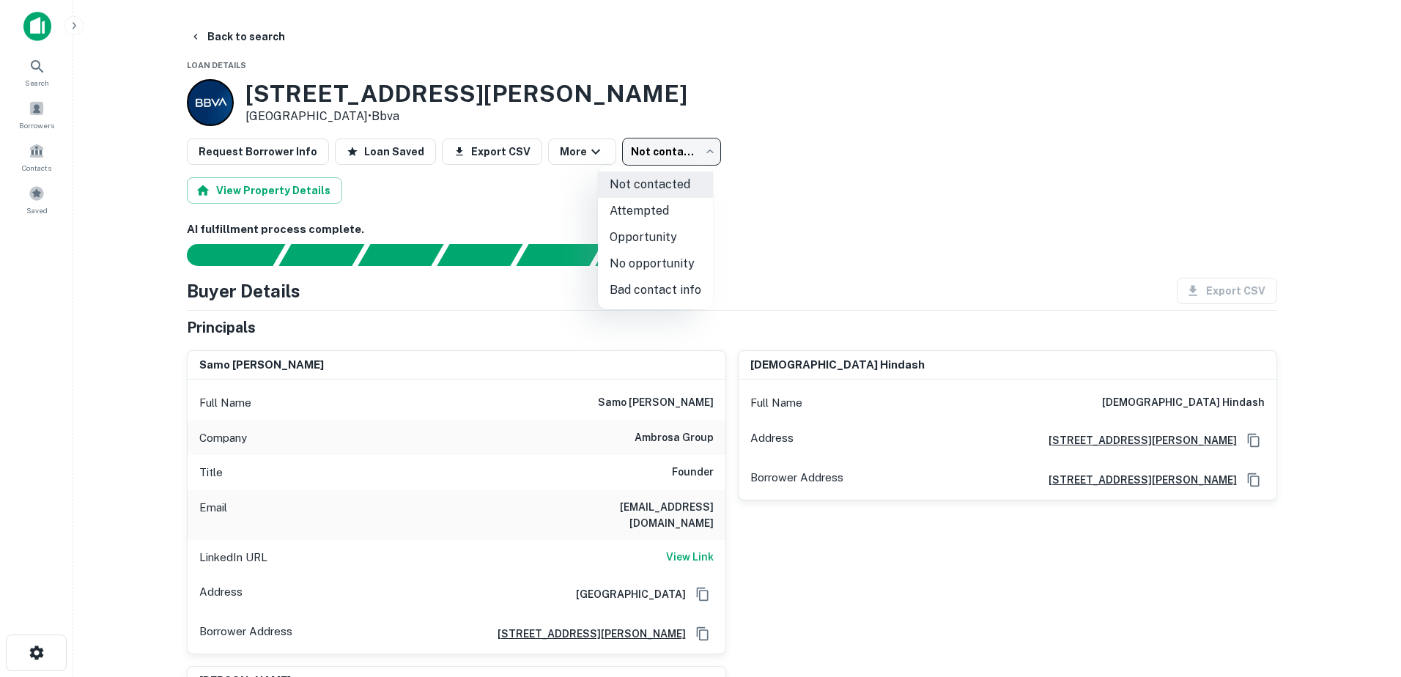
click at [672, 155] on body "Search Borrowers Contacts Saved Back to search Loan Details [STREET_ADDRESS][PE…" at bounding box center [700, 338] width 1401 height 677
click at [650, 215] on li "Attempted" at bounding box center [655, 211] width 115 height 26
type input "*********"
